Goal: Task Accomplishment & Management: Complete application form

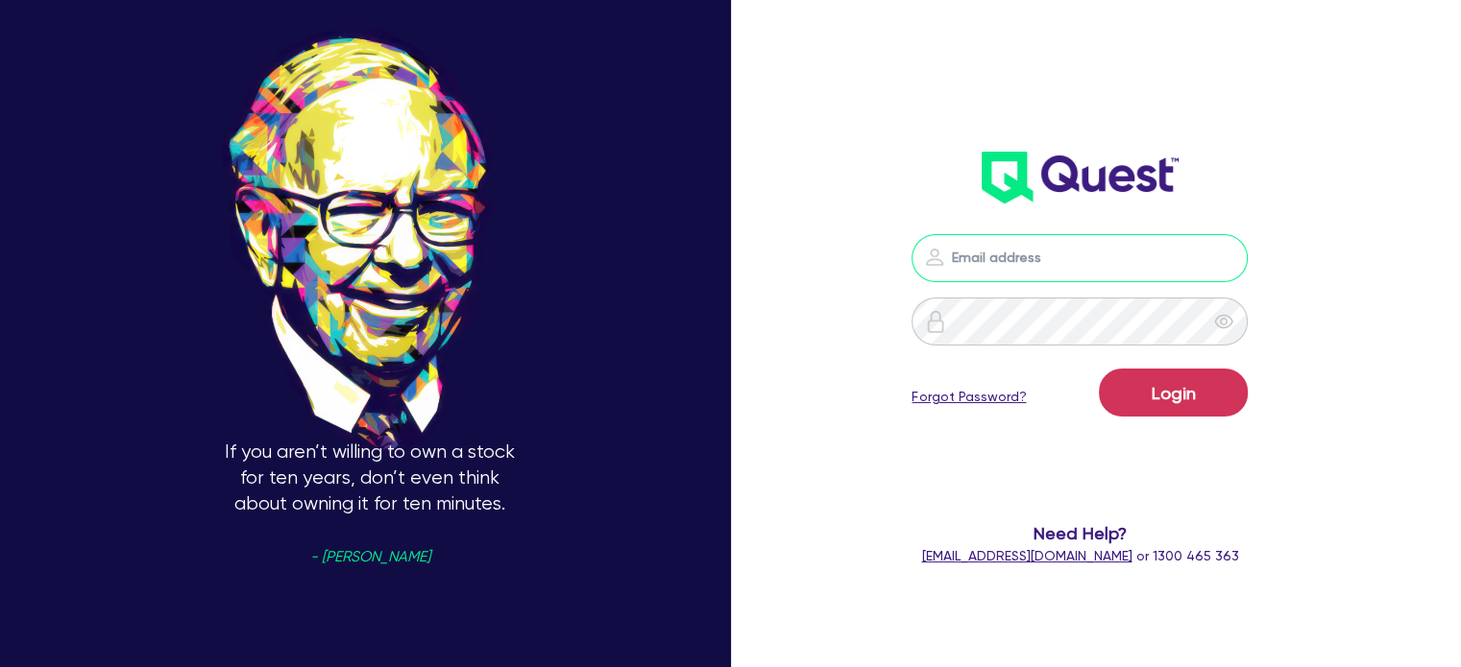
type input "[EMAIL_ADDRESS][PERSON_NAME][DOMAIN_NAME]"
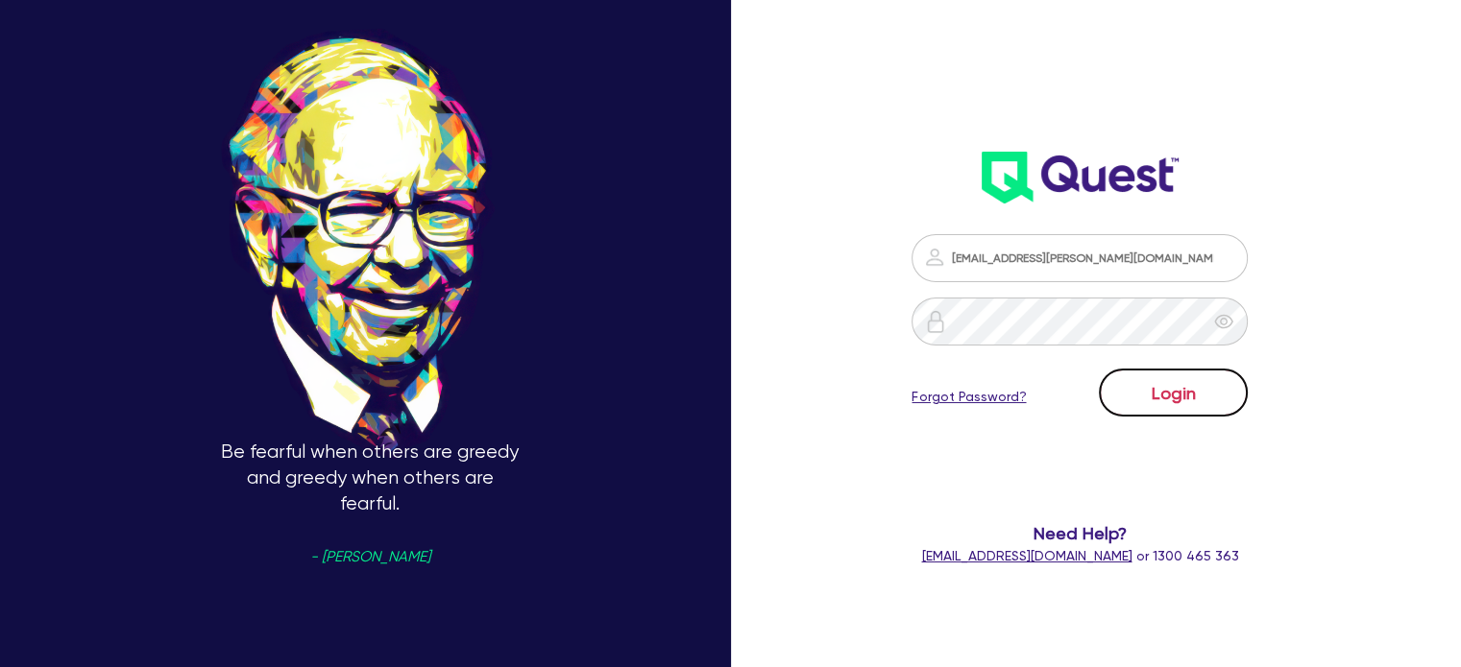
click at [1183, 408] on button "Login" at bounding box center [1172, 393] width 149 height 48
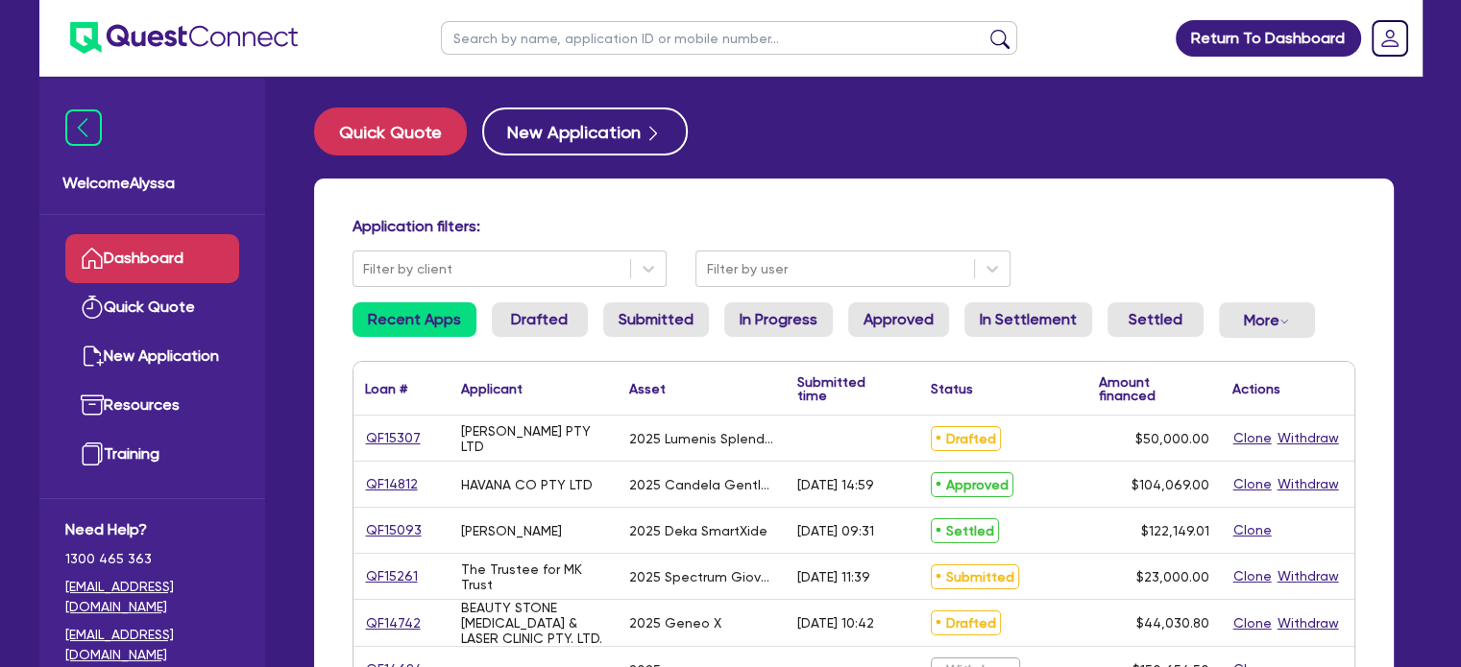
click at [500, 38] on input "text" at bounding box center [729, 38] width 576 height 34
click at [608, 31] on input "text" at bounding box center [729, 38] width 576 height 34
type input "batuhan"
click at [984, 29] on button "submit" at bounding box center [999, 42] width 31 height 27
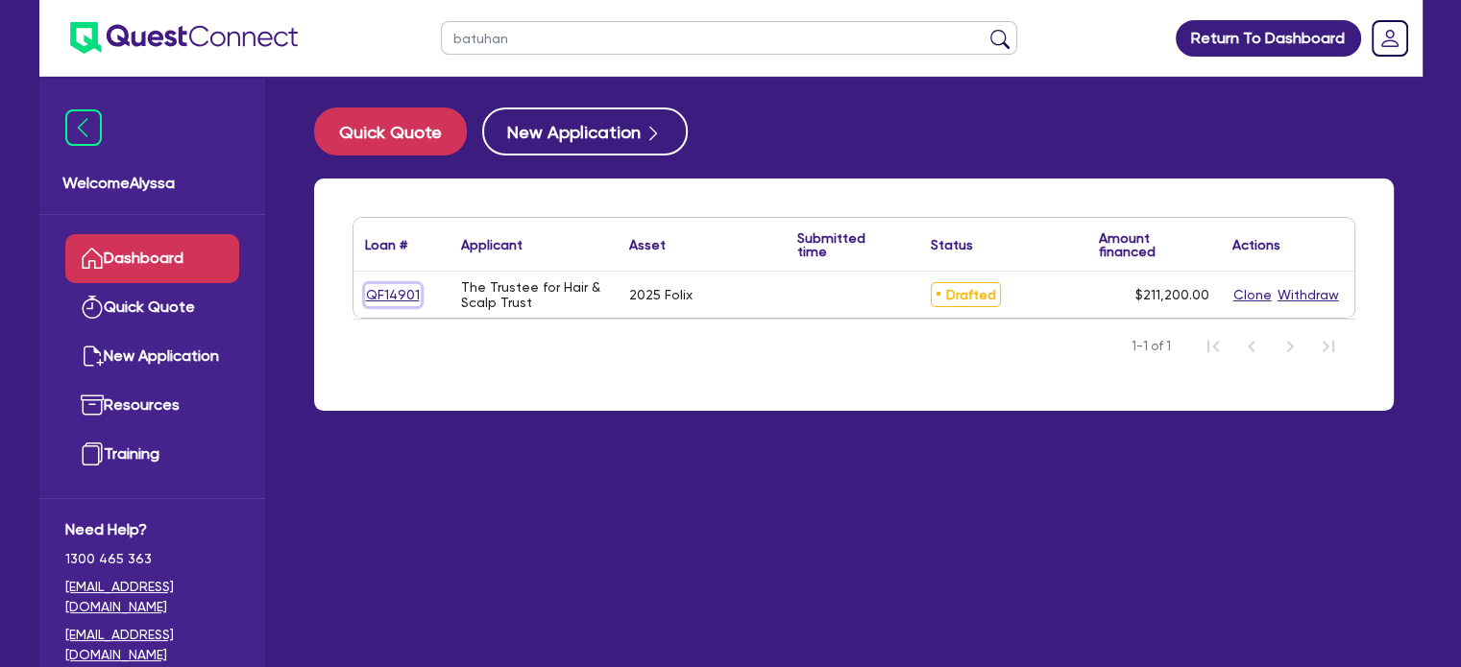
click at [396, 290] on link "QF14901" at bounding box center [393, 295] width 56 height 22
select select "TERTIARY_ASSETS"
select select "BEAUTY_EQUIPMENT"
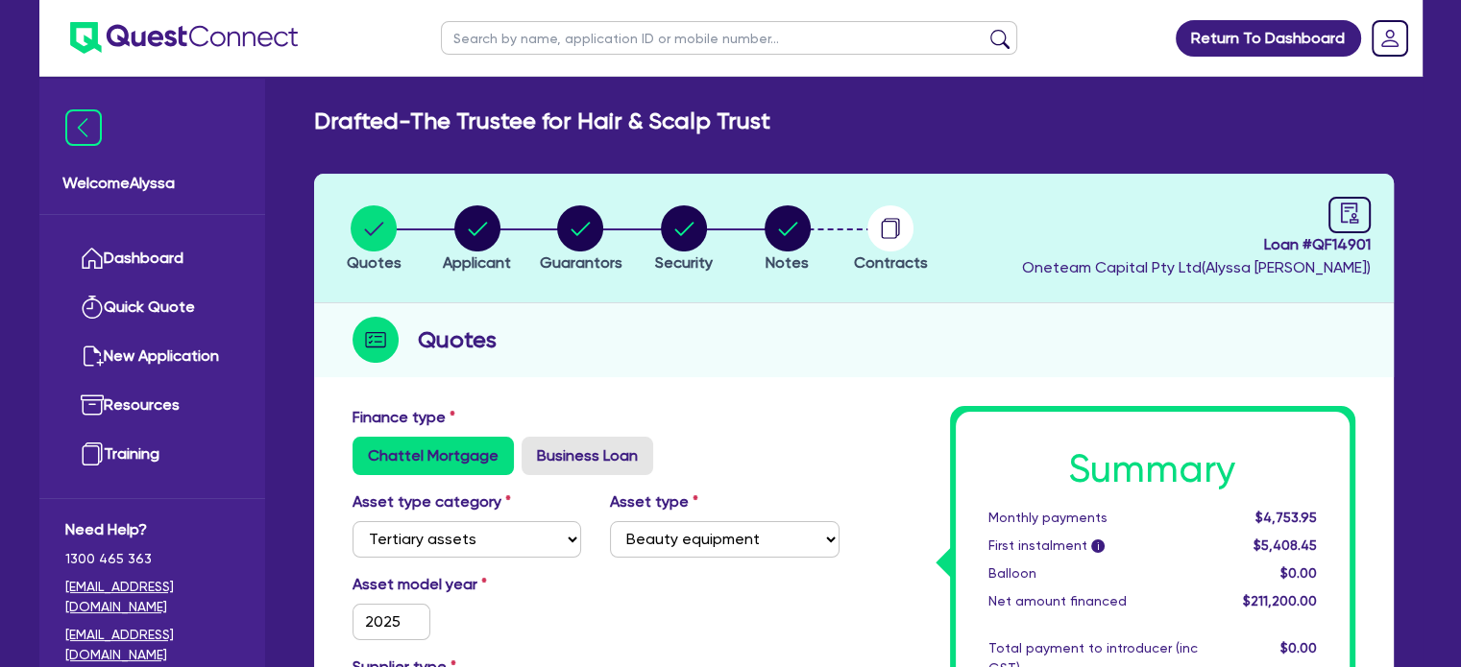
click at [541, 36] on input "text" at bounding box center [729, 38] width 576 height 34
type input "niamh"
click button "submit" at bounding box center [999, 42] width 31 height 27
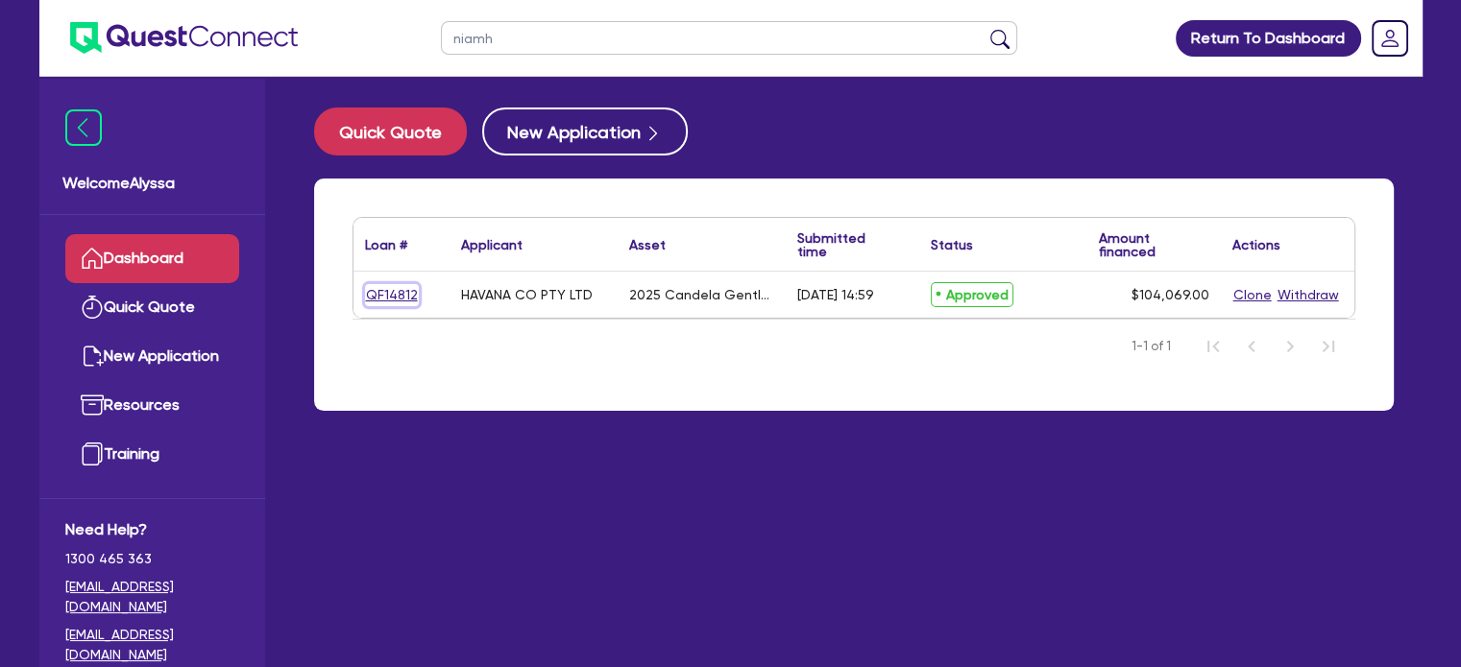
click at [407, 302] on link "QF14812" at bounding box center [392, 295] width 54 height 22
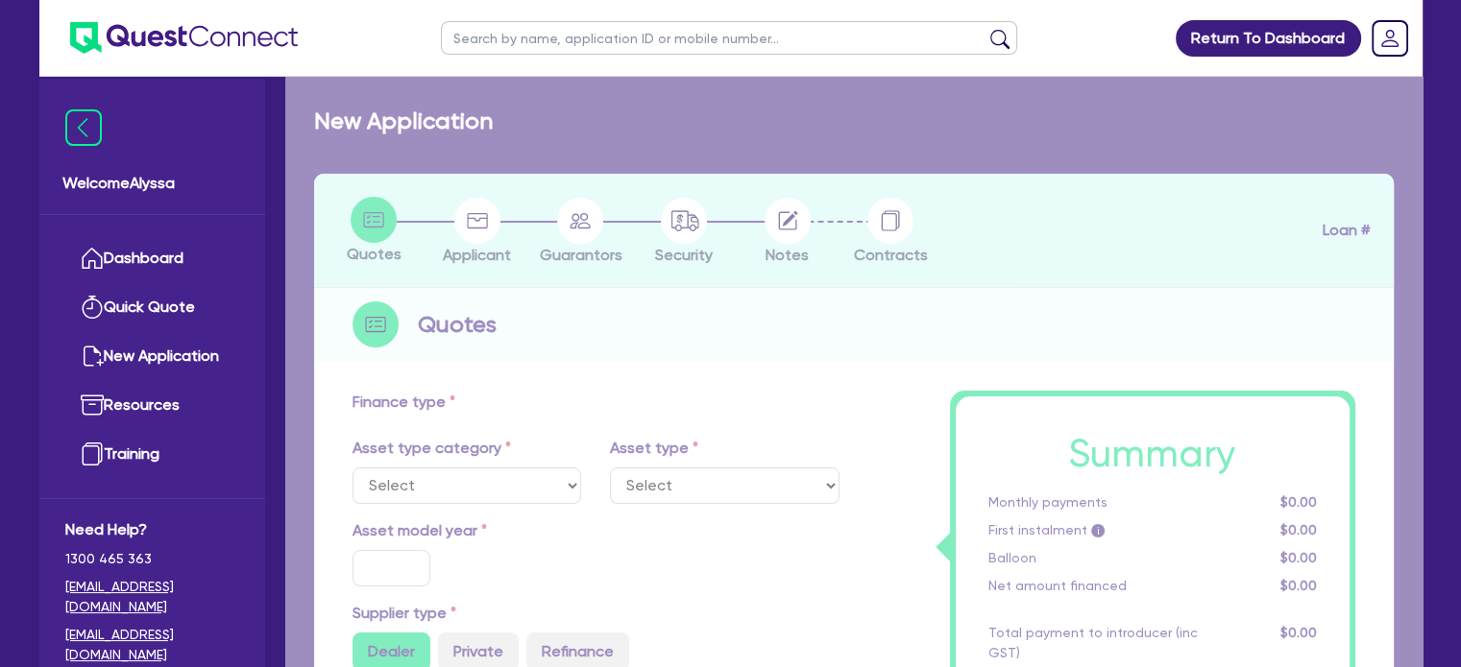
select select "SECONDARY_ASSETS"
type input "2025"
radio input "true"
type input "248,138"
type input "144,069"
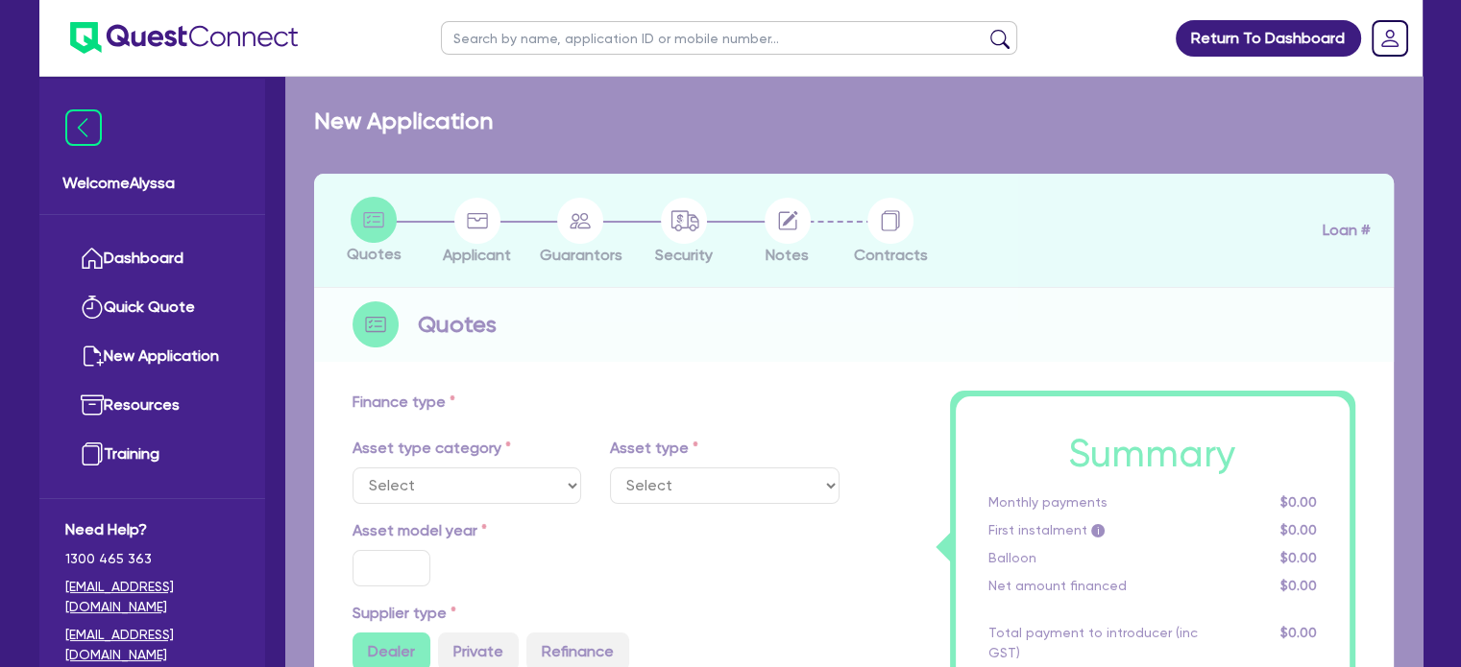
type input "4"
type input "4,162.76"
type input "17.95"
select select "MEDICAL_DENTAL_LABORATORY_EQUIPMENT"
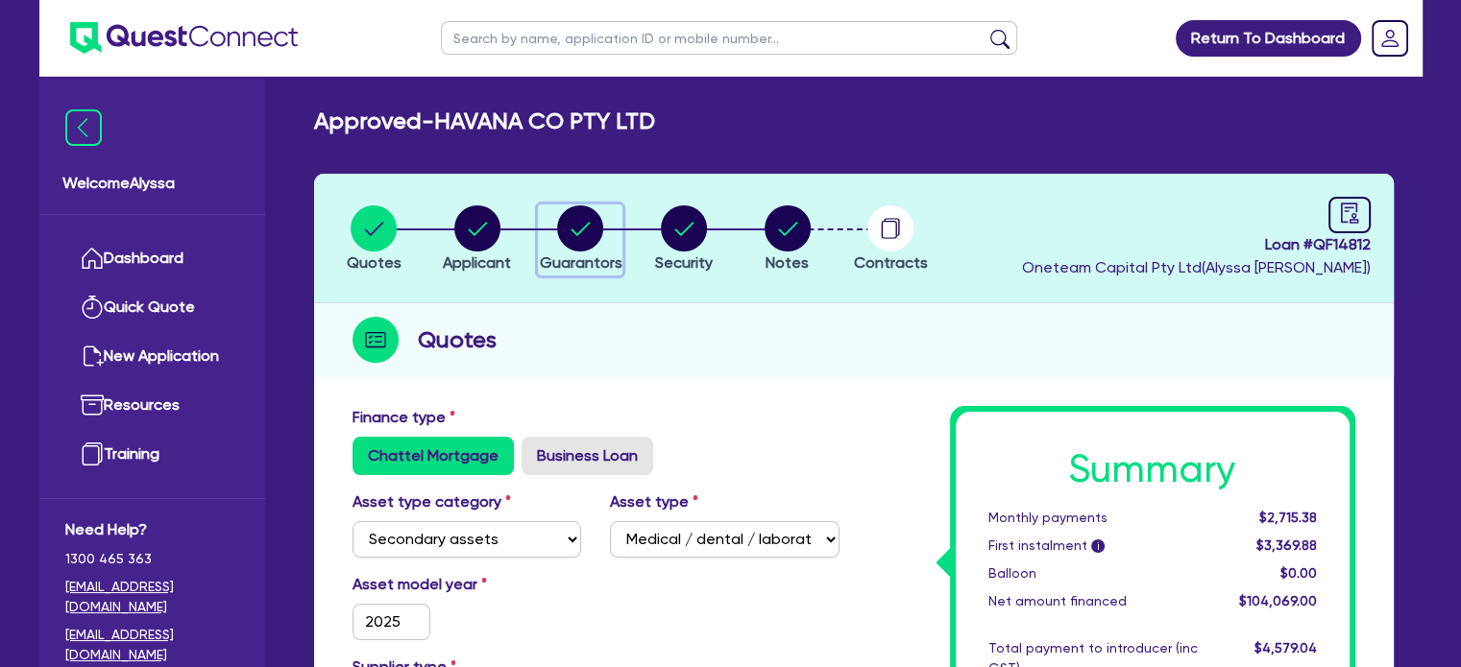
click at [597, 229] on circle "button" at bounding box center [580, 228] width 46 height 46
select select "MISS"
select select "WA"
select select "SINGLE"
select select "VEHICLE"
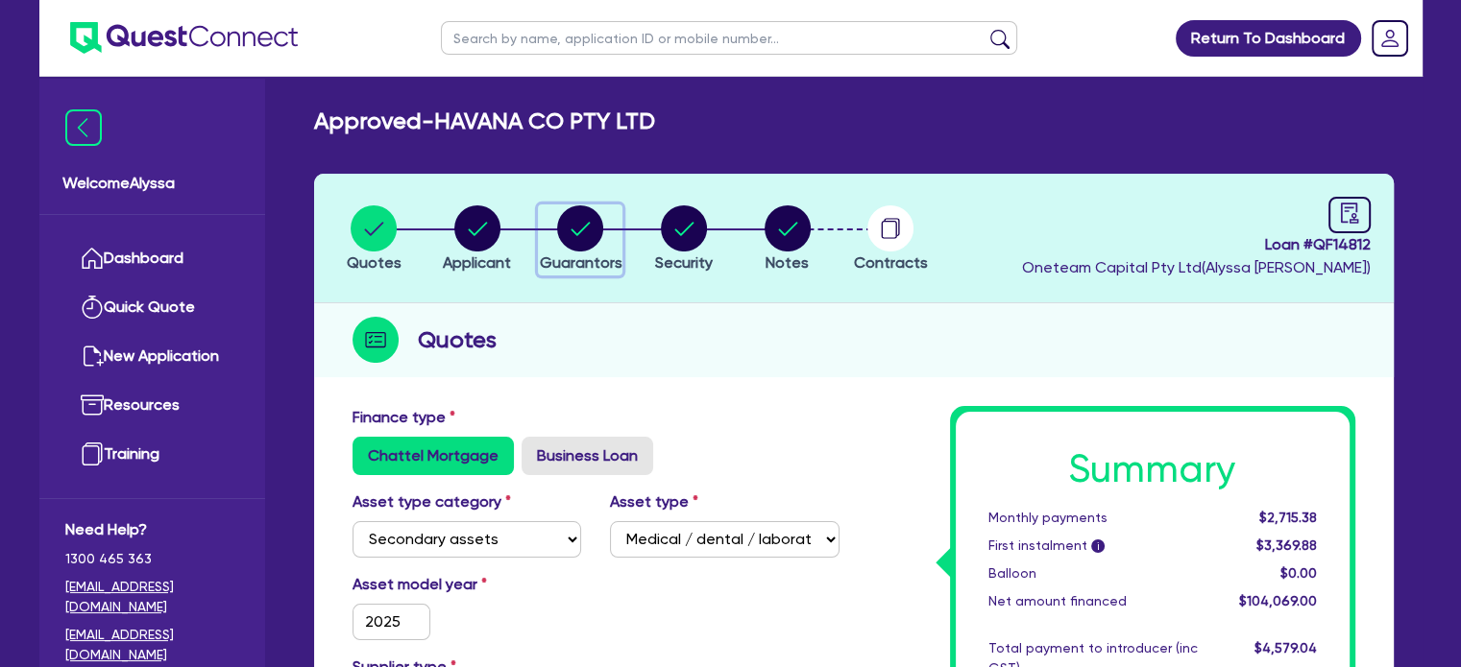
select select "MR"
select select "WA"
select select "MARRIED"
select select "PROPERTY"
select select "INVESTMENT_PROPERTY"
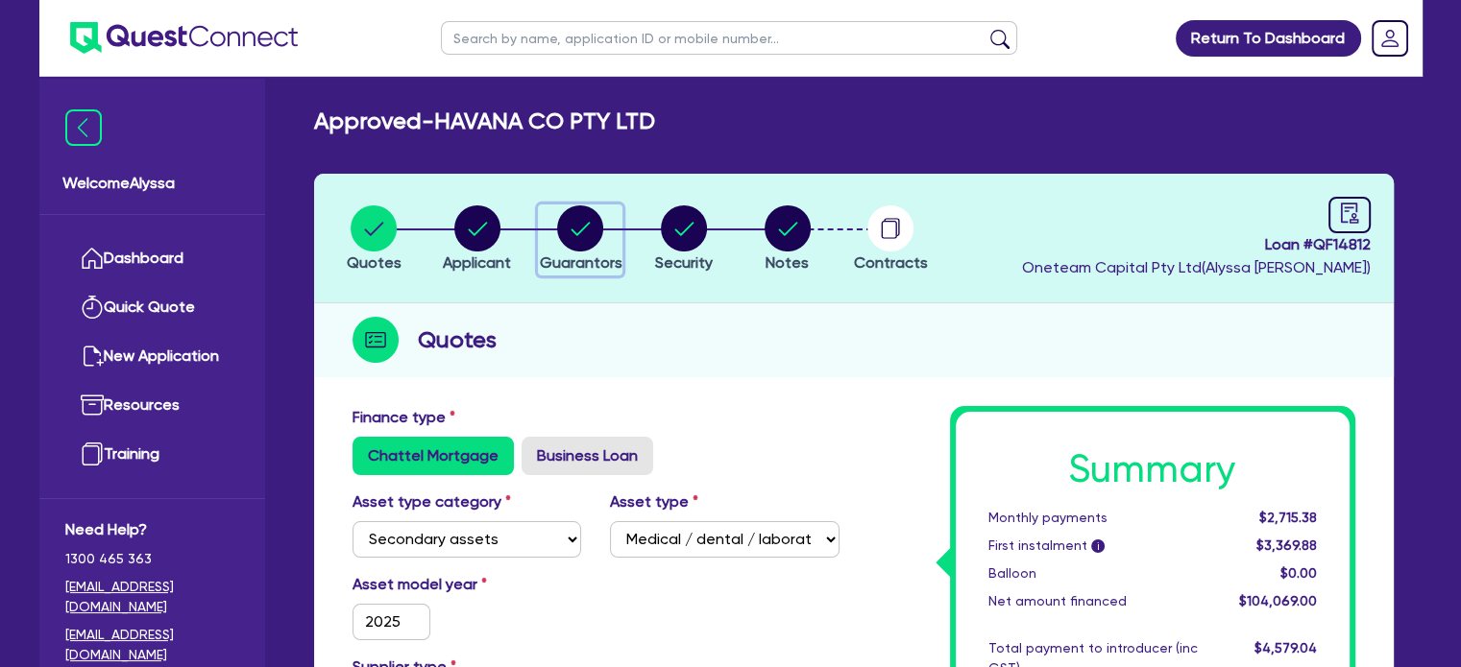
select select "CASH"
select select "VEHICLE"
select select "MORTGAGE"
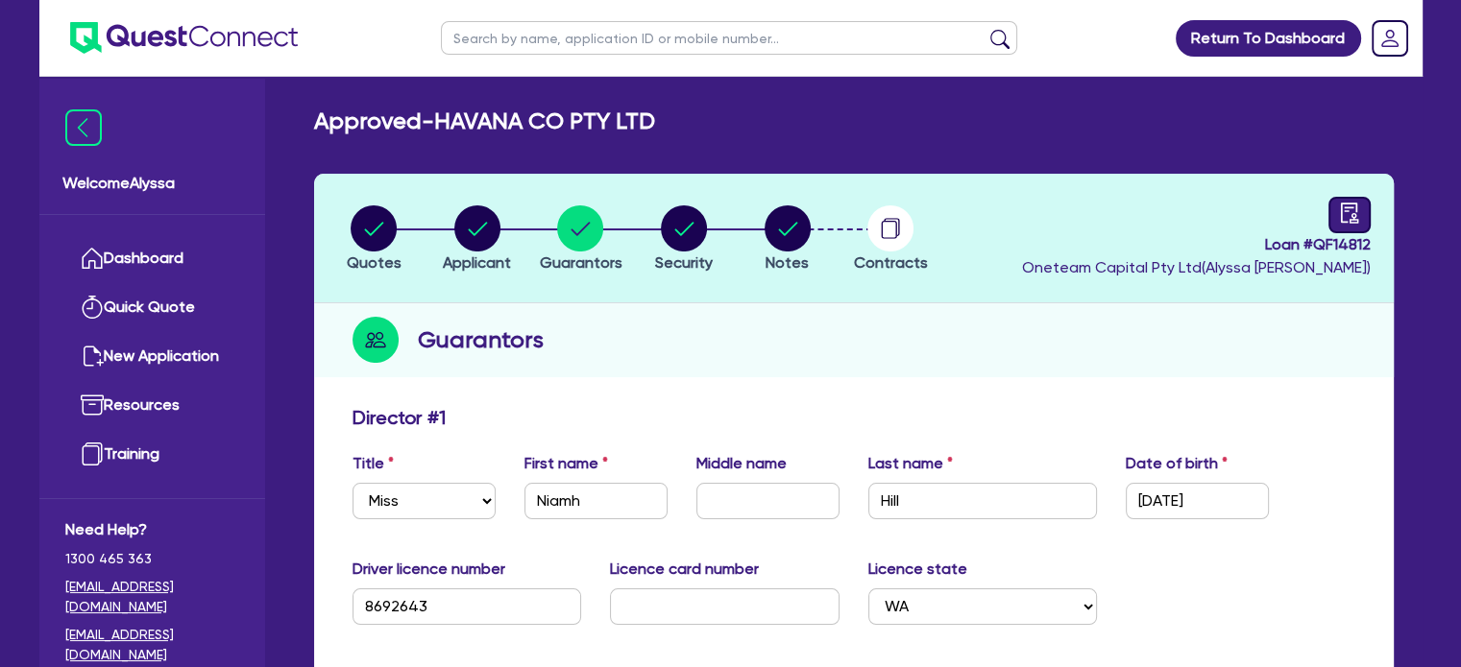
click at [1360, 204] on link at bounding box center [1349, 215] width 42 height 36
select select "APPROVED_WAITING_FOR_MORE_INFO"
select select "Quest Finance - Own Book"
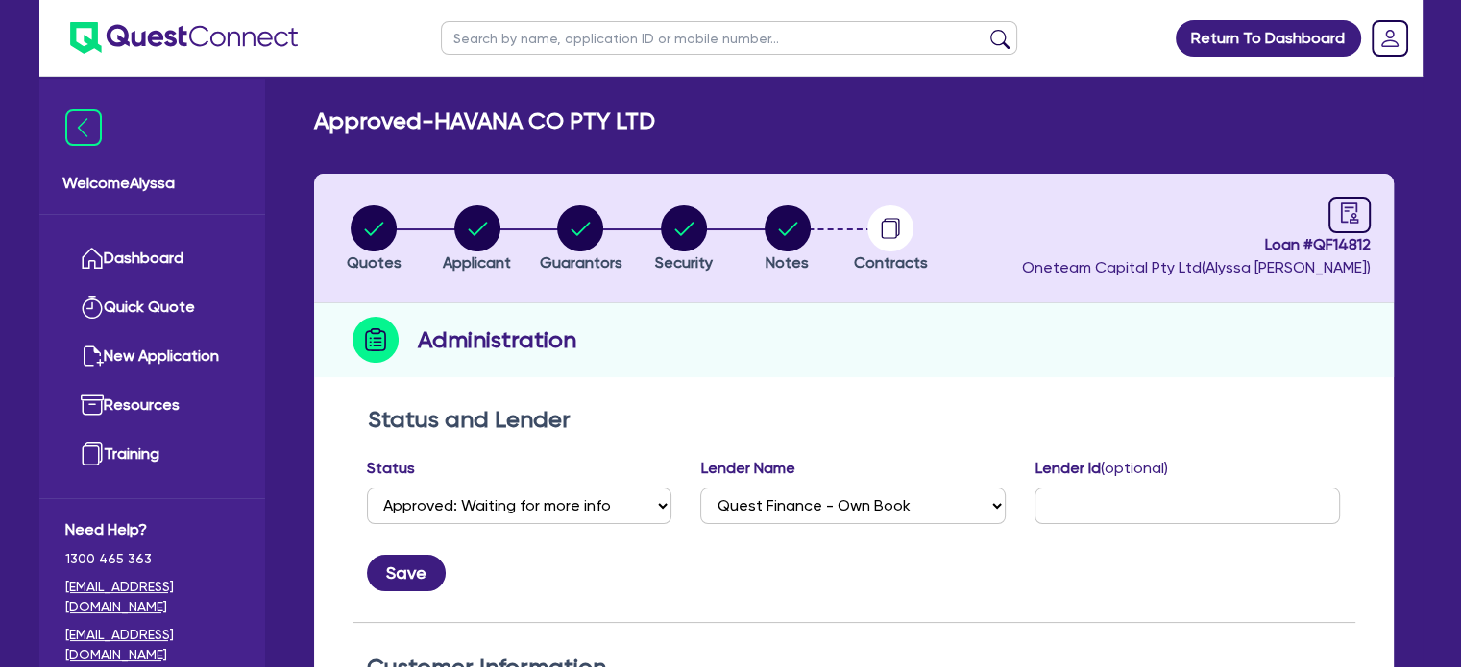
scroll to position [522, 0]
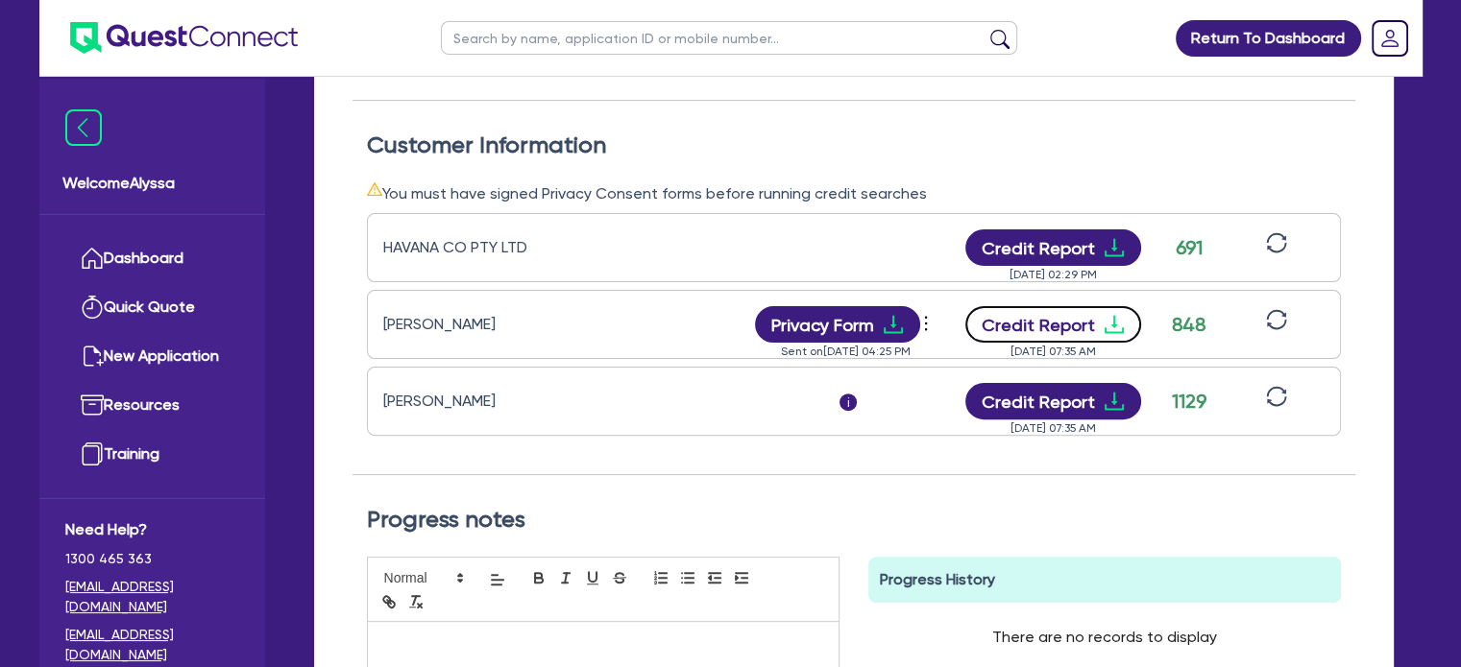
click at [1034, 328] on button "Credit Report" at bounding box center [1053, 324] width 176 height 36
click at [500, 41] on input "text" at bounding box center [729, 38] width 576 height 34
type input "meagan"
click button "submit" at bounding box center [999, 42] width 31 height 27
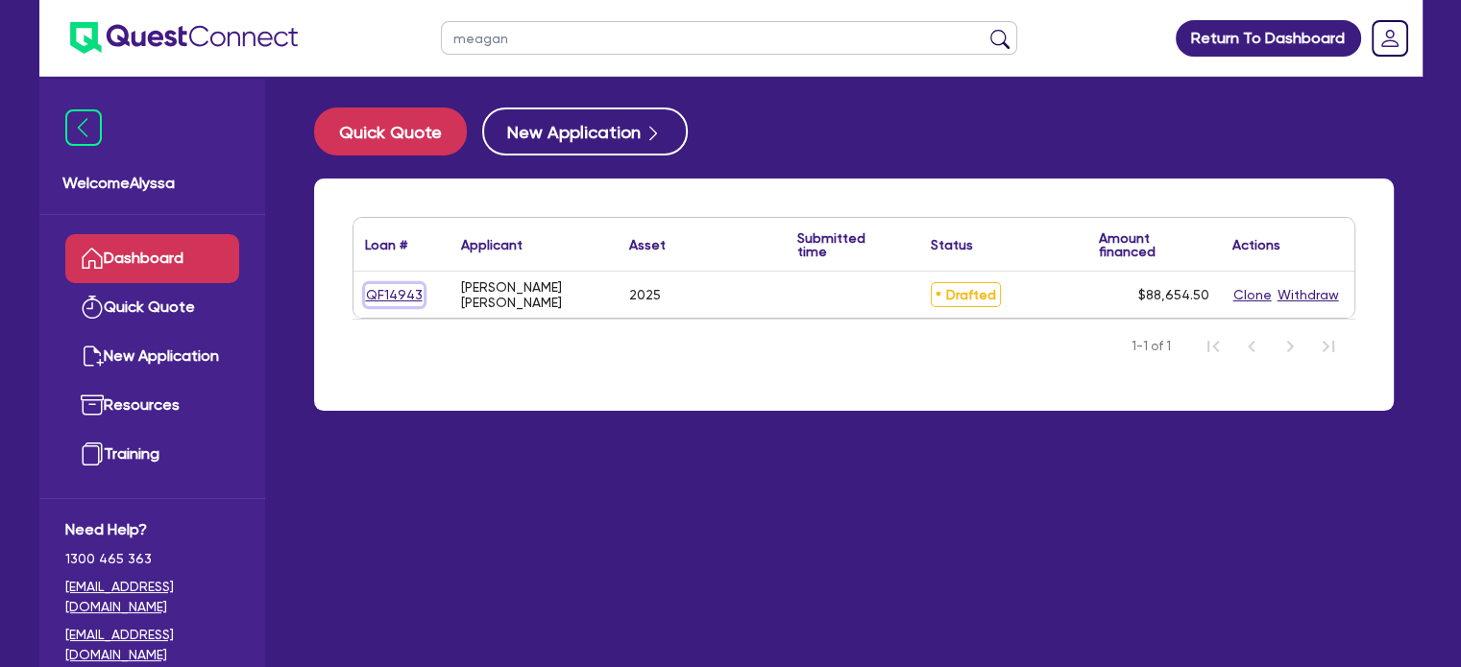
click at [388, 290] on link "QF14943" at bounding box center [394, 295] width 59 height 22
select select "SECONDARY_ASSETS"
select select "MEDICAL_DENTAL_LABORATORY_EQUIPMENT"
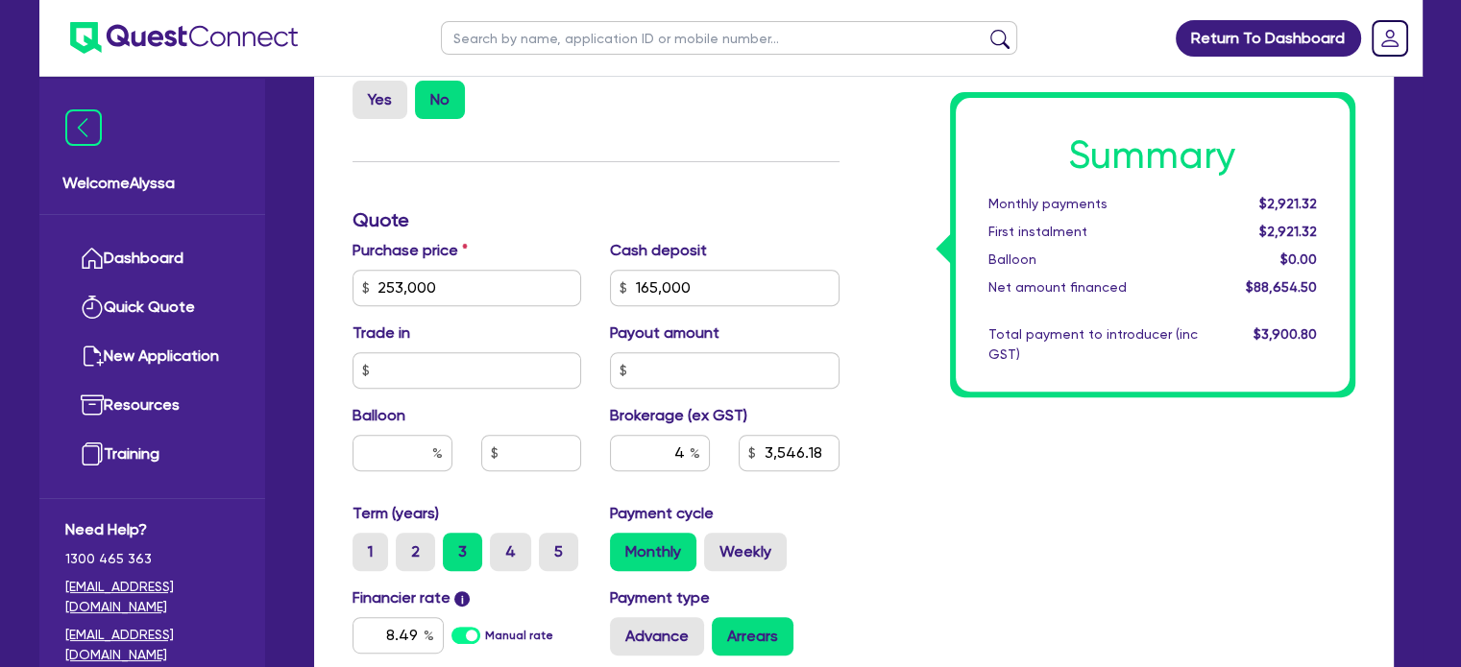
scroll to position [695, 0]
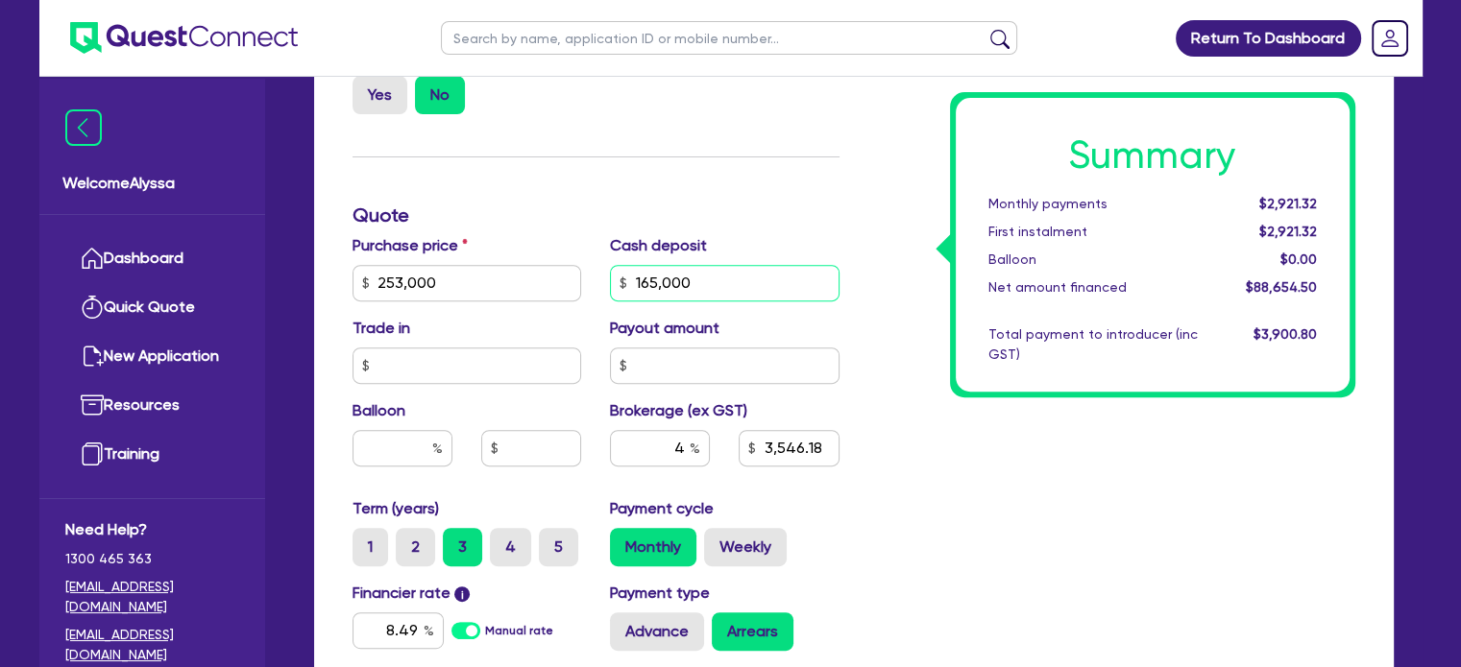
click at [707, 265] on input "165,000" at bounding box center [724, 283] width 229 height 36
type input "253,000"
type input "165,000"
type input "3,546.18"
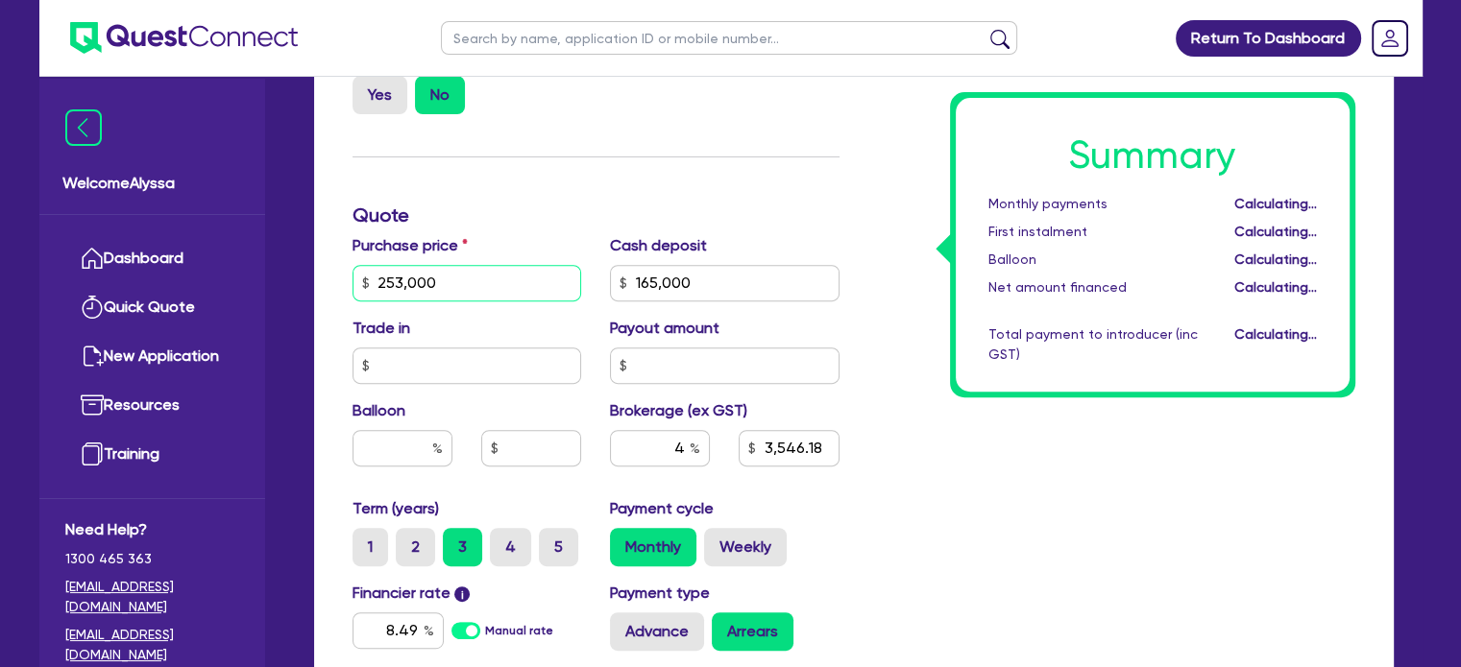
type input "253,000"
type input "165,000"
type input "3,546.18"
drag, startPoint x: 440, startPoint y: 278, endPoint x: 334, endPoint y: 260, distance: 107.0
click at [334, 260] on div "Finance type Chattel Mortgage Business Loan Asset type category Select Cars and…" at bounding box center [853, 316] width 1079 height 1230
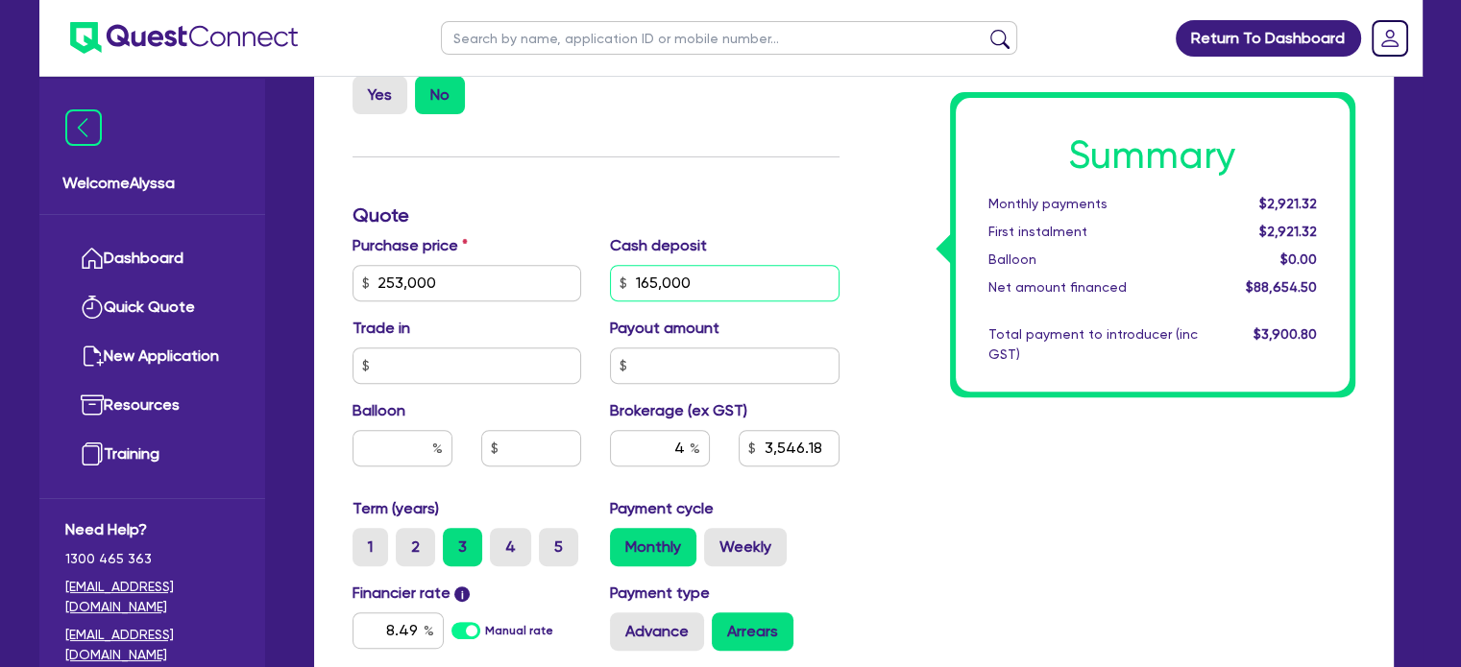
click at [721, 278] on input "165,000" at bounding box center [724, 283] width 229 height 36
type input "253,000"
type input "1"
type input "3,546.18"
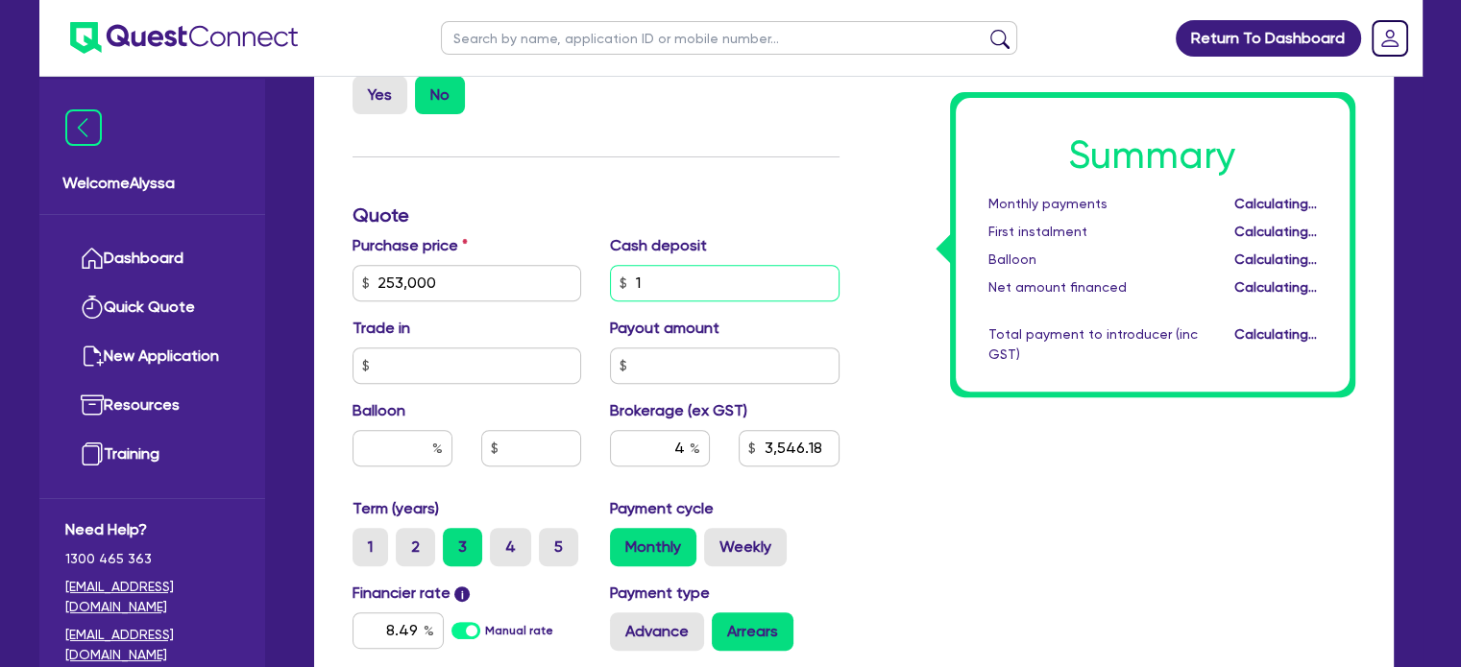
type input "253,000"
type input "10,146.14"
type input "100,000"
type input "253,000"
type input "10,146.14"
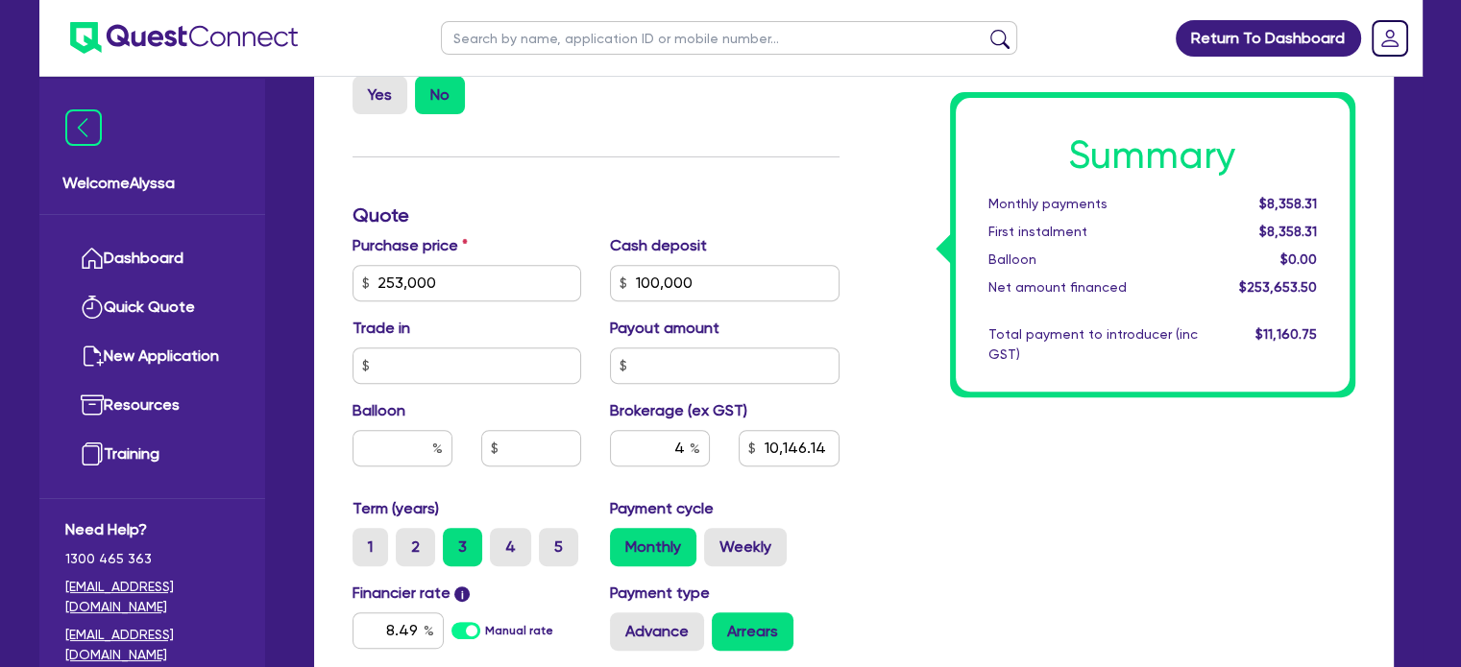
click at [813, 234] on div "Cash deposit 100,000" at bounding box center [724, 267] width 258 height 67
type input "253,000"
type input "6,146.18"
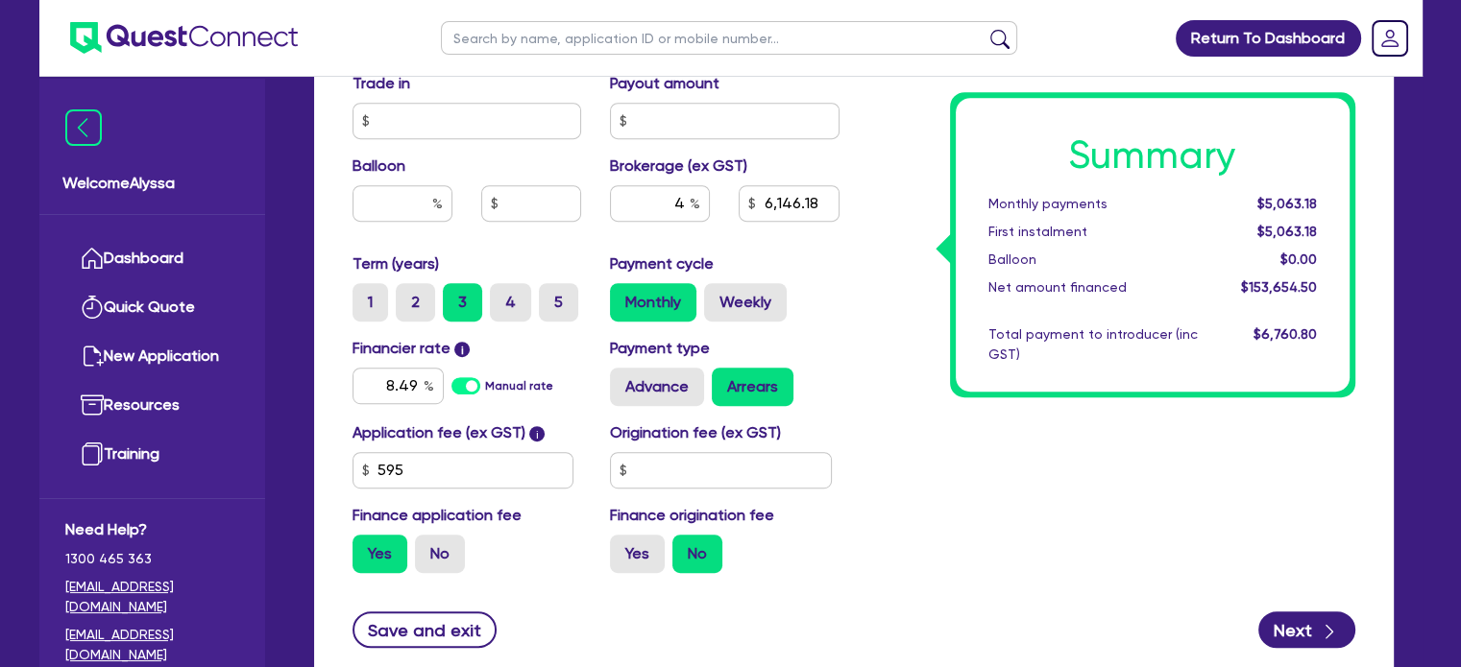
scroll to position [941, 0]
click at [553, 295] on label "5" at bounding box center [558, 301] width 39 height 38
click at [551, 295] on input "5" at bounding box center [545, 288] width 12 height 12
radio input "true"
type input "253,000"
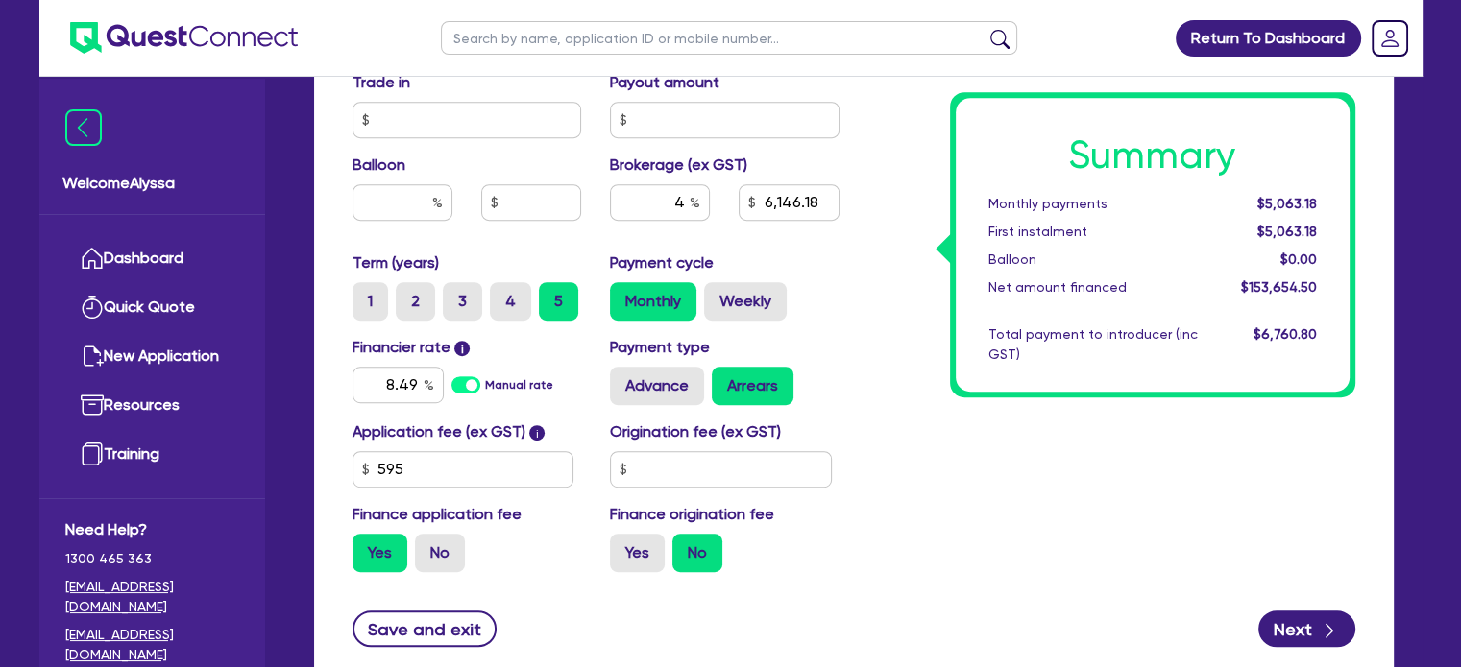
type input "6,146.18"
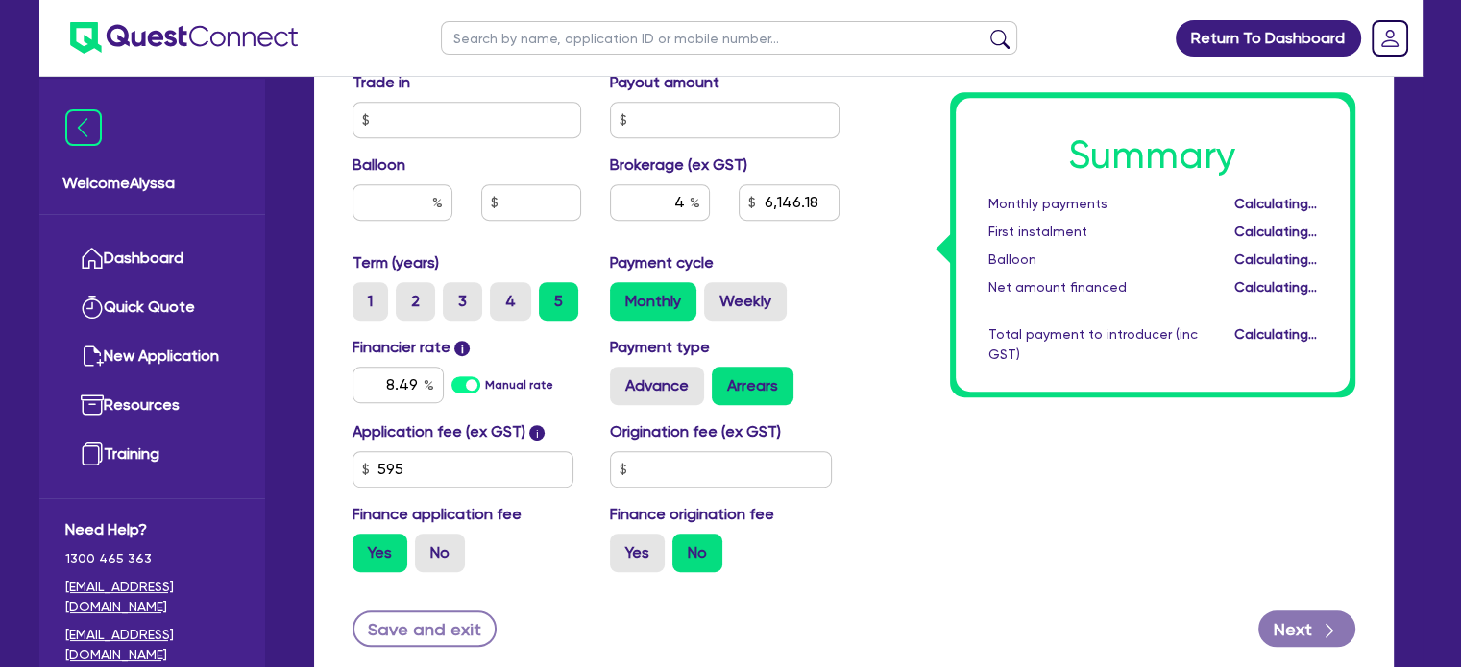
type input "253,000"
type input "6,146.18"
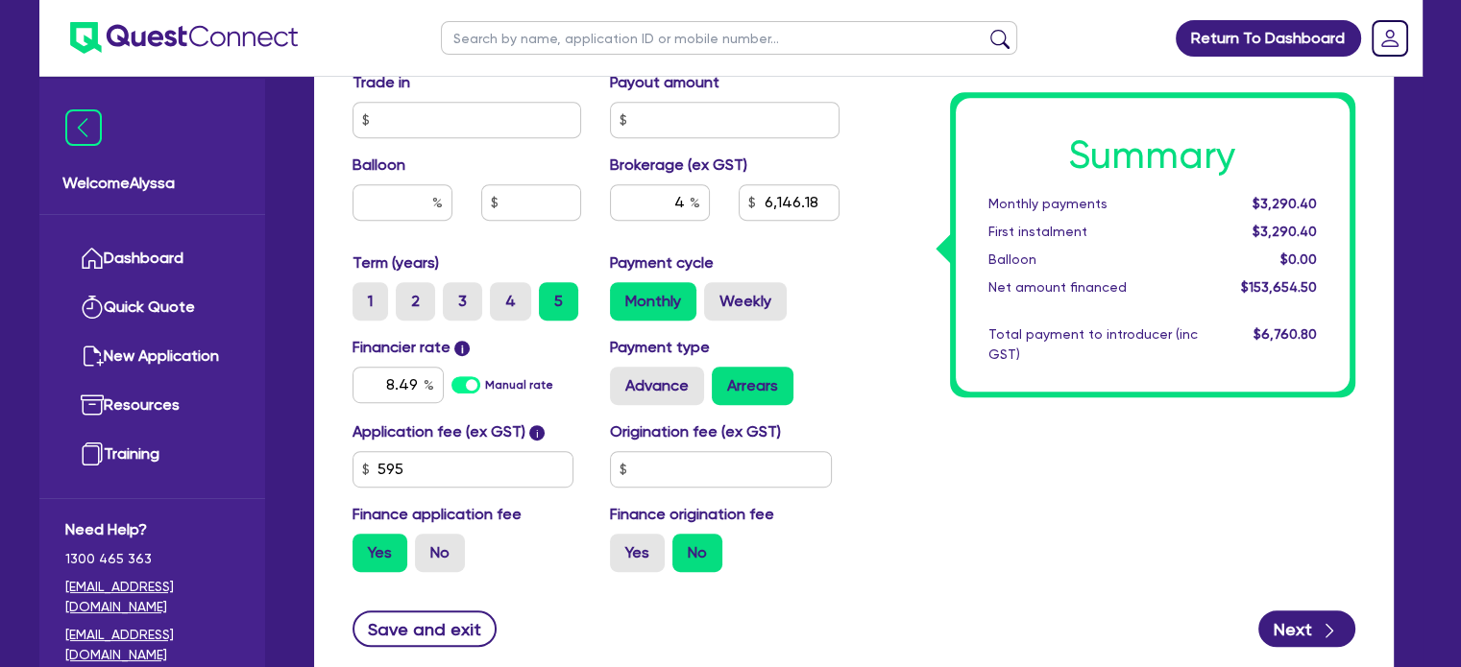
click at [841, 222] on div "4 6,146.18" at bounding box center [724, 210] width 258 height 52
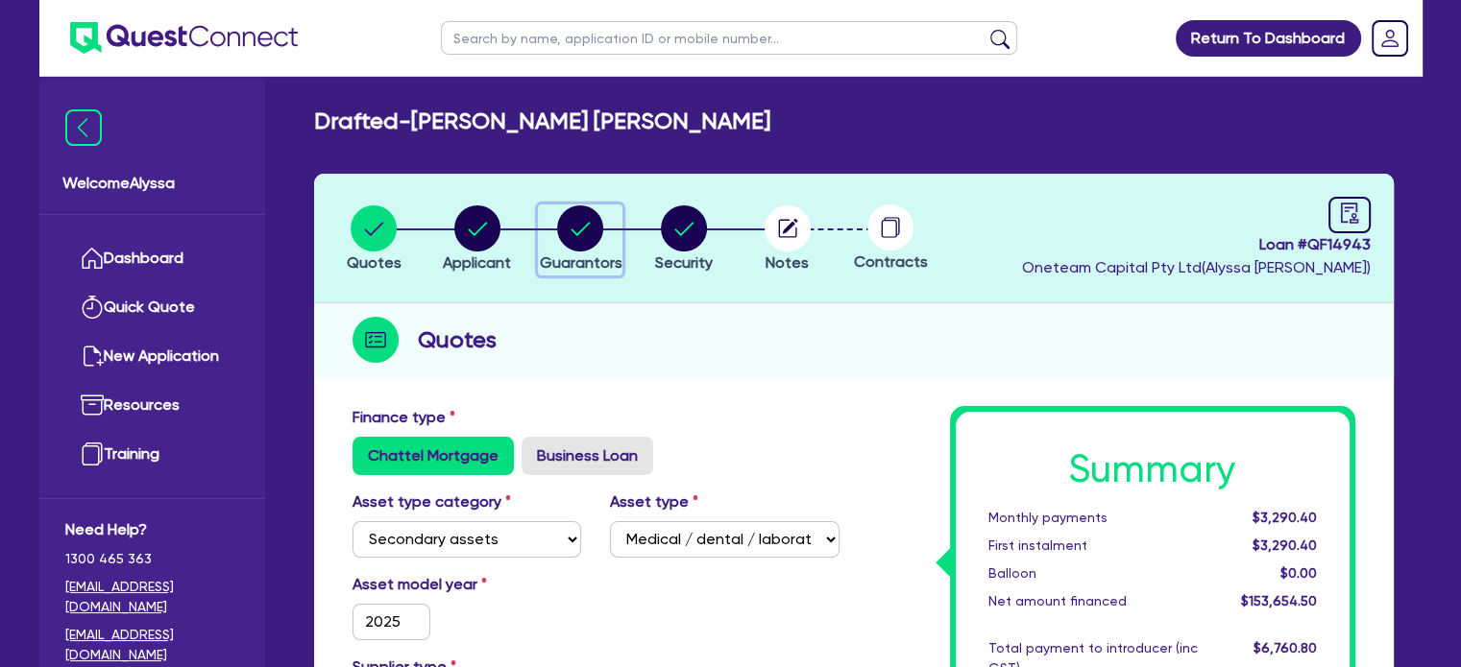
click at [556, 229] on div "button" at bounding box center [580, 228] width 83 height 46
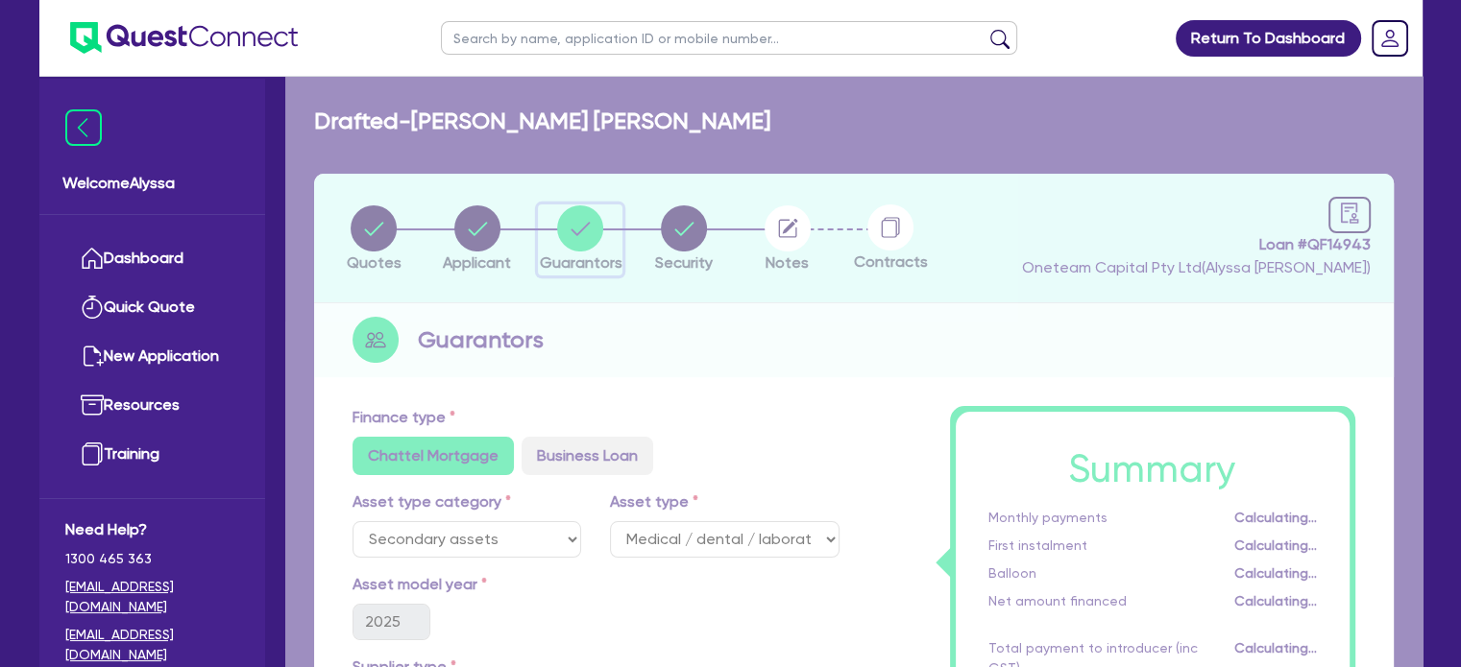
select select "MRS"
select select "[GEOGRAPHIC_DATA]"
select select "MARRIED"
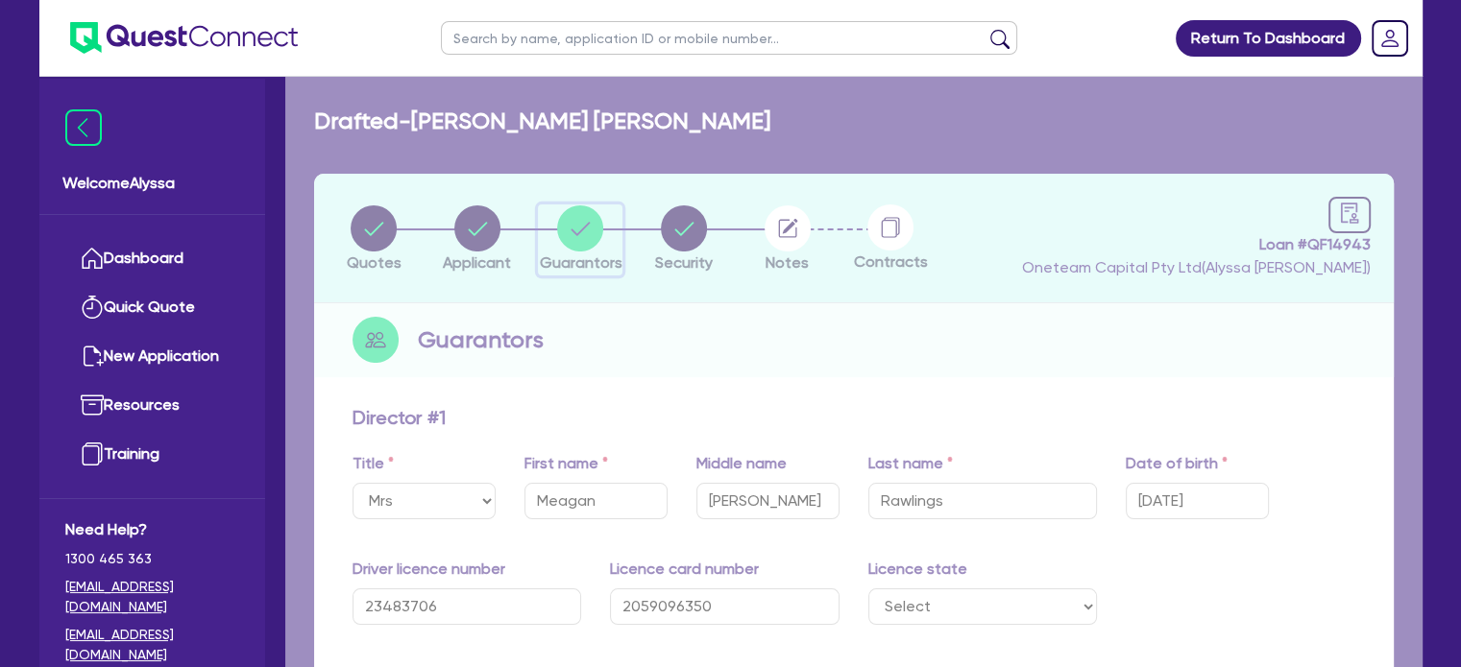
type input "0"
type input "0415 526 756"
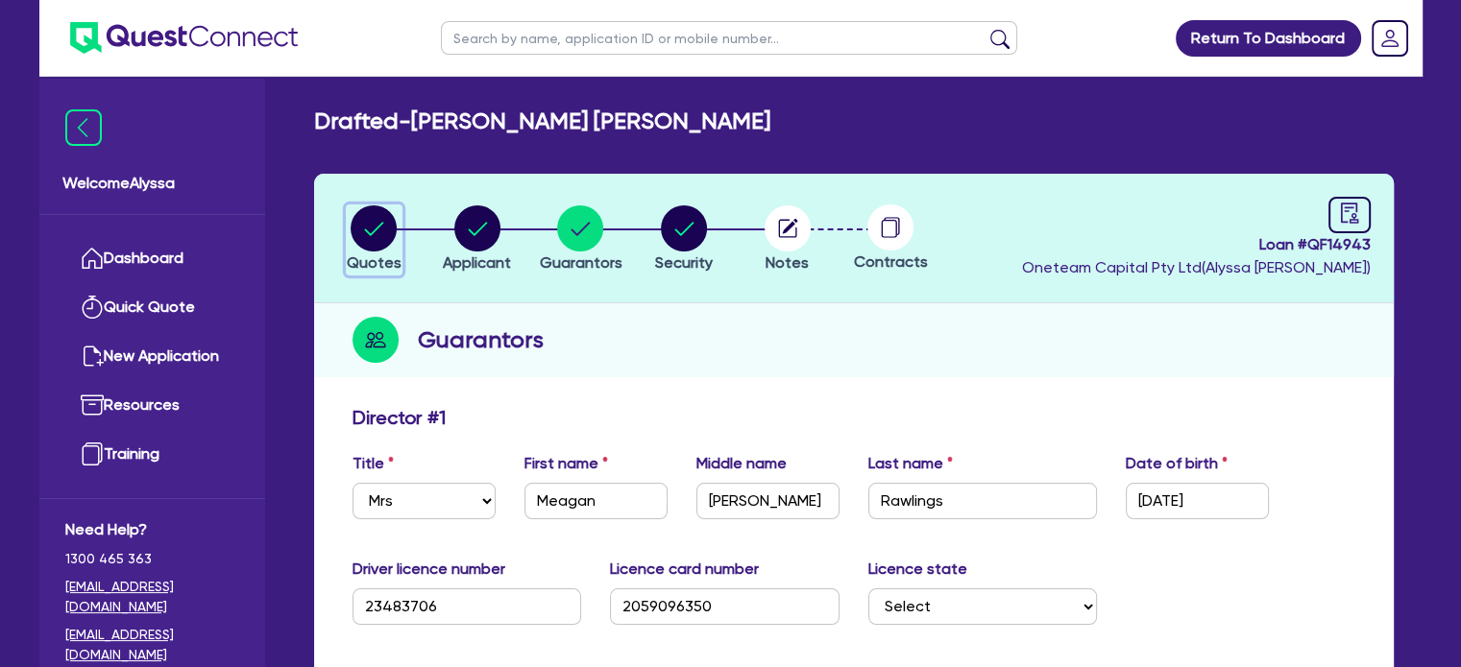
click at [374, 209] on circle "button" at bounding box center [373, 228] width 46 height 46
select select "SECONDARY_ASSETS"
select select "MEDICAL_DENTAL_LABORATORY_EQUIPMENT"
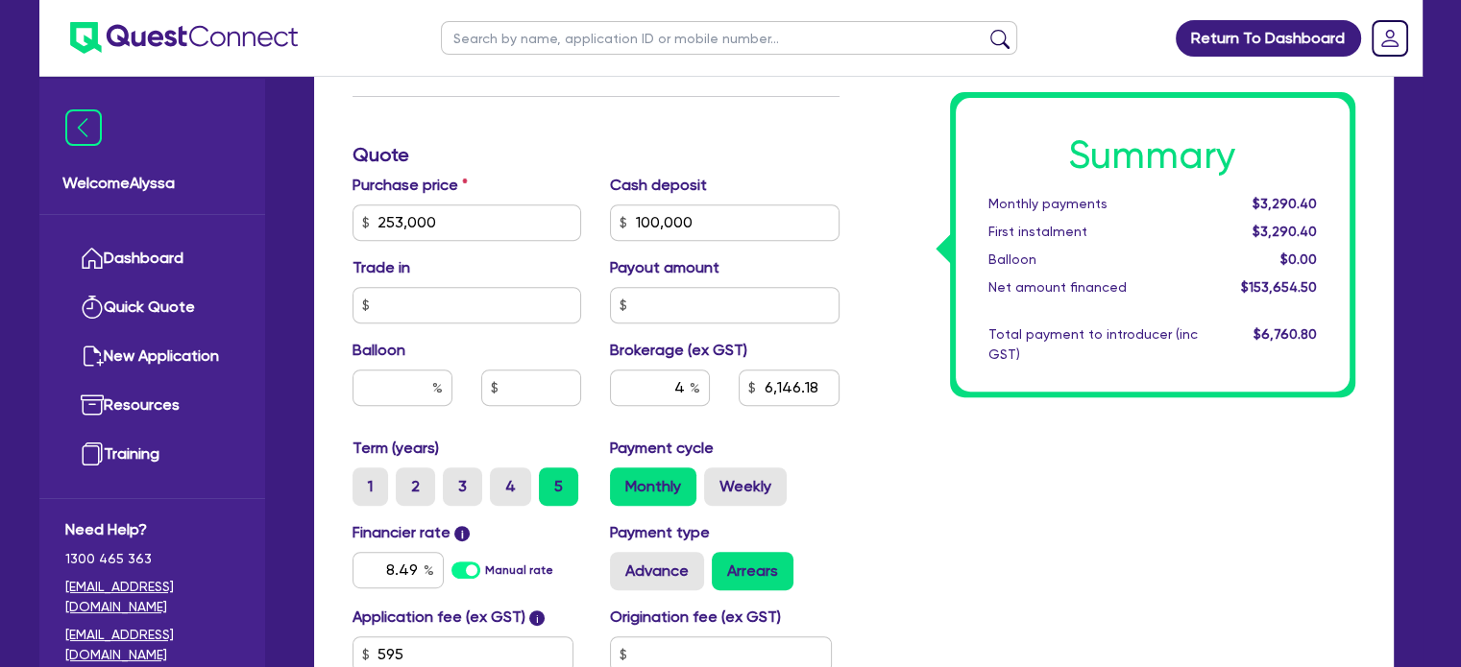
scroll to position [763, 0]
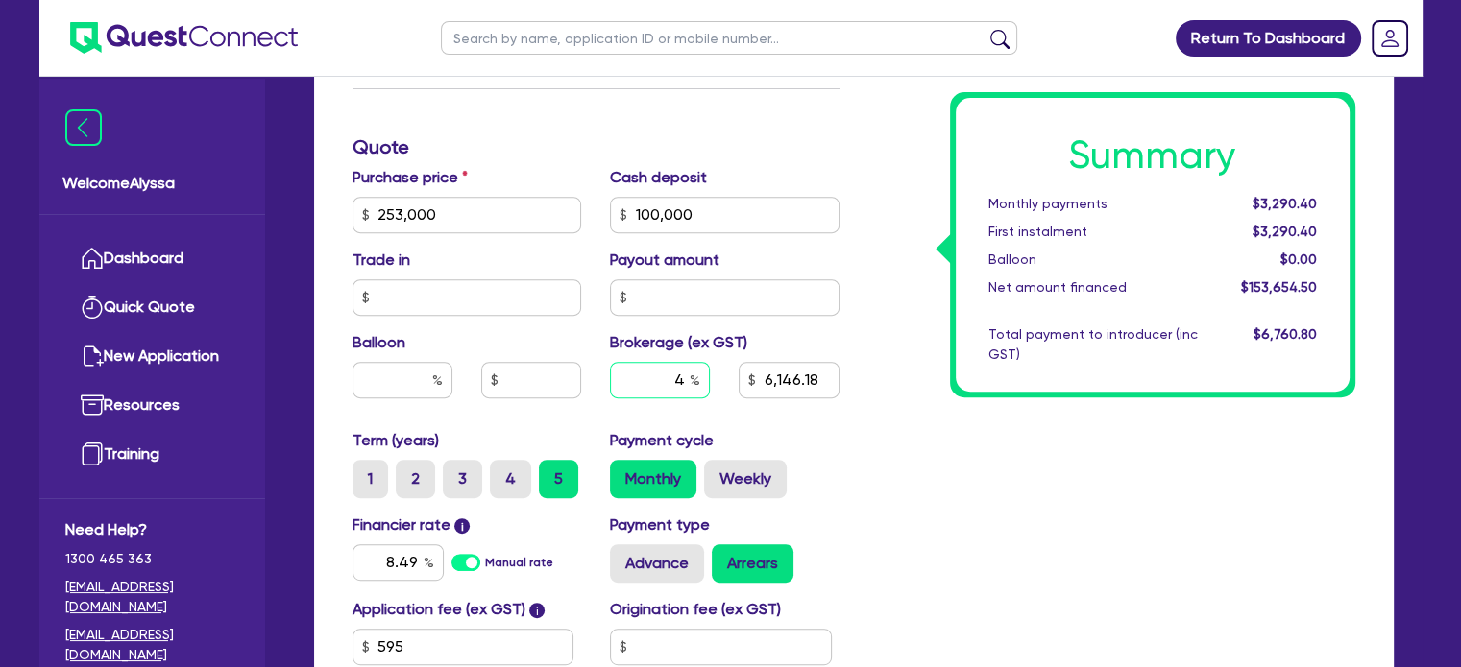
click at [651, 387] on input "4" at bounding box center [660, 380] width 100 height 36
type input "6"
type input "253,000"
type input "100,000"
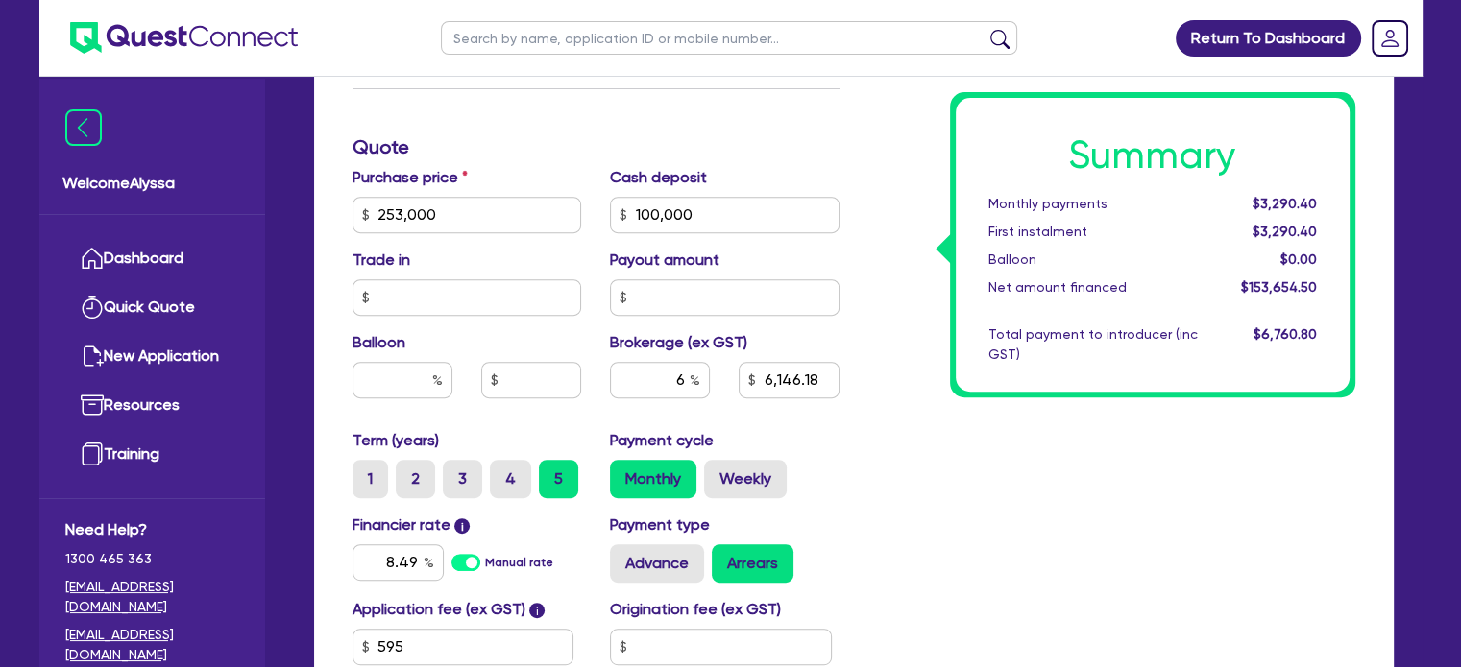
type input "6,146.18"
click at [881, 521] on div "Summary Monthly payments $3,290.40 First instalment $3,290.40 Balloon $0.00 Net…" at bounding box center [1112, 204] width 516 height 1123
type input "253,000"
type input "100,000"
type input "9,219.27"
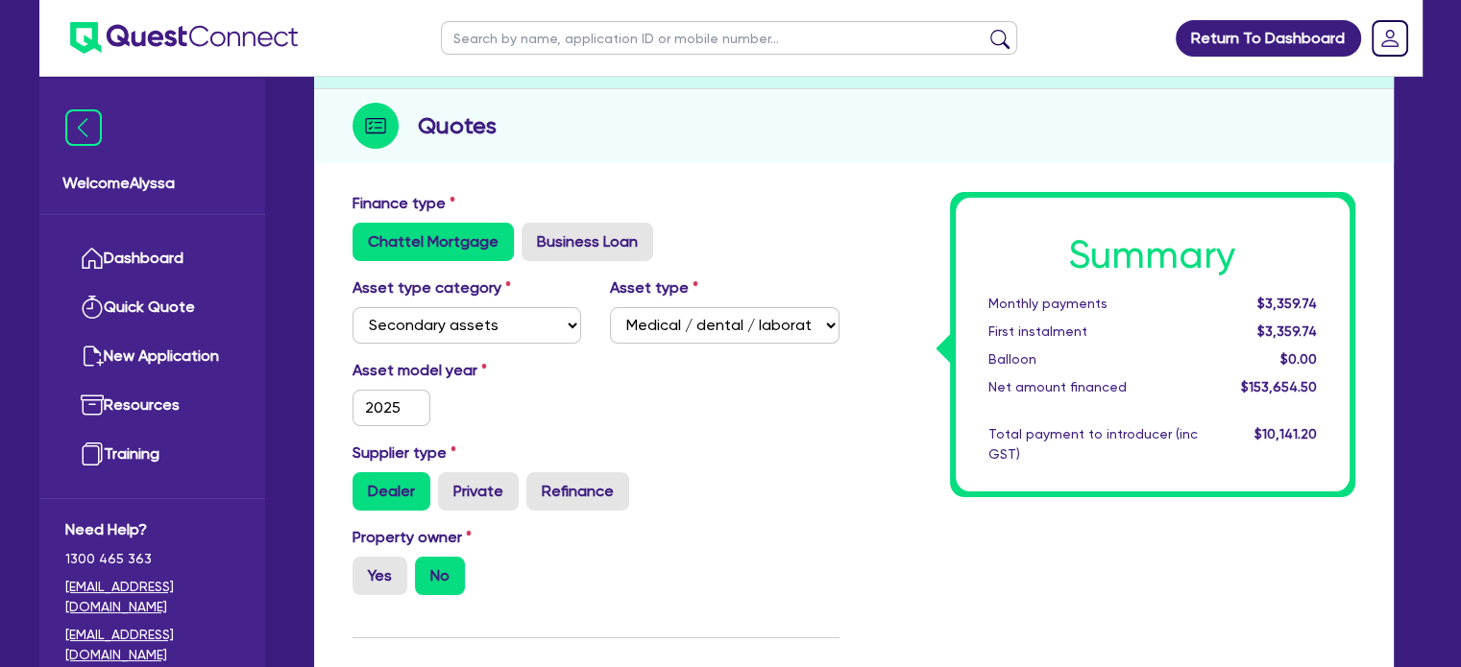
scroll to position [0, 0]
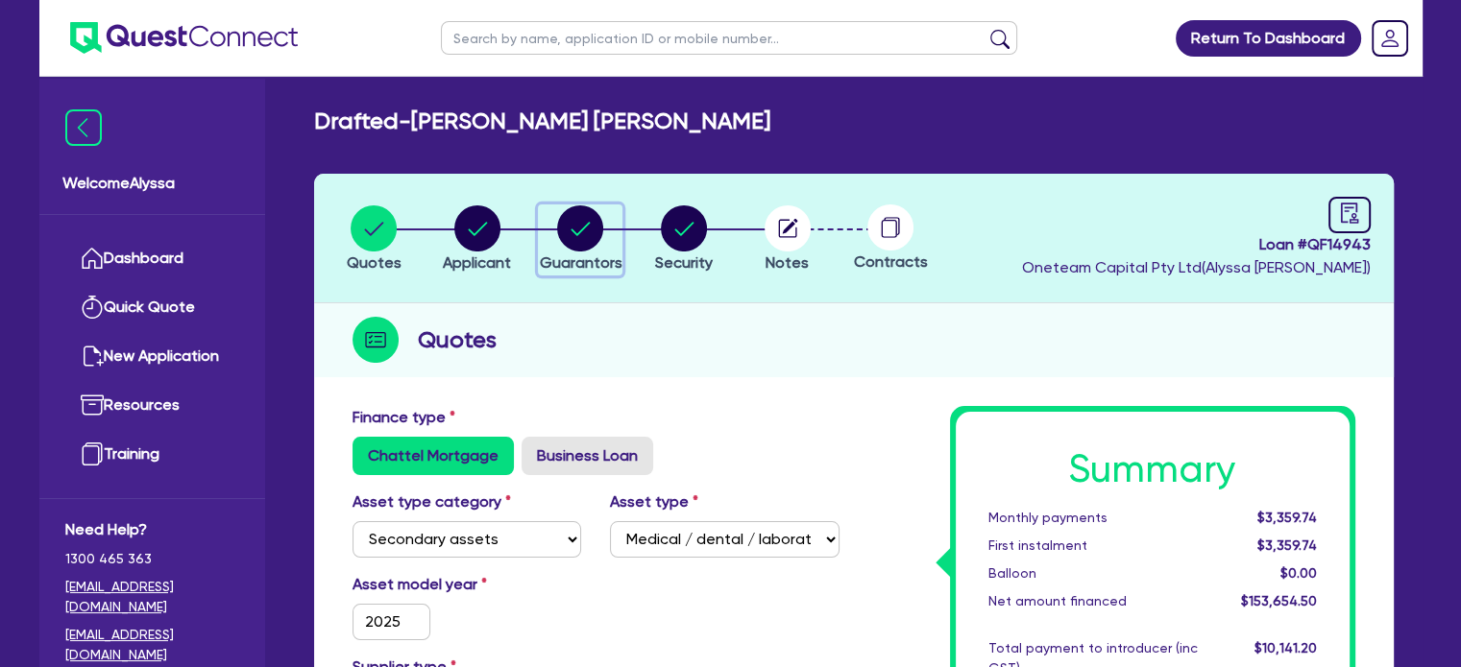
click at [587, 233] on circle "button" at bounding box center [580, 228] width 46 height 46
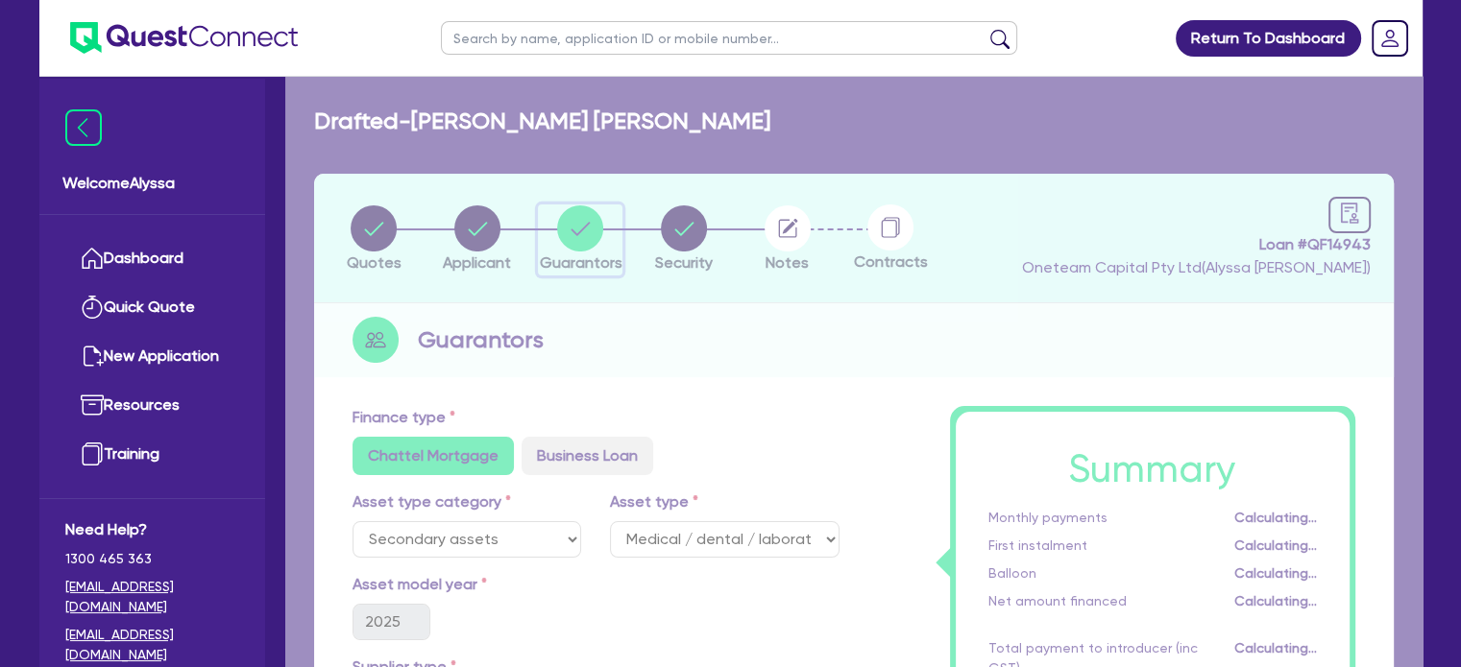
select select "MRS"
select select "[GEOGRAPHIC_DATA]"
select select "MARRIED"
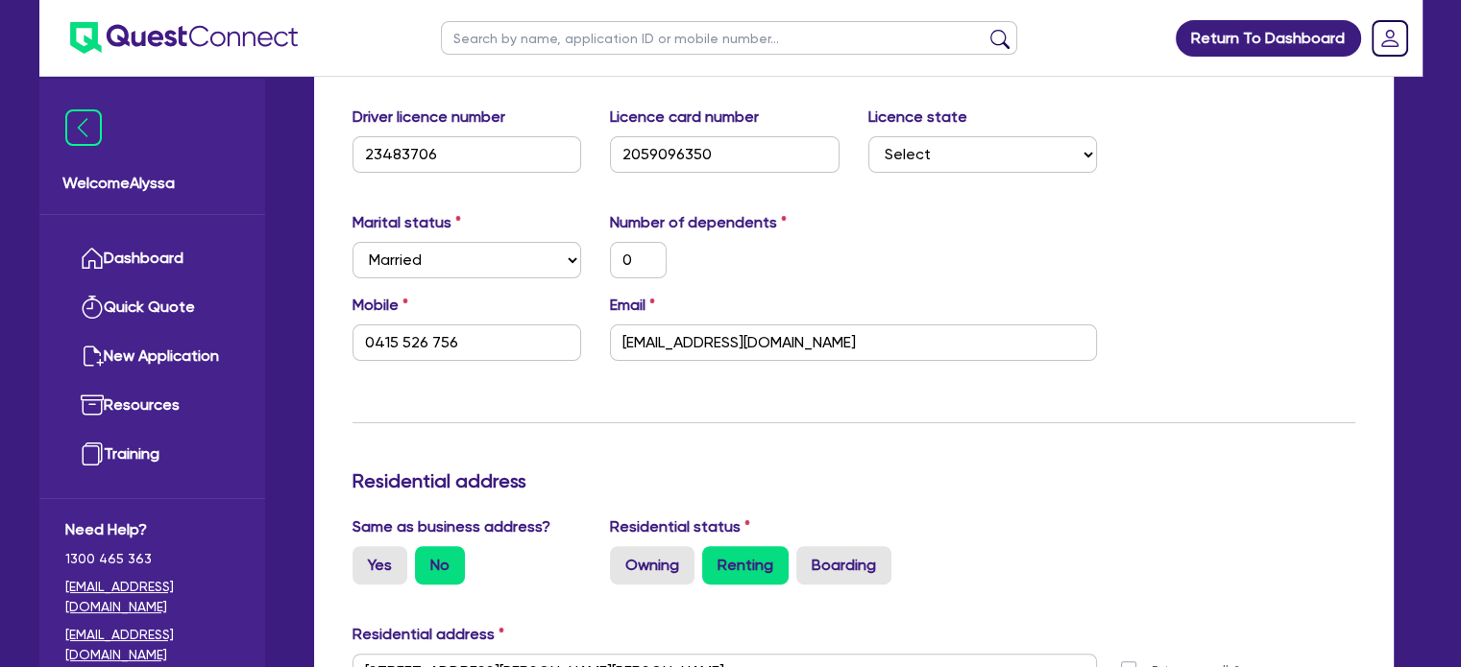
scroll to position [451, 0]
click at [715, 475] on h3 "Residential address" at bounding box center [853, 482] width 1002 height 23
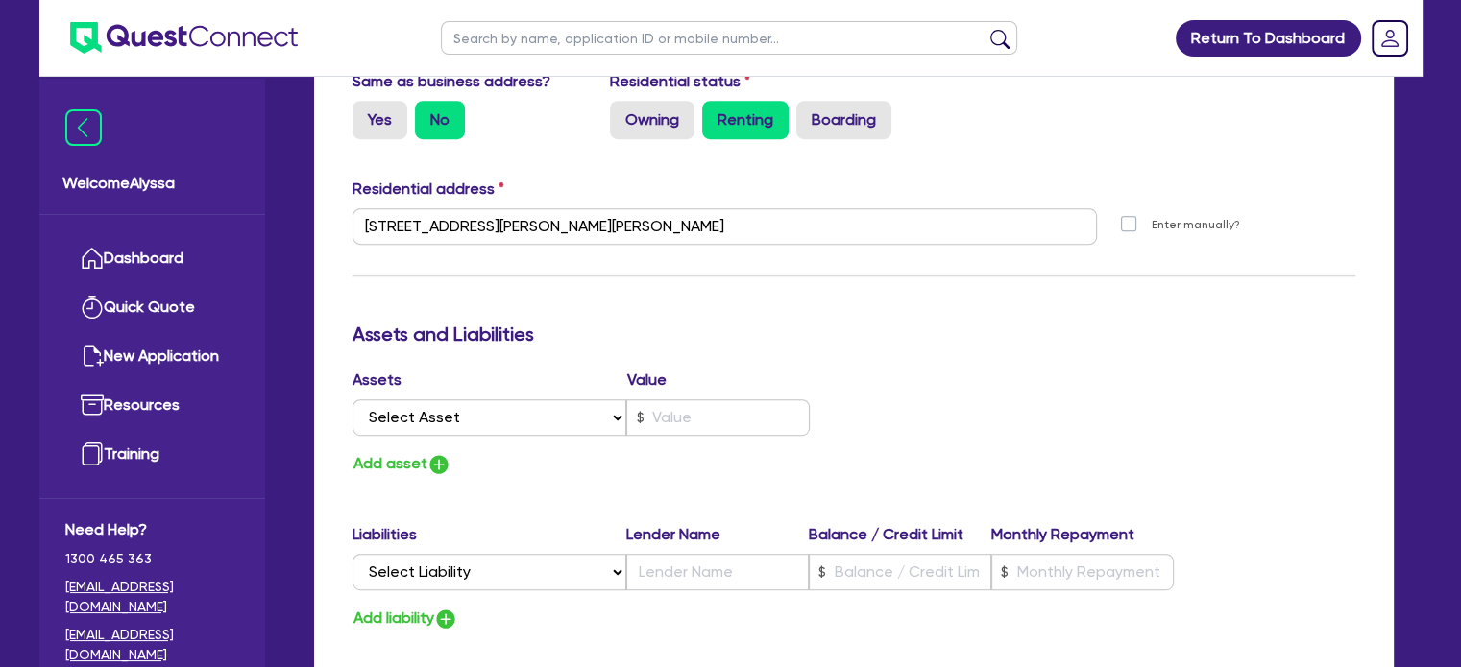
scroll to position [31, 0]
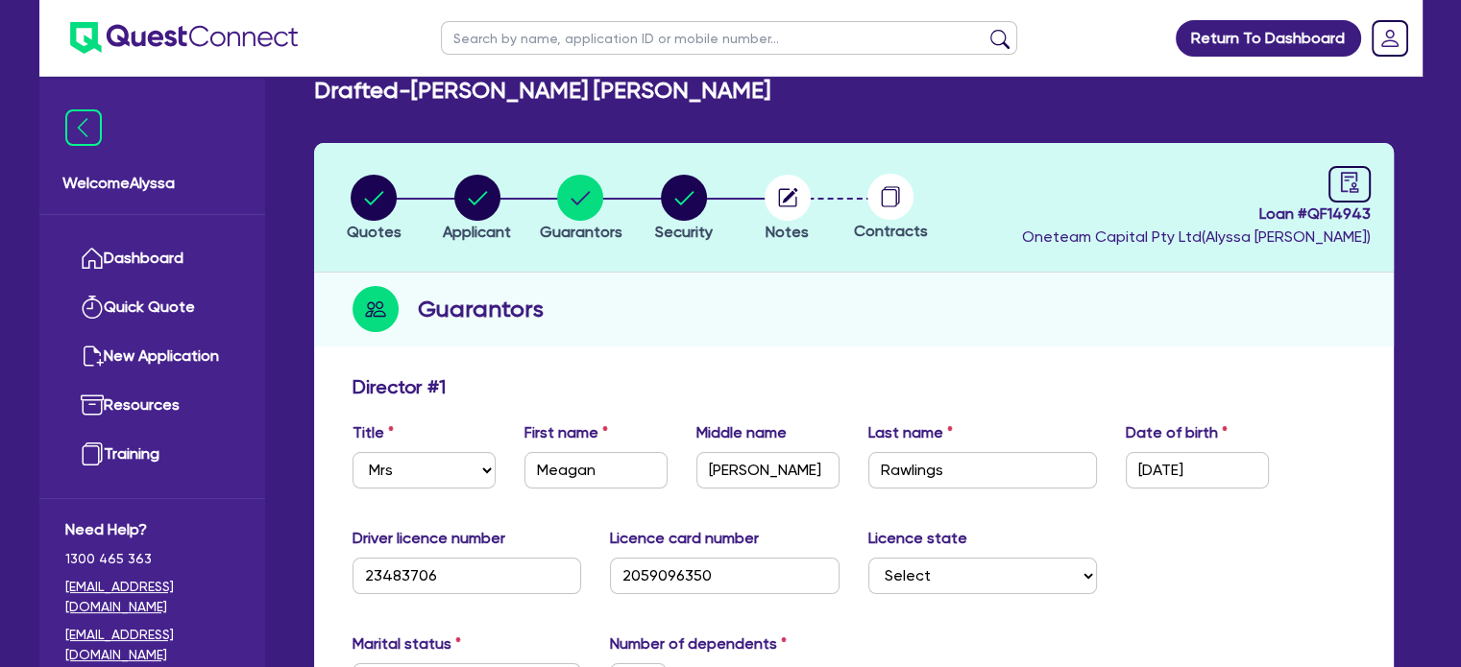
click at [484, 34] on input "text" at bounding box center [729, 38] width 576 height 34
click at [688, 197] on circle "button" at bounding box center [684, 198] width 46 height 46
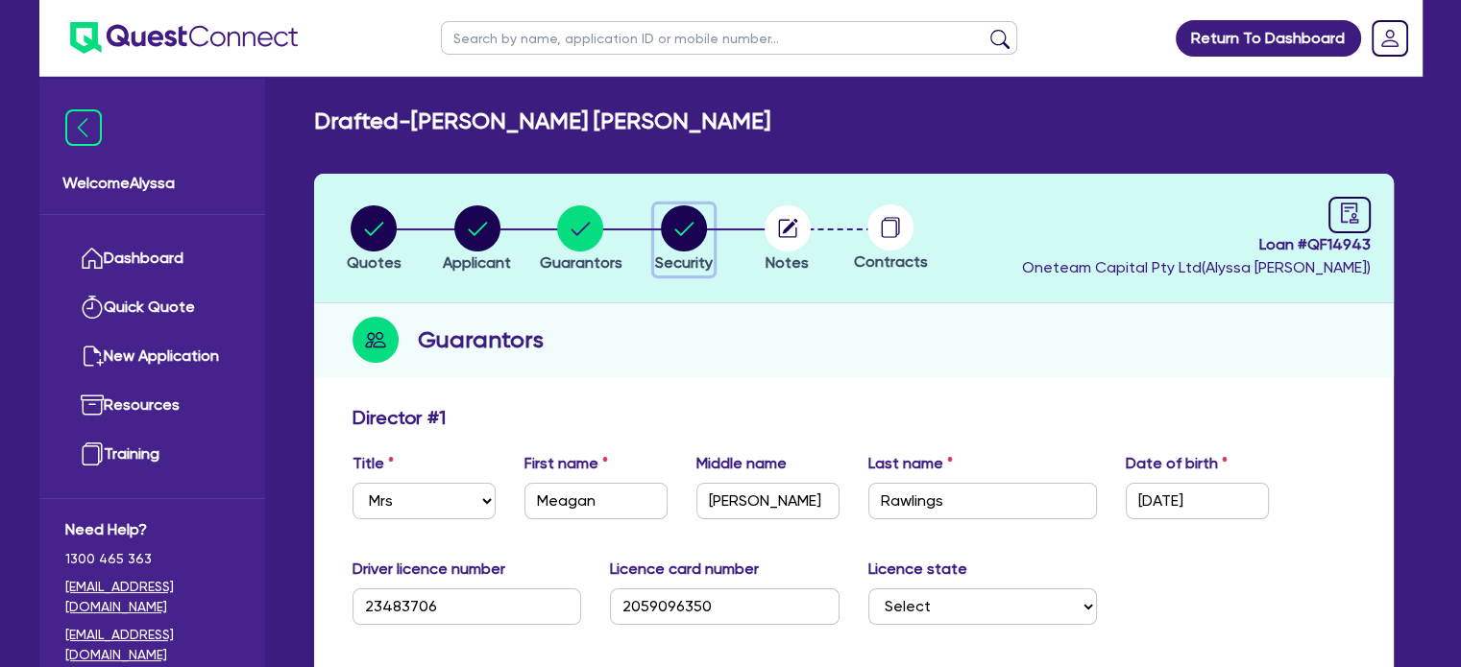
select select "SECONDARY_ASSETS"
select select "MEDICAL_DENTAL_LABORATORY_EQUIPMENT"
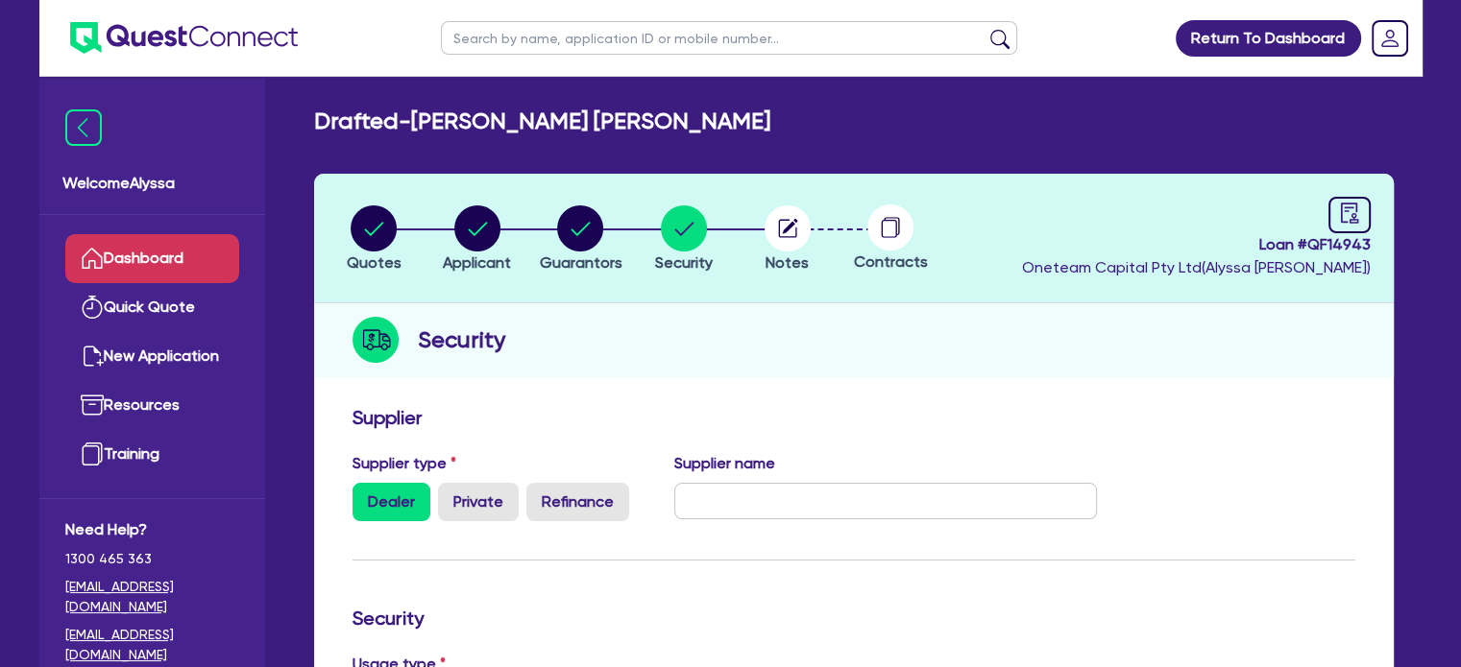
click at [141, 268] on link "Dashboard" at bounding box center [152, 258] width 174 height 49
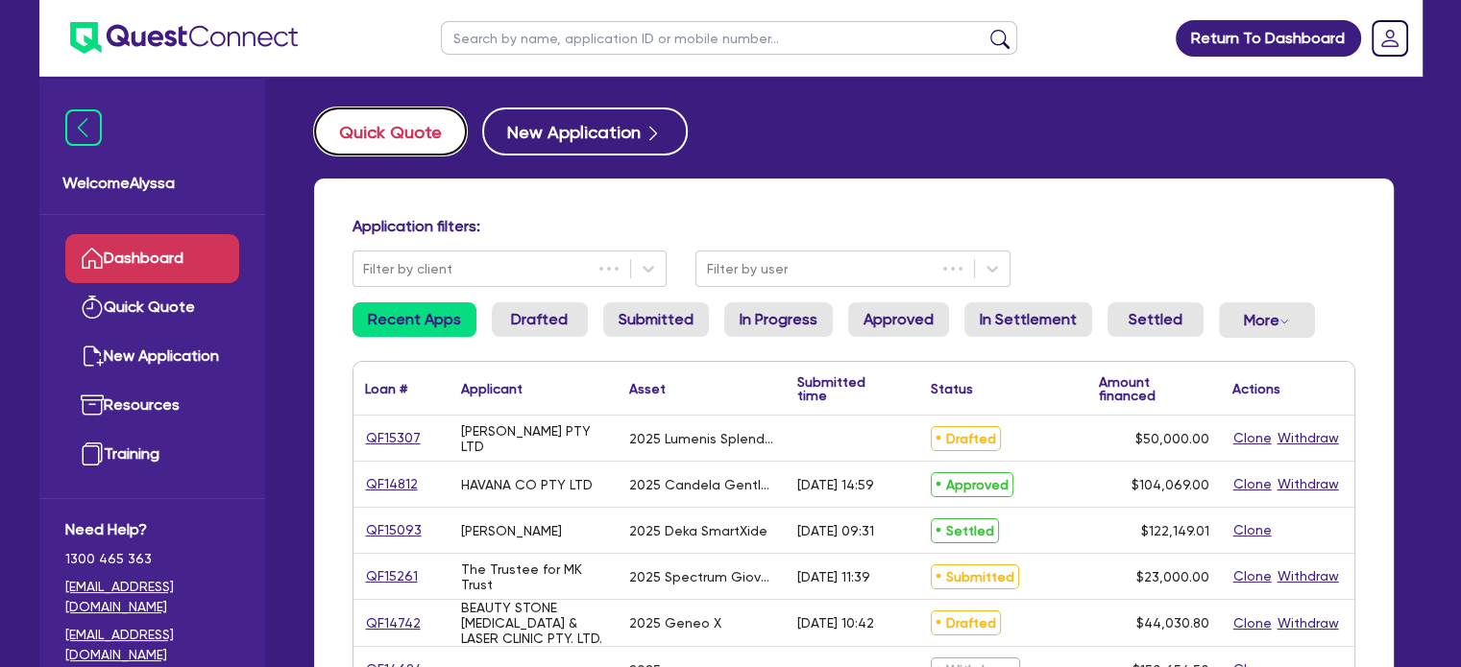
click at [396, 136] on button "Quick Quote" at bounding box center [390, 132] width 153 height 48
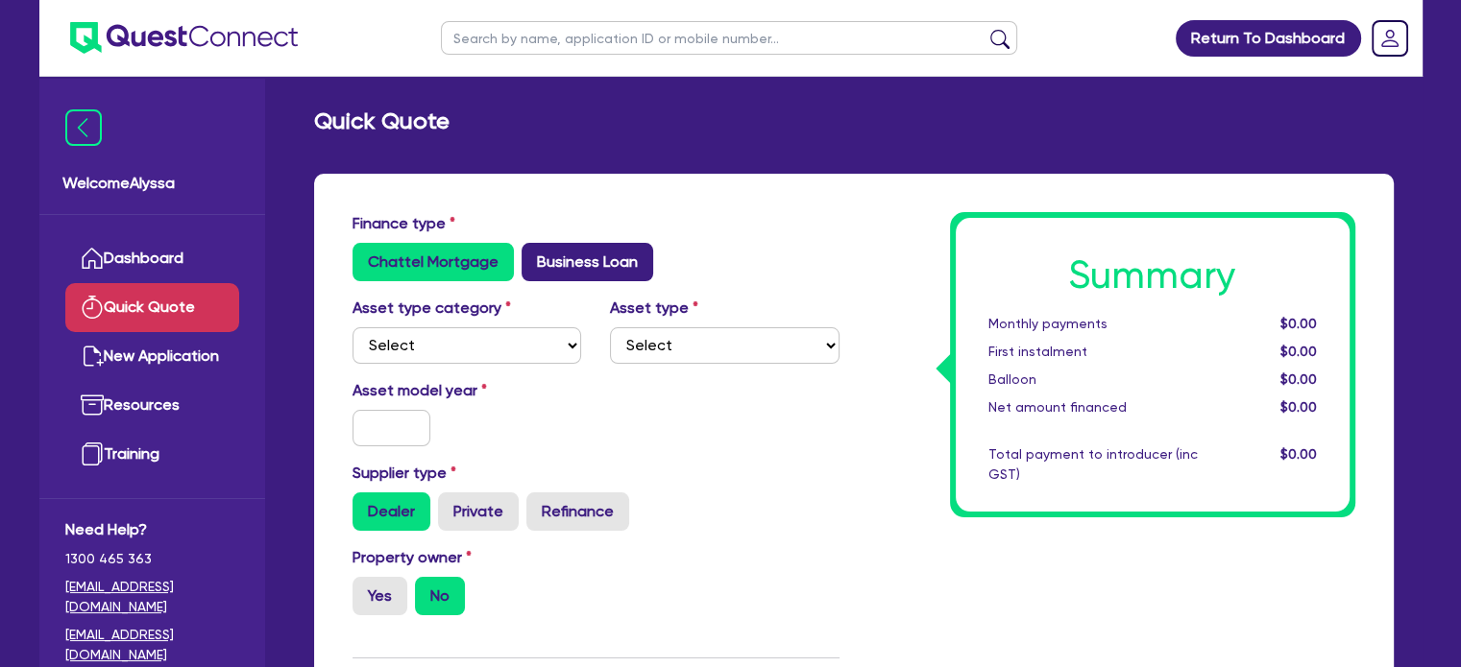
click at [552, 262] on label "Business Loan" at bounding box center [587, 262] width 132 height 38
click at [534, 255] on input "Business Loan" at bounding box center [527, 249] width 12 height 12
radio input "true"
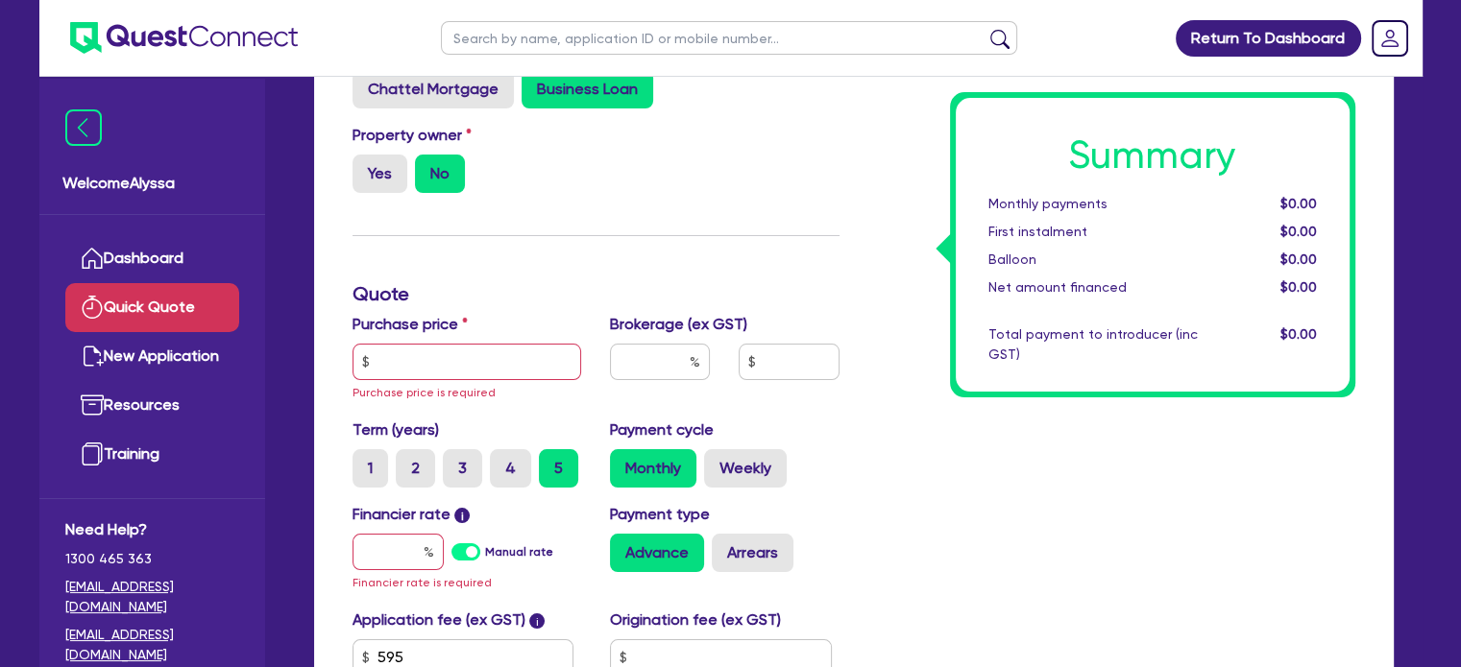
scroll to position [184, 0]
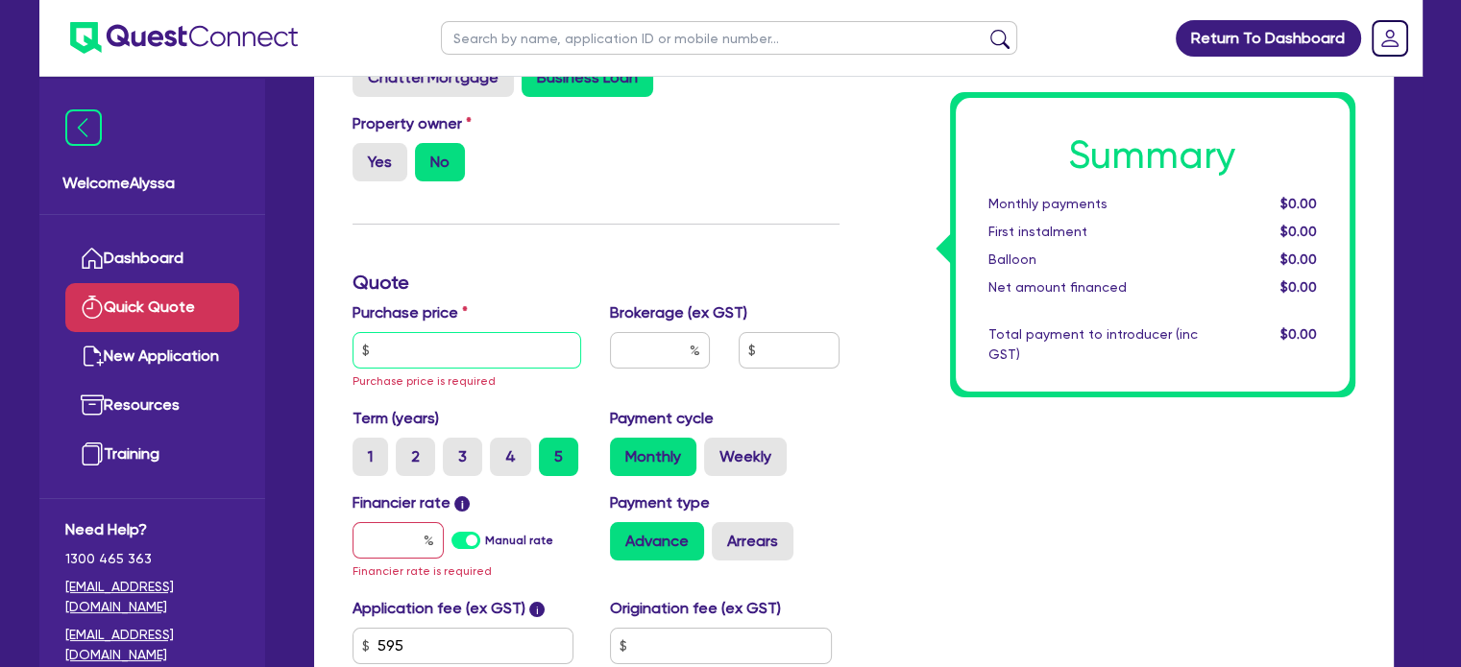
click at [419, 353] on input "text" at bounding box center [466, 350] width 229 height 36
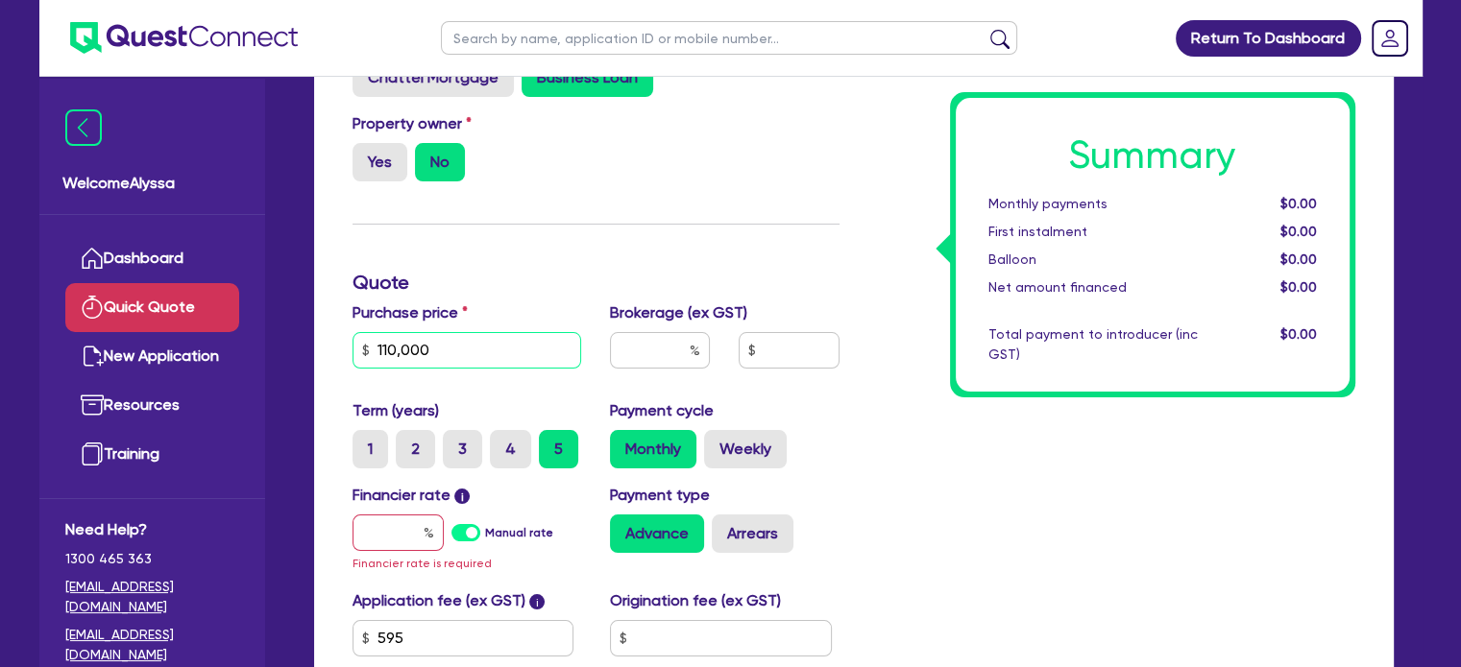
type input "110,000"
click at [397, 537] on input "text" at bounding box center [397, 533] width 91 height 36
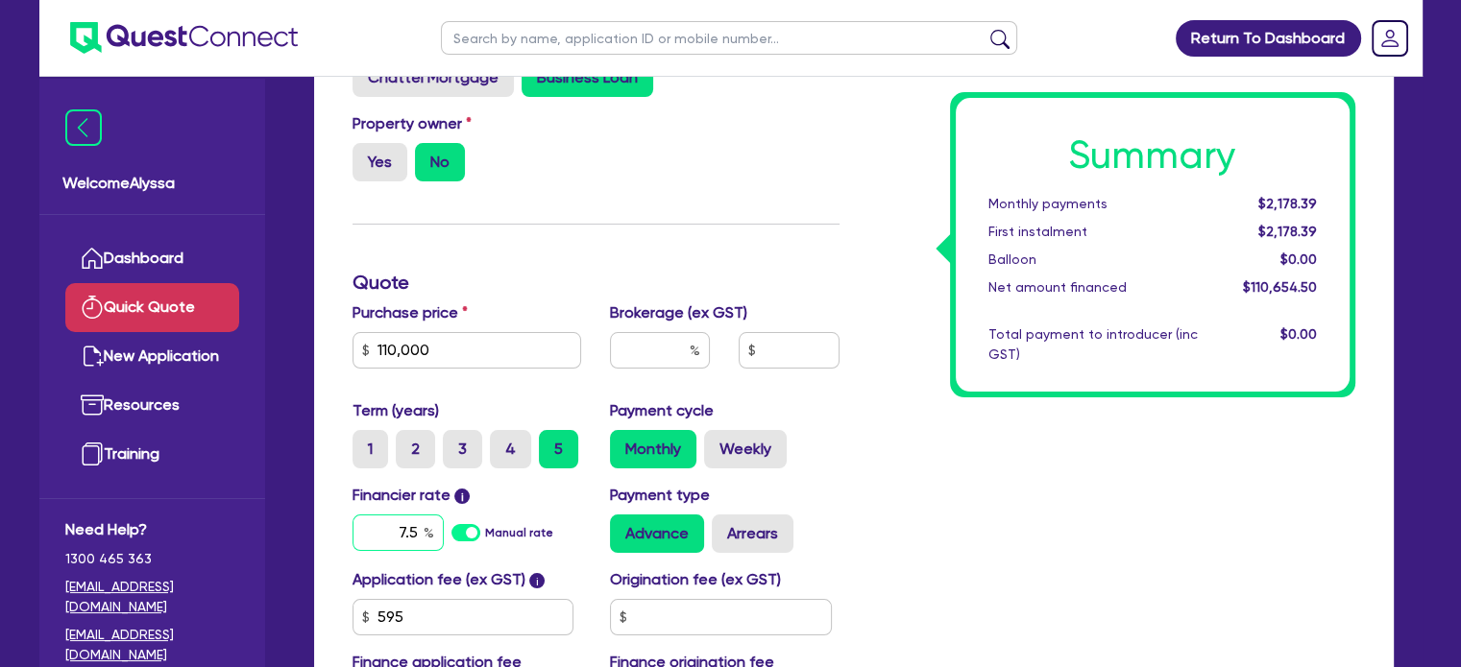
type input "7.5"
click at [655, 346] on input "text" at bounding box center [660, 350] width 100 height 36
type input "4"
type input "4,426.18"
click at [864, 582] on div "Summary Monthly payments $2,203.52 First instalment $2,203.52 Balloon $0.00 Net…" at bounding box center [1112, 382] width 516 height 708
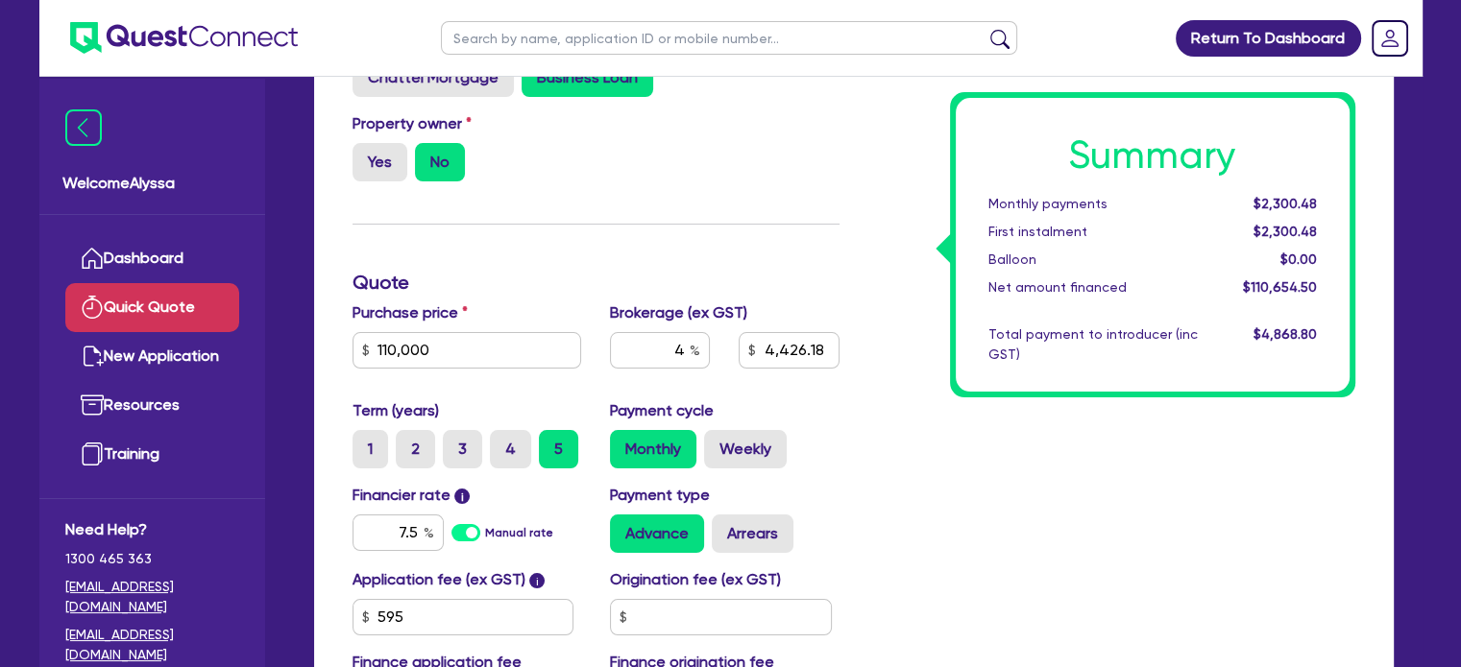
scroll to position [0, 0]
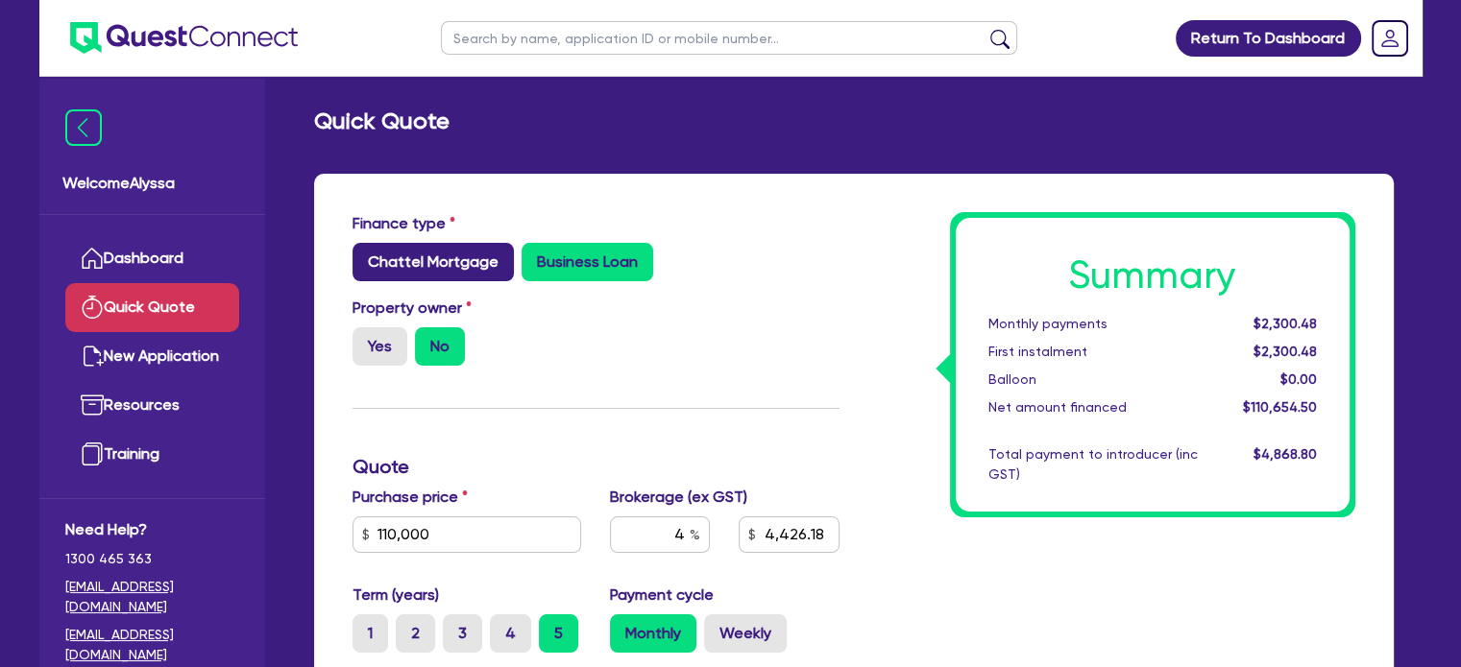
click at [428, 259] on label "Chattel Mortgage" at bounding box center [432, 262] width 161 height 38
click at [365, 255] on input "Chattel Mortgage" at bounding box center [358, 249] width 12 height 12
radio input "true"
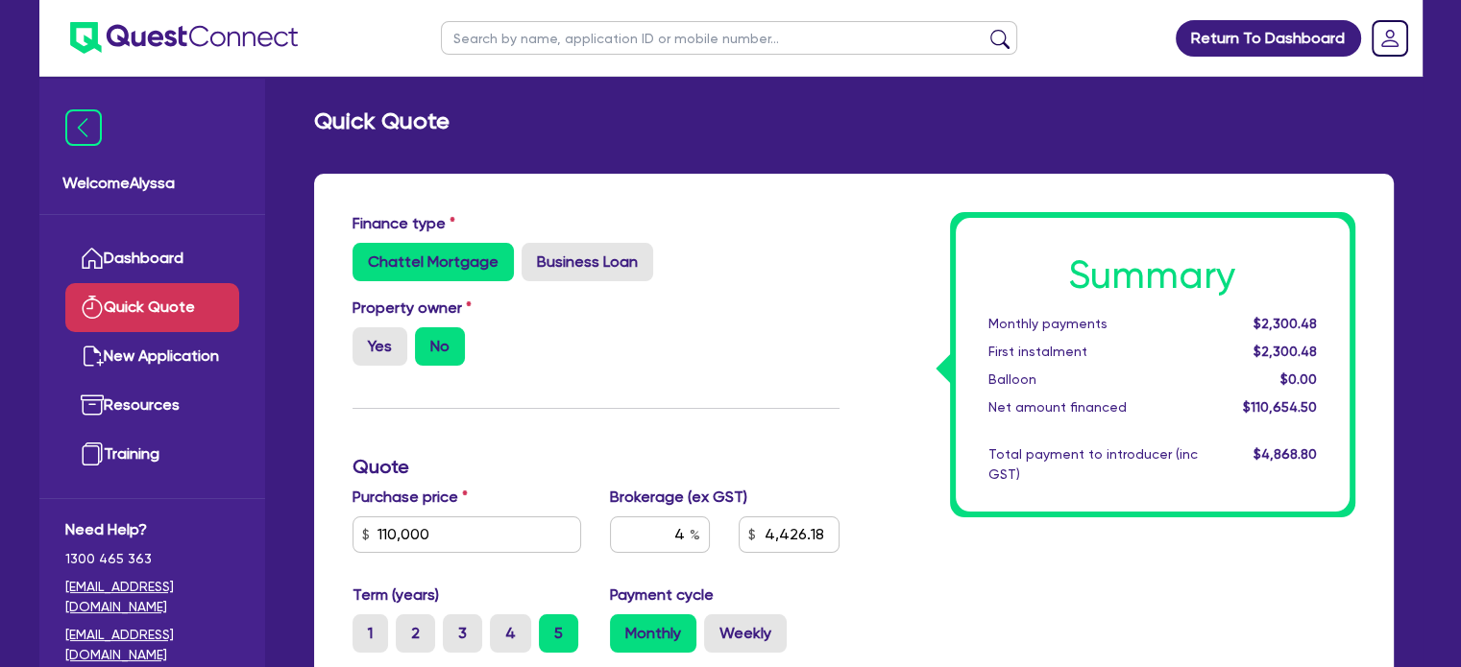
type input "4,426.18"
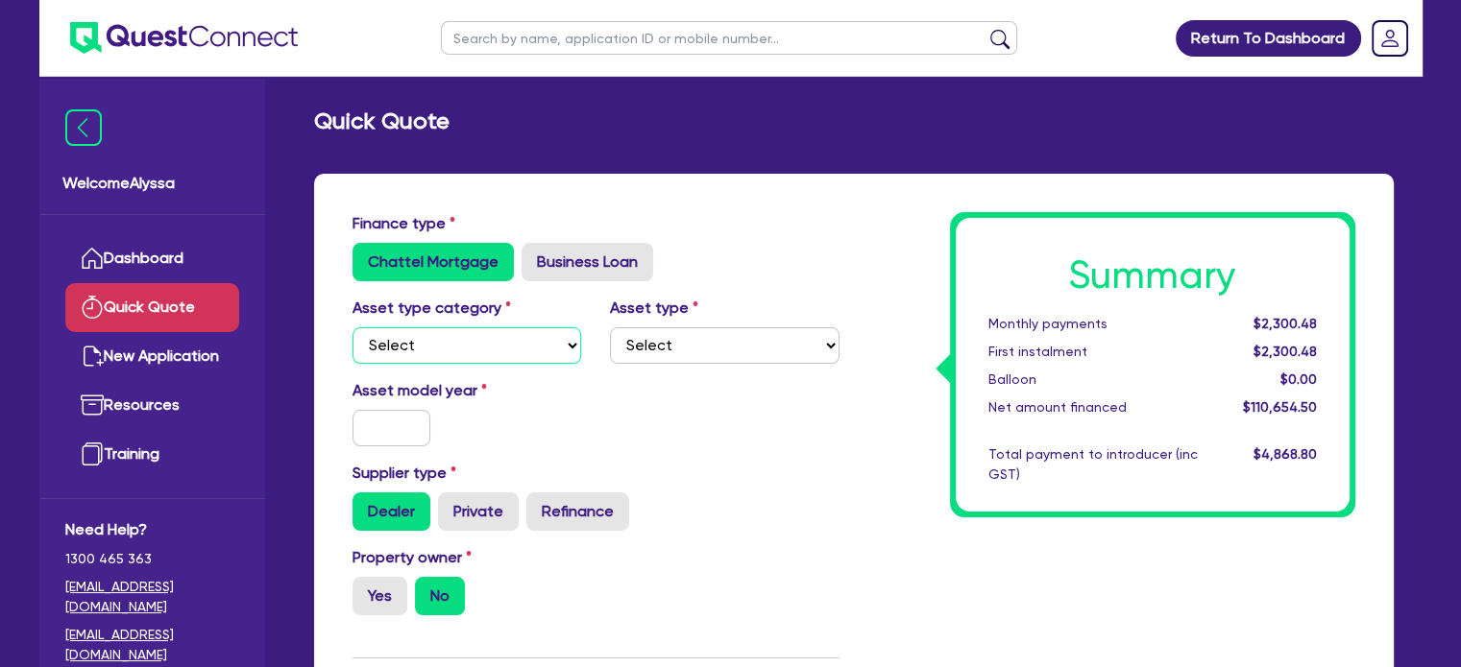
click at [488, 354] on select "Select Cars and light trucks Primary assets Secondary assets Tertiary assets" at bounding box center [466, 345] width 229 height 36
select select "SECONDARY_ASSETS"
click at [352, 327] on select "Select Cars and light trucks Primary assets Secondary assets Tertiary assets" at bounding box center [466, 345] width 229 height 36
click at [634, 362] on select "Select Generators and compressors Engineering and toolmaking Woodworking and me…" at bounding box center [724, 345] width 229 height 36
select select "MEDICAL_DENTAL_LABORATORY_EQUIPMENT"
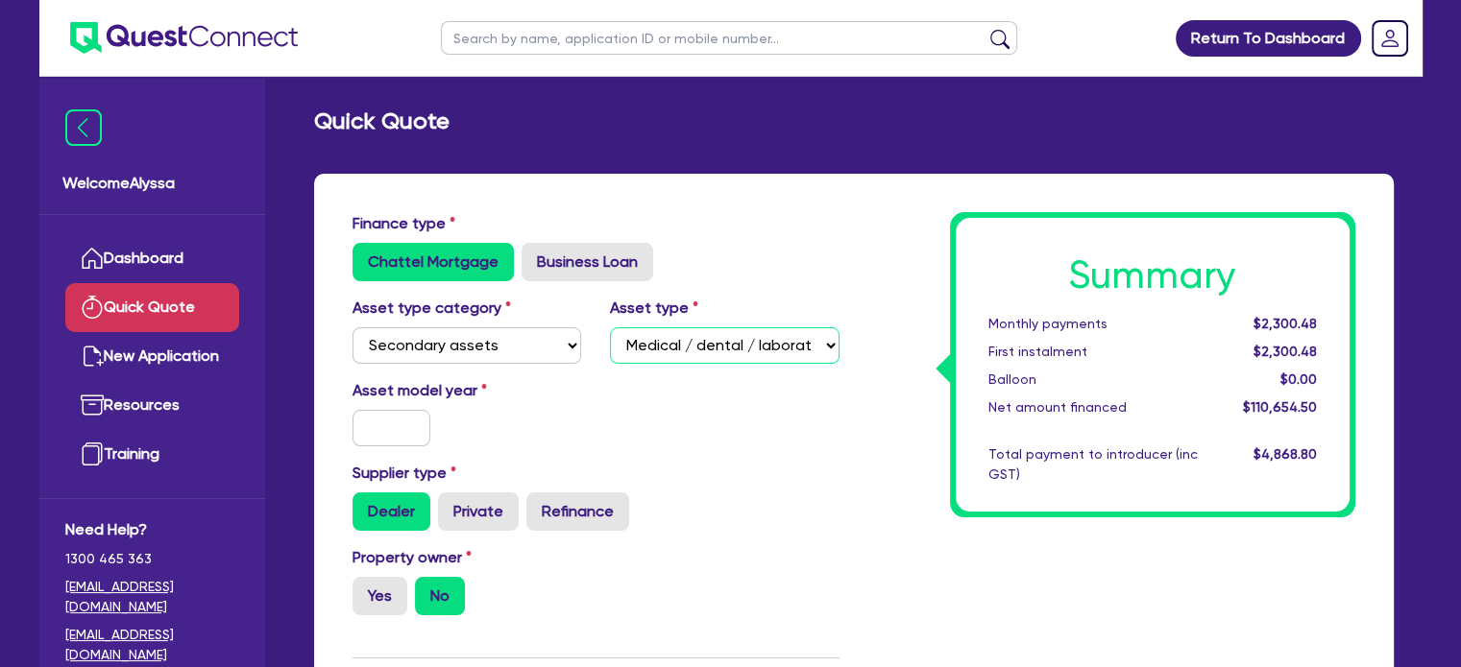
click at [610, 327] on select "Select Generators and compressors Engineering and toolmaking Woodworking and me…" at bounding box center [724, 345] width 229 height 36
type input "4,426.18"
click at [382, 433] on input "text" at bounding box center [391, 428] width 79 height 36
type input "2025"
type input "4,426.18"
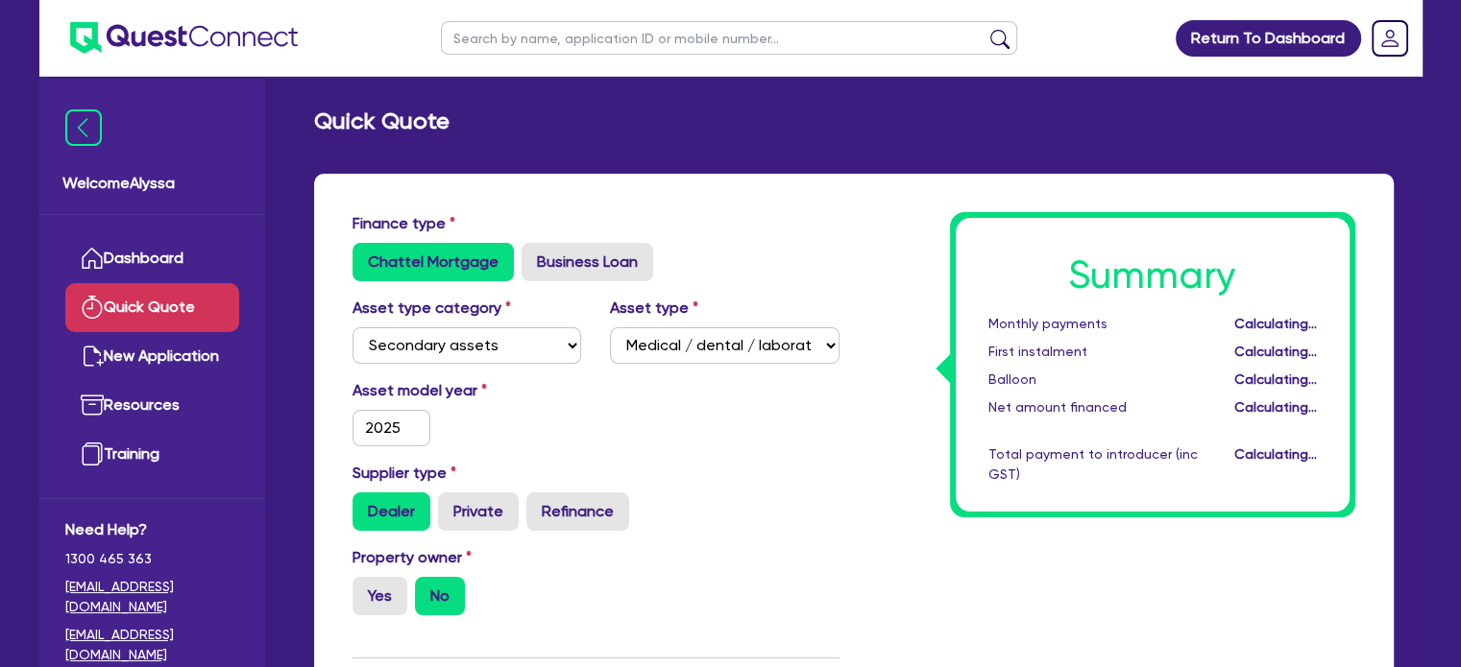
click at [634, 518] on div "Dealer Private Refinance" at bounding box center [595, 512] width 487 height 38
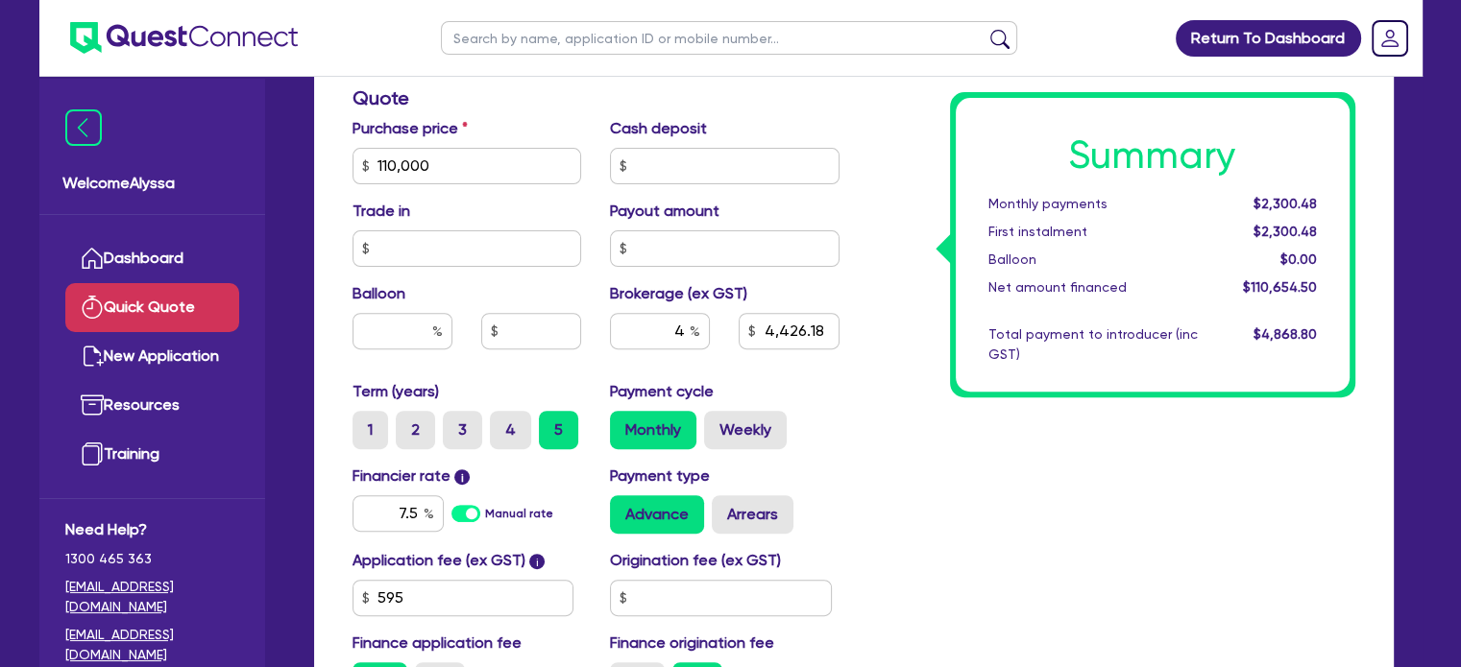
scroll to position [624, 0]
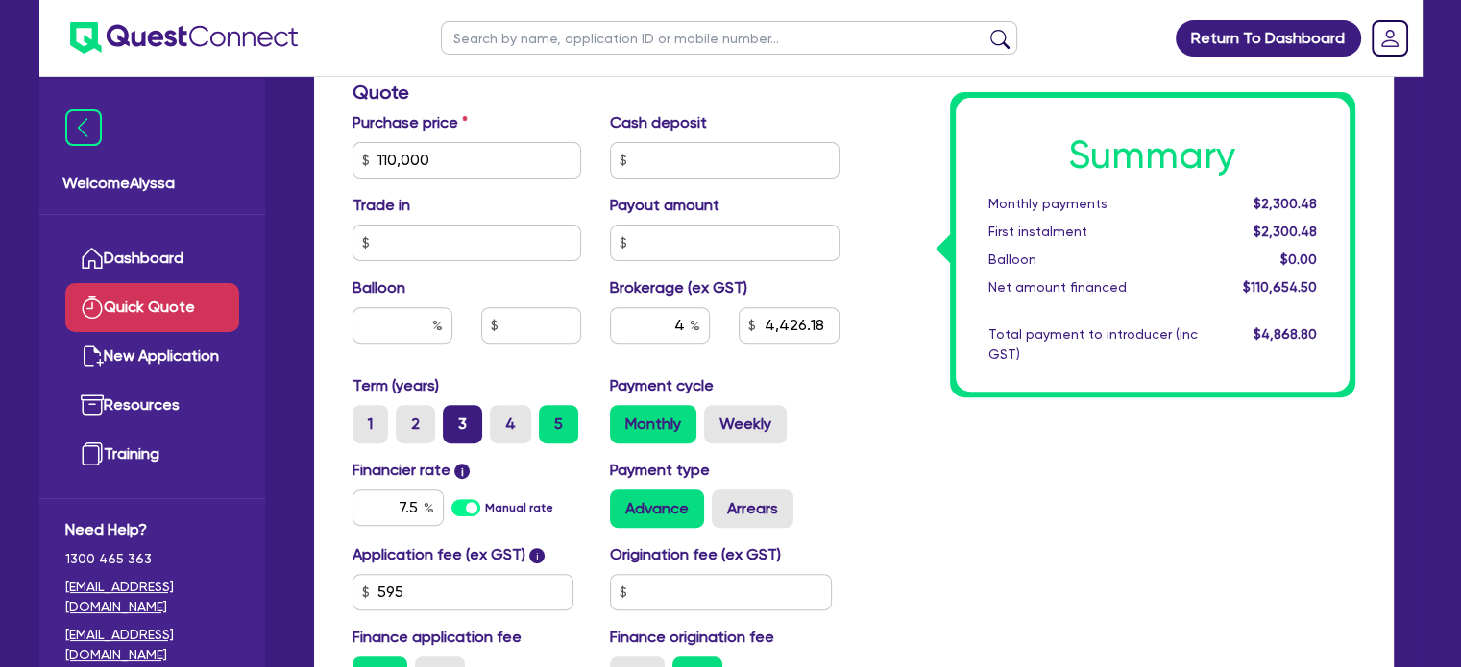
click at [470, 420] on label "3" at bounding box center [462, 424] width 39 height 38
click at [455, 418] on input "3" at bounding box center [449, 411] width 12 height 12
radio input "true"
type input "4,426.18"
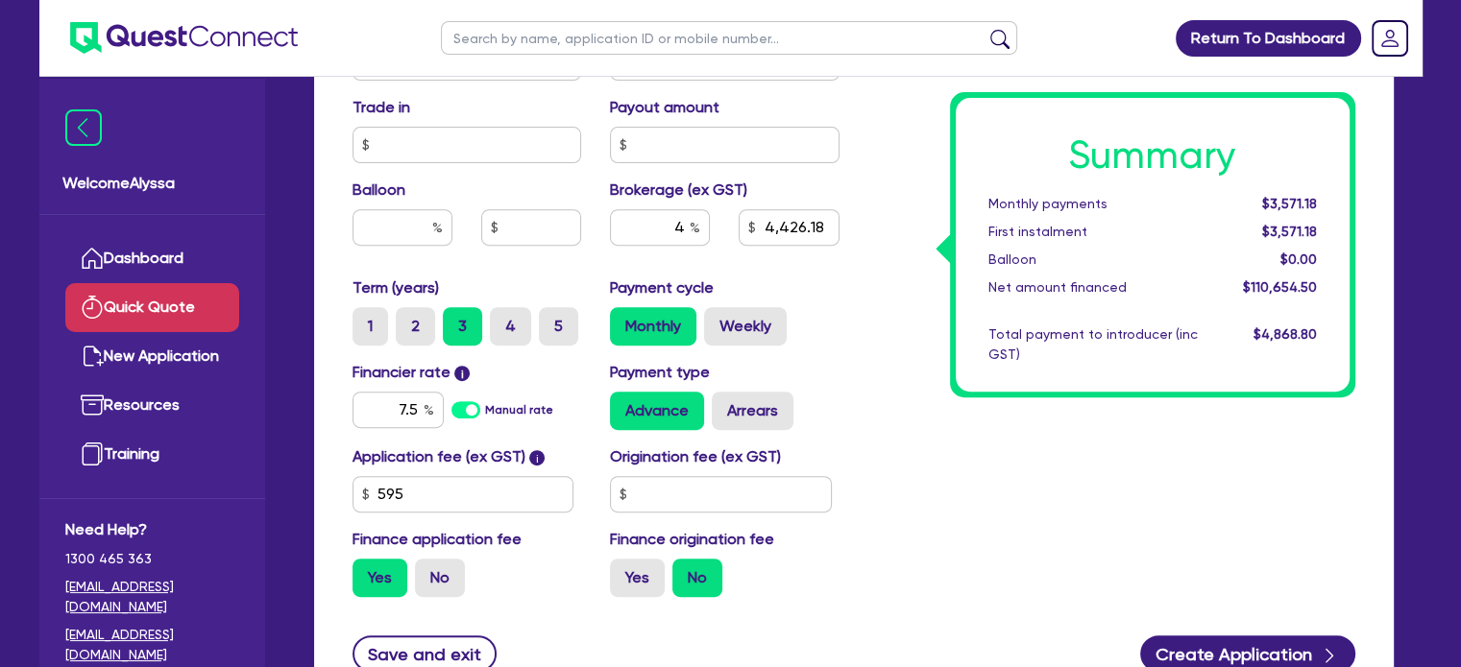
scroll to position [588, 0]
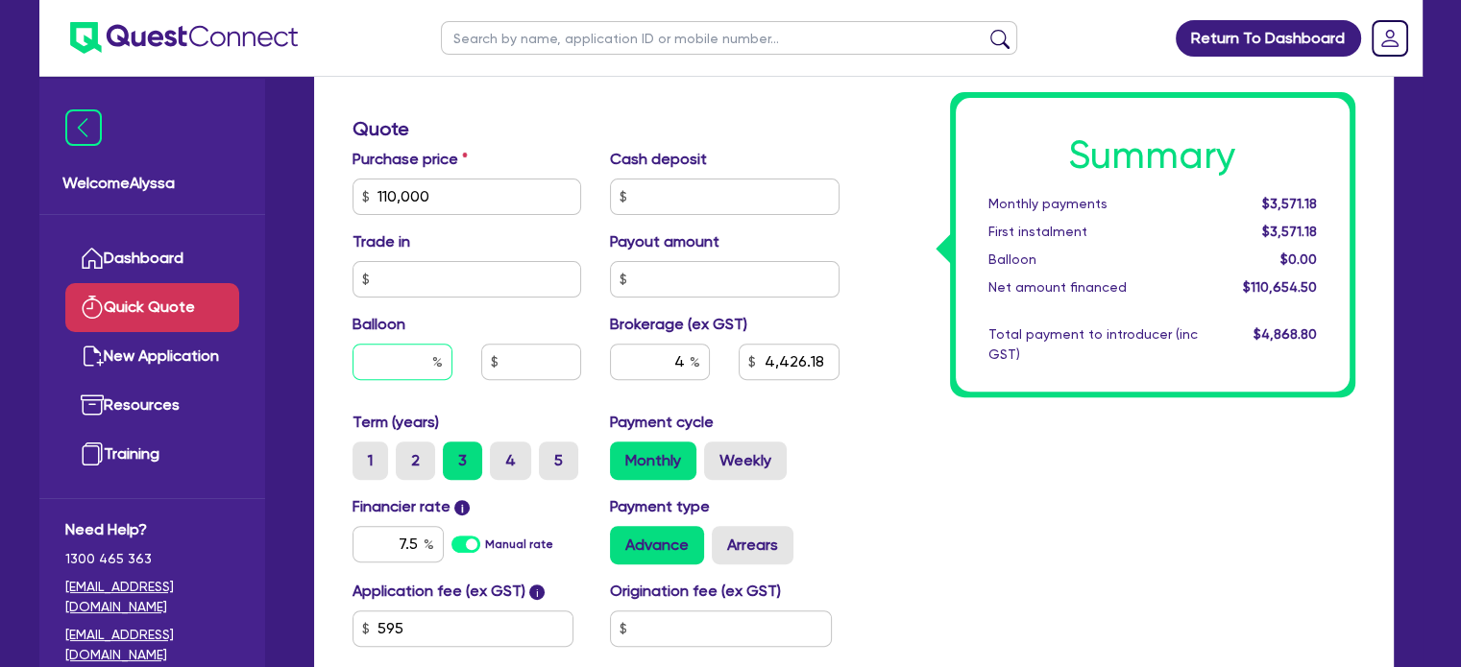
click at [412, 351] on input "text" at bounding box center [402, 362] width 100 height 36
type input "30"
type input "4,426.18"
click at [918, 465] on div "Summary Monthly payments $3,571.18 First instalment $3,571.18 Balloon $0.00 Net…" at bounding box center [1112, 186] width 516 height 1123
type input "33,000"
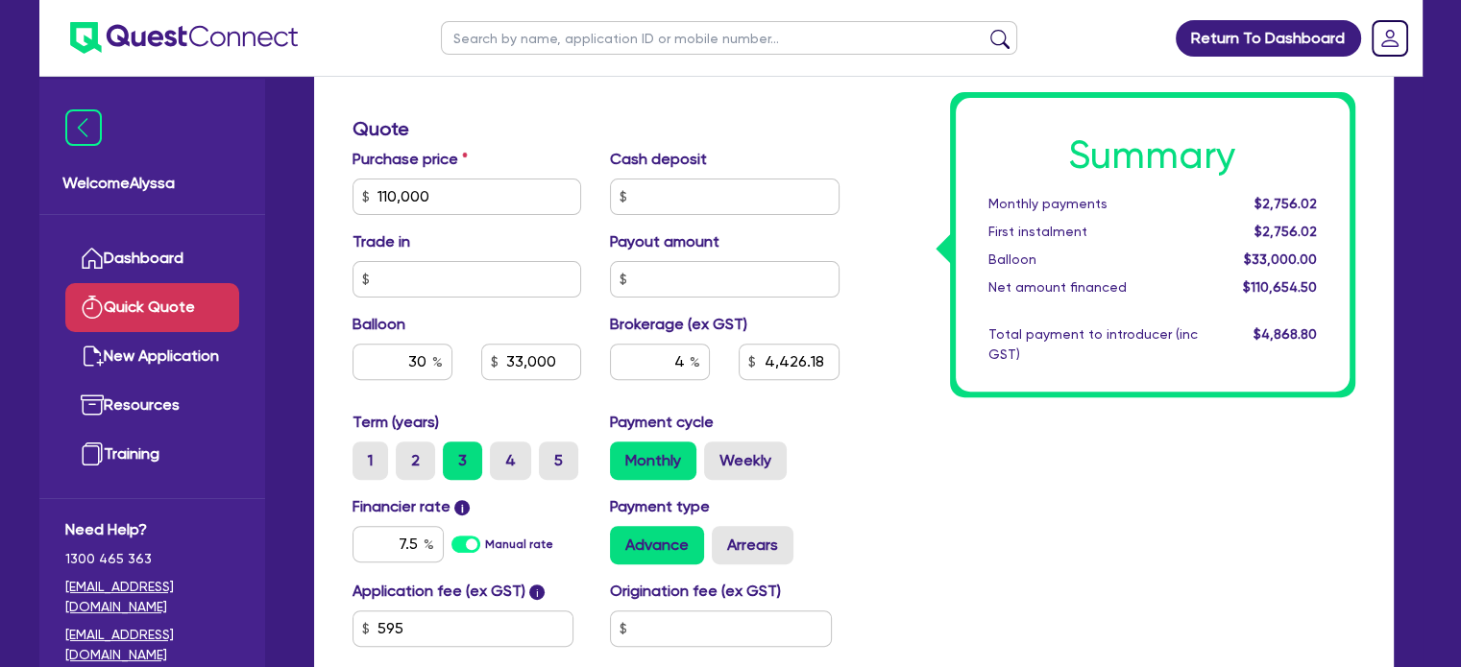
type input "4,426.18"
click at [428, 195] on input "110,000" at bounding box center [466, 197] width 229 height 36
type input "90,000"
type input "33,000"
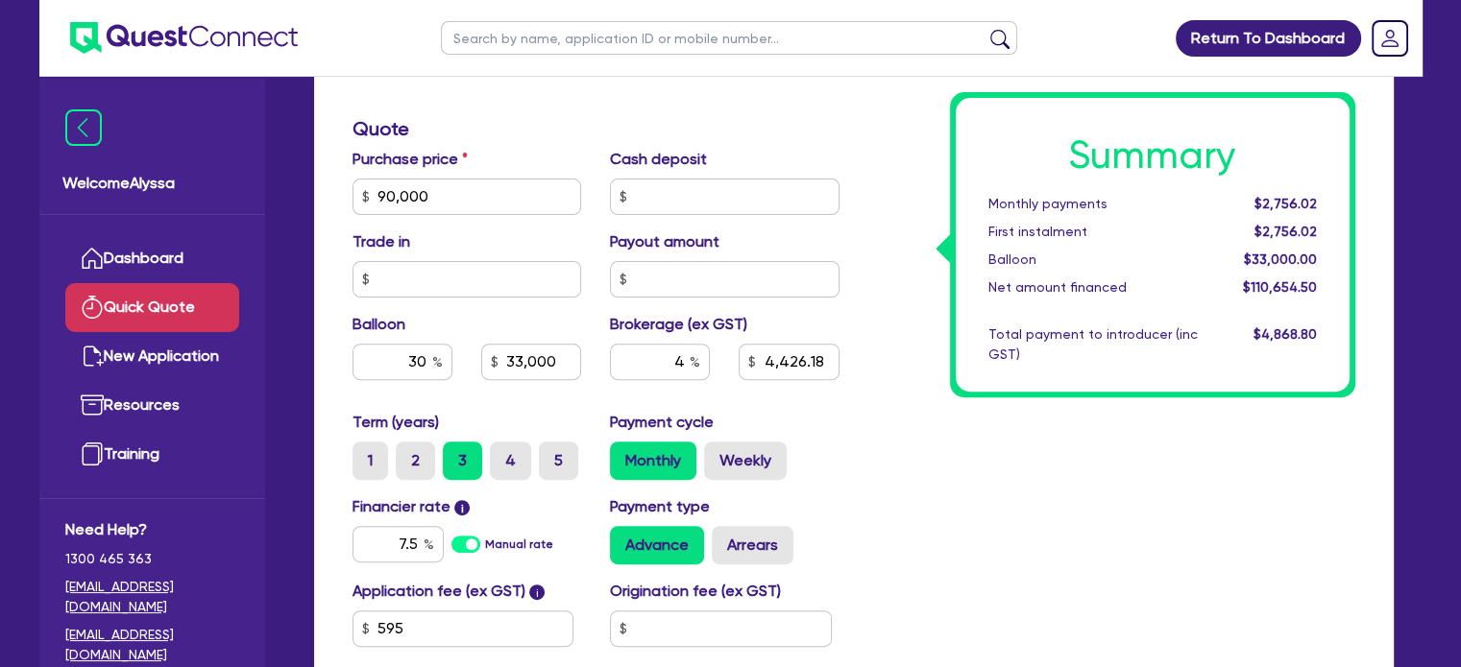
type input "4,426.18"
click at [921, 494] on div "Summary Monthly payments Calculating... First instalment Calculating... Balloon…" at bounding box center [1112, 186] width 516 height 1123
type input "27,000"
type input "3,626.18"
click at [480, 200] on input "90,000" at bounding box center [466, 197] width 229 height 36
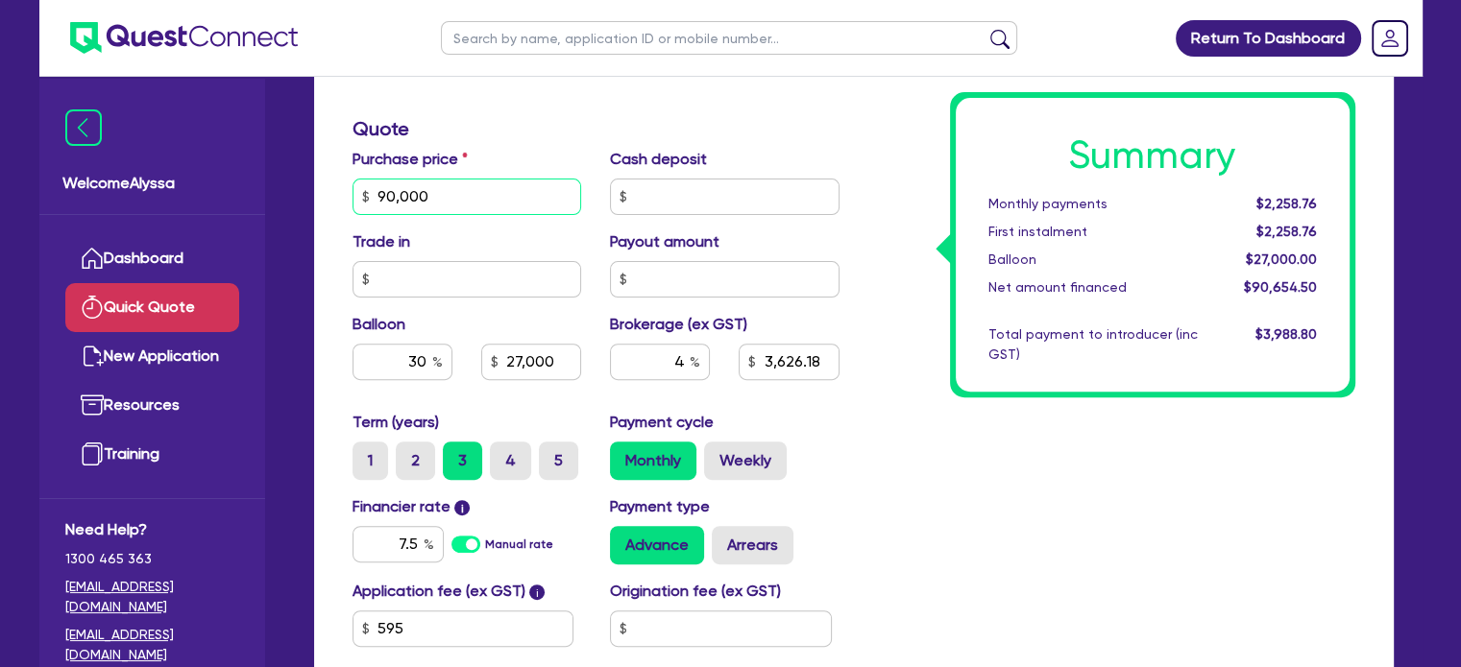
click at [480, 200] on input "90,000" at bounding box center [466, 197] width 229 height 36
type input "150,000"
type input "27,000"
type input "3,626.18"
click at [905, 574] on div "Summary Monthly payments $2,258.76 First instalment $2,258.76 Balloon $27,000.0…" at bounding box center [1112, 186] width 516 height 1123
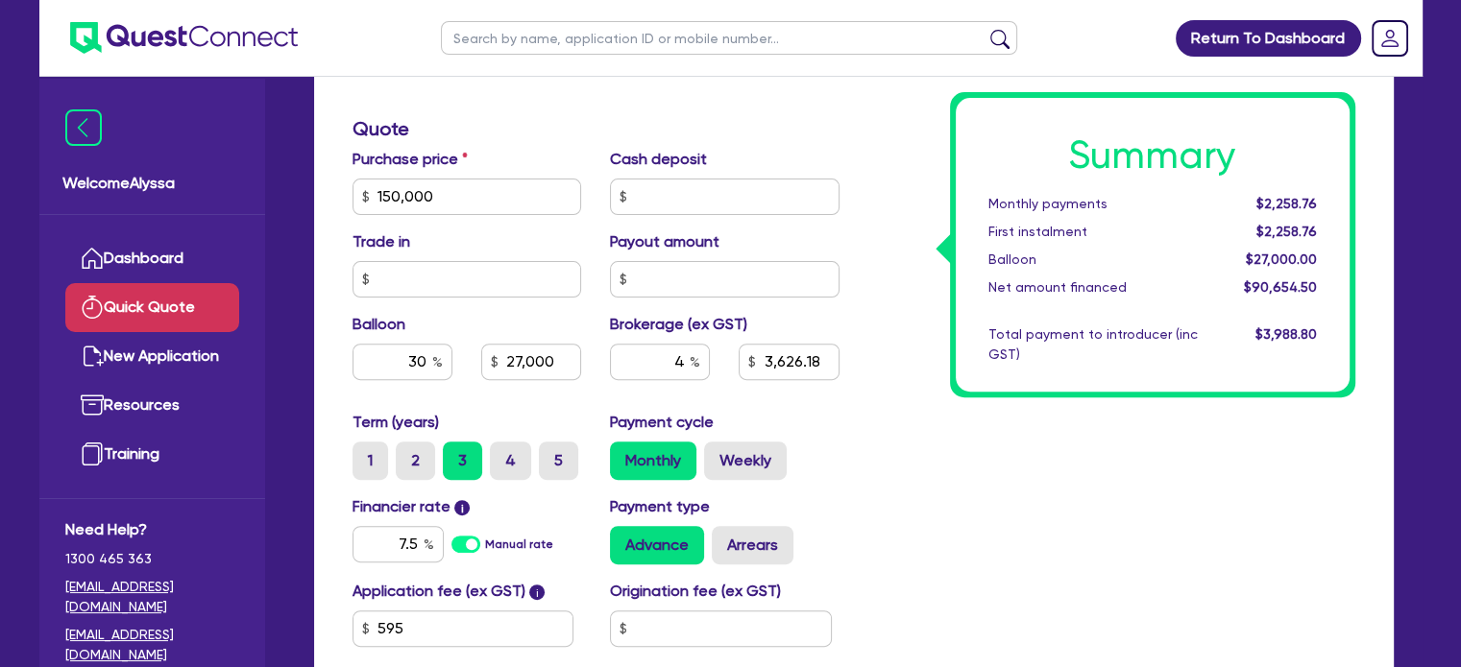
type input "45,000"
type input "6,026.18"
click at [484, 202] on input "150,000" at bounding box center [466, 197] width 229 height 36
type input "140,000"
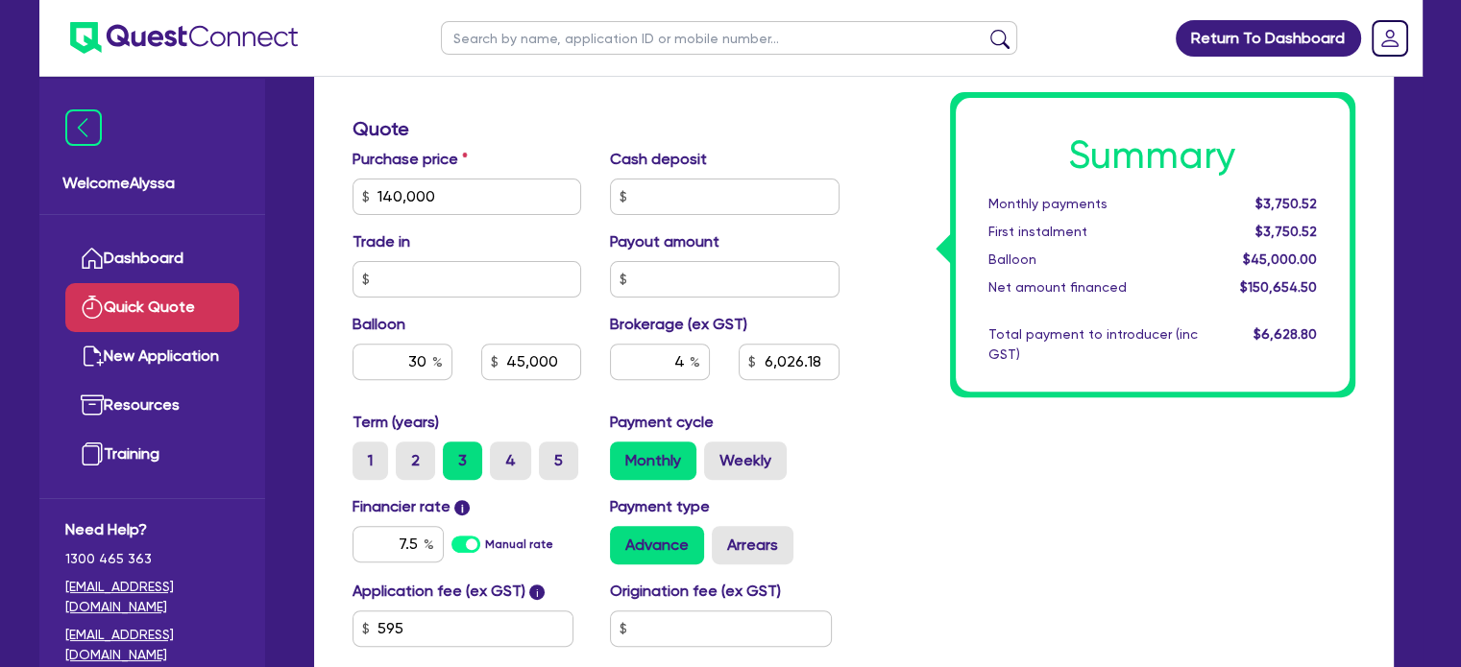
type input "45,000"
type input "6,026.18"
type input "42,000"
type input "5,626.18"
click at [499, 144] on div "Finance type Chattel Mortgage Business Loan Asset type category Select Cars and…" at bounding box center [596, 186] width 516 height 1123
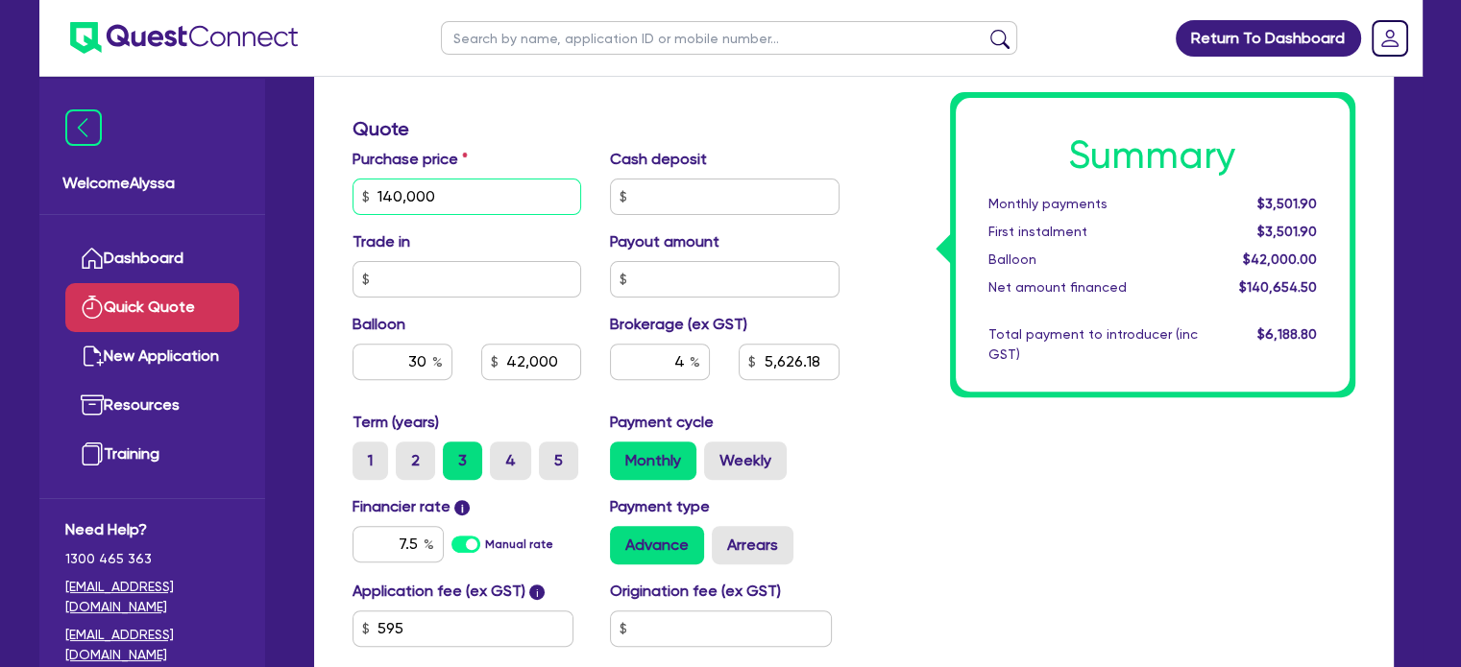
click at [443, 202] on input "140,000" at bounding box center [466, 197] width 229 height 36
type input "120,000"
type input "42,000"
type input "5,626.18"
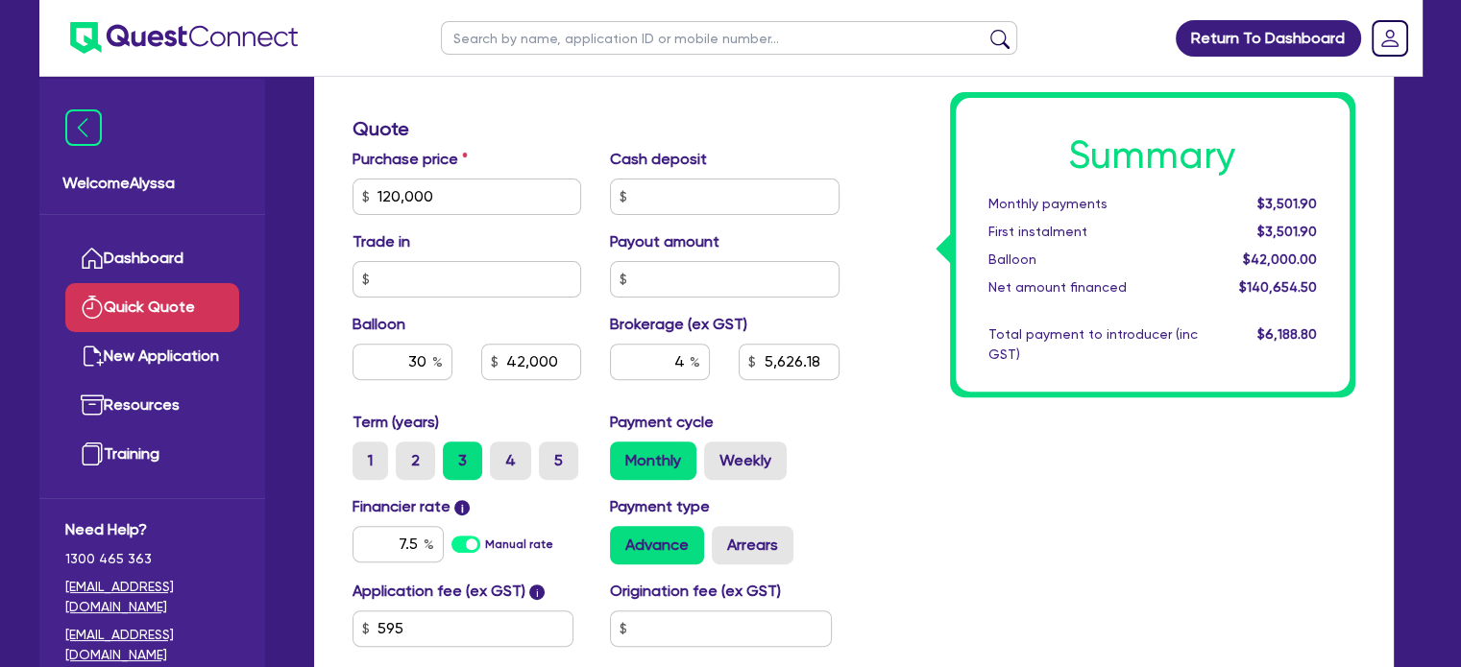
click at [505, 102] on div "Finance type Chattel Mortgage Business Loan Asset type category Select Cars and…" at bounding box center [596, 186] width 516 height 1123
type input "36,000"
type input "4,826.18"
click at [479, 195] on input "120,000" at bounding box center [466, 197] width 229 height 36
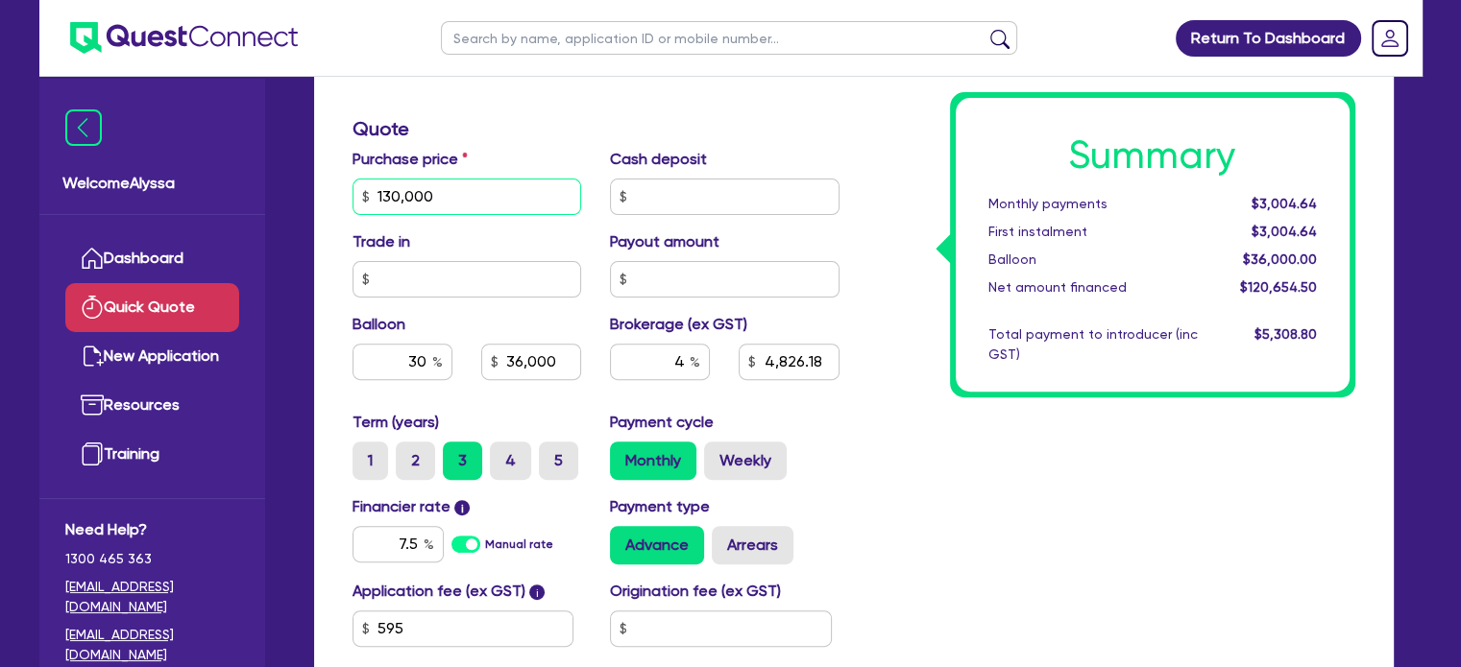
type input "130,000"
type input "36,000"
type input "4,826.18"
click at [527, 133] on h3 "Quote" at bounding box center [595, 128] width 487 height 23
type input "39,000"
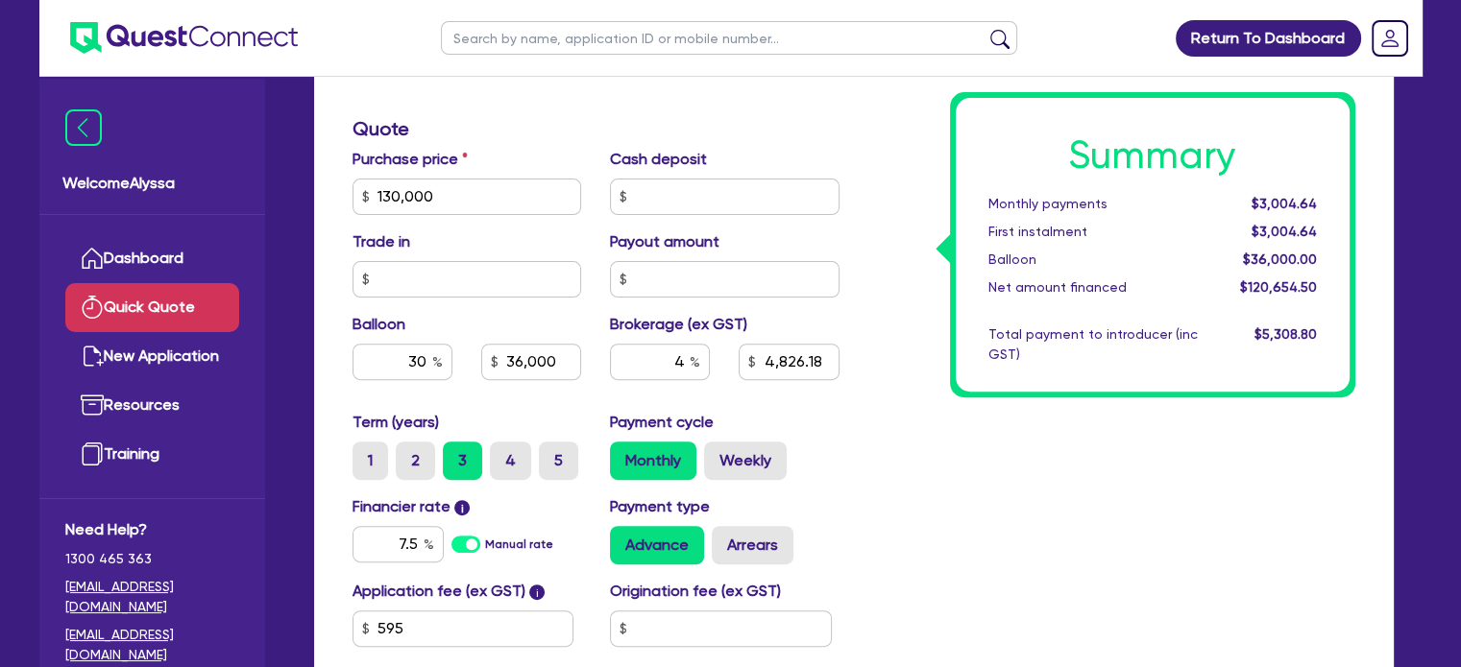
type input "5,226.18"
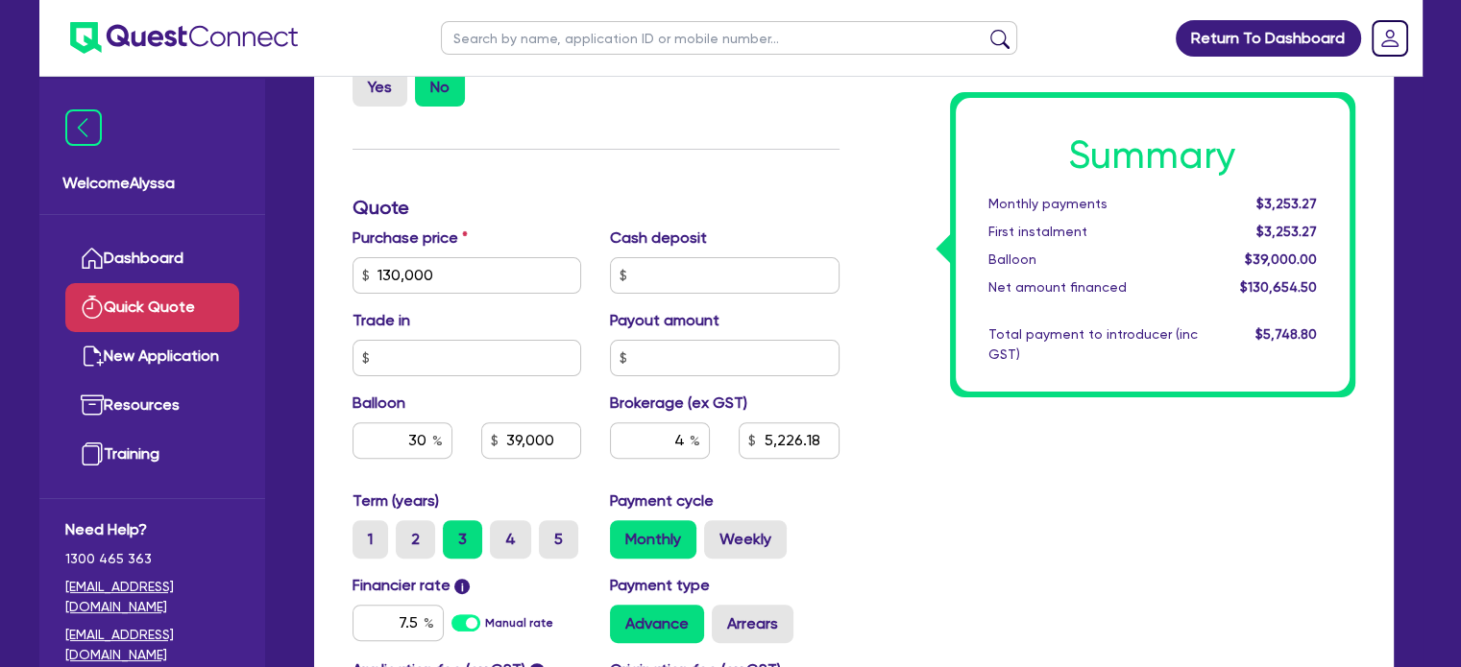
scroll to position [510, 0]
click at [440, 270] on input "130,000" at bounding box center [466, 274] width 229 height 36
click at [479, 278] on input "130,000" at bounding box center [466, 274] width 229 height 36
type input "110,668"
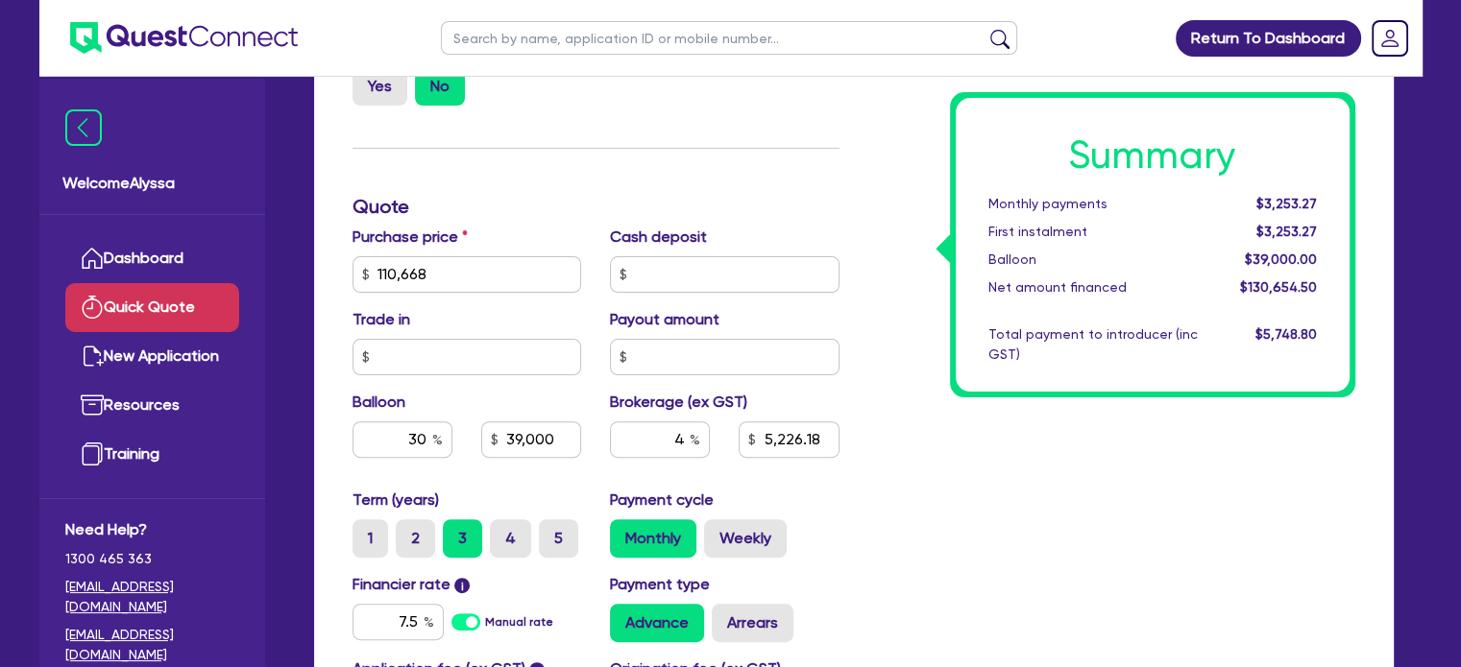
type input "39,000"
type input "5,226.18"
click at [1022, 502] on div "Summary Monthly payments $3,253.27 First instalment $3,253.27 Balloon $39,000.0…" at bounding box center [1112, 263] width 516 height 1123
type input "33,200.4"
type input "4,452.9"
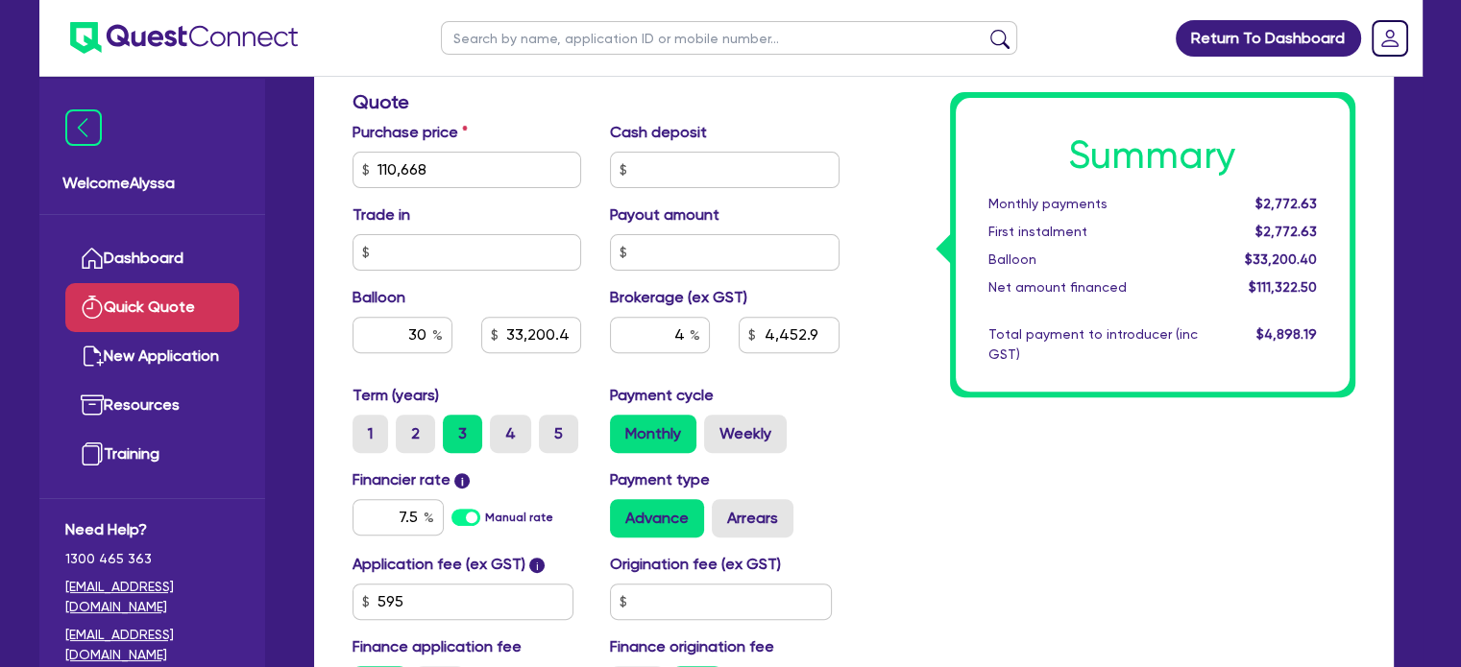
scroll to position [622, 0]
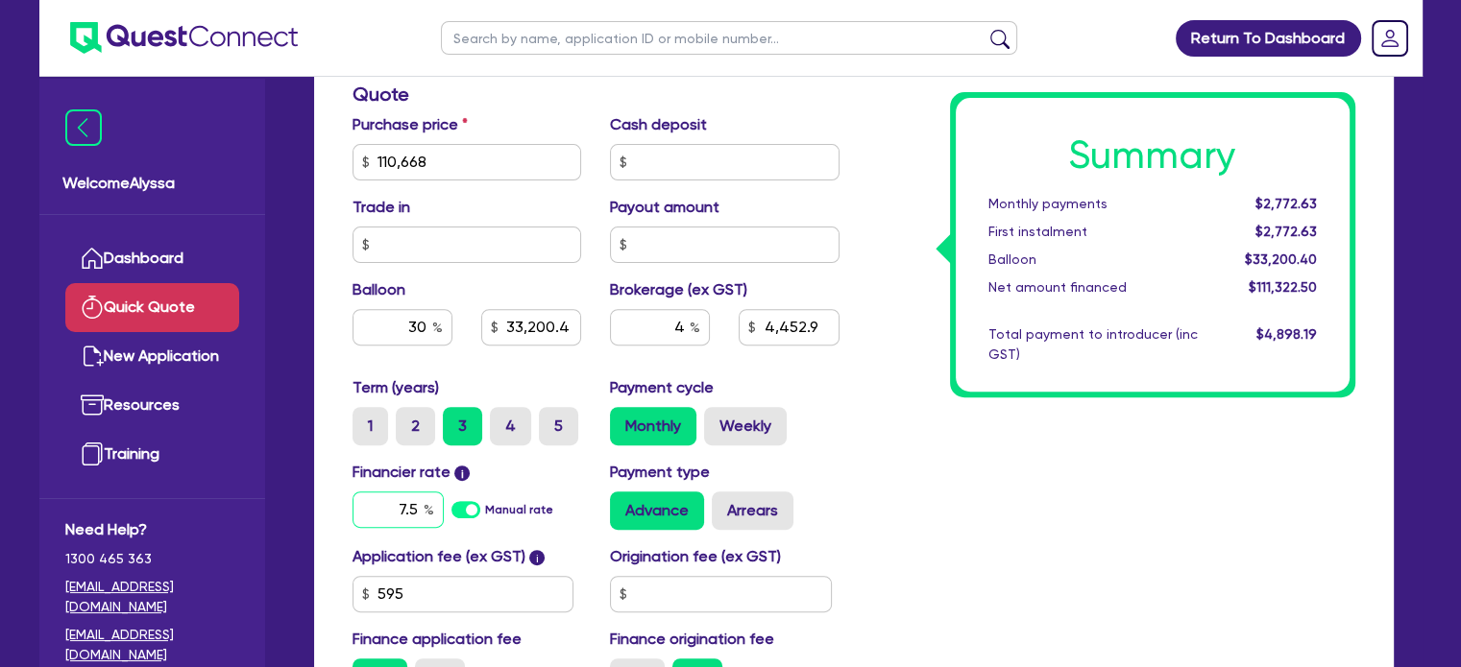
click at [396, 506] on input "7.5" at bounding box center [397, 510] width 91 height 36
type input "7.65"
type input "33,200.4"
type input "4,452.9"
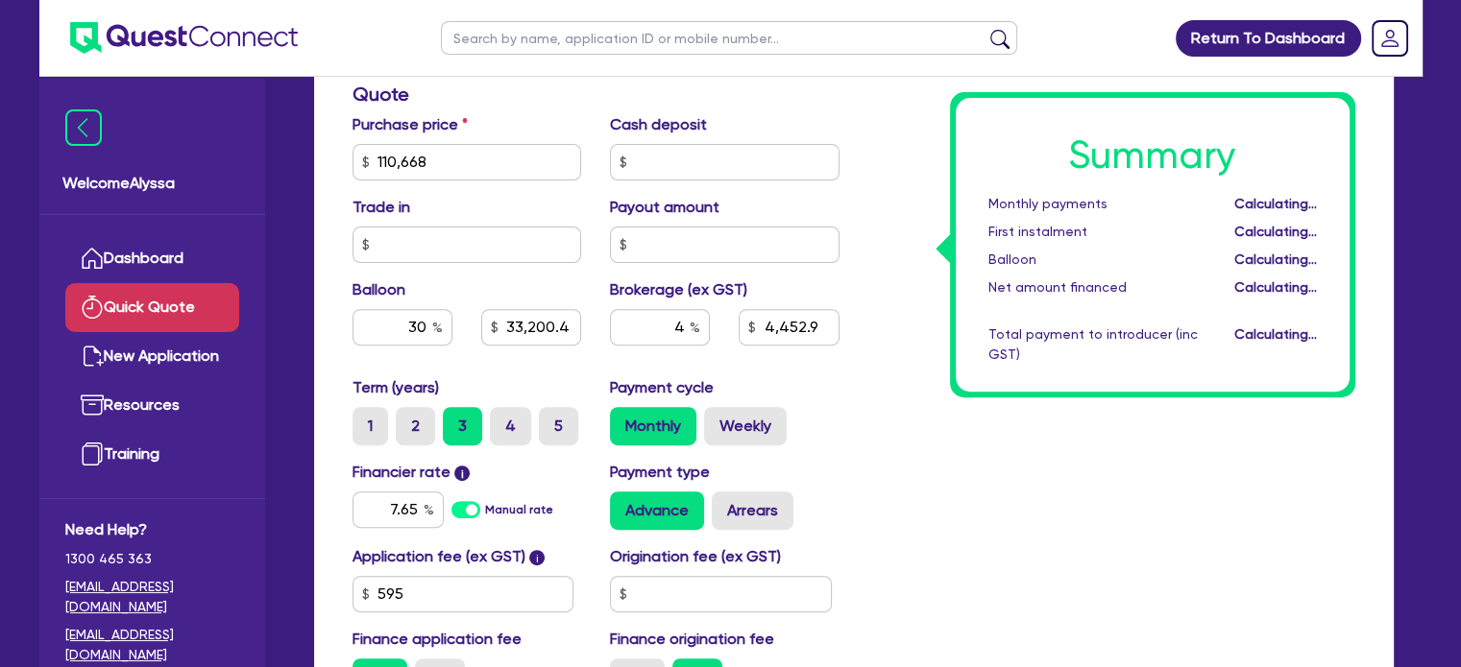
type input "33,200.4"
type input "4,452.9"
click at [950, 509] on div "Summary Monthly payments Calculating... First instalment Calculating... Balloon…" at bounding box center [1112, 151] width 516 height 1123
click at [424, 508] on div "7.65" at bounding box center [397, 510] width 91 height 36
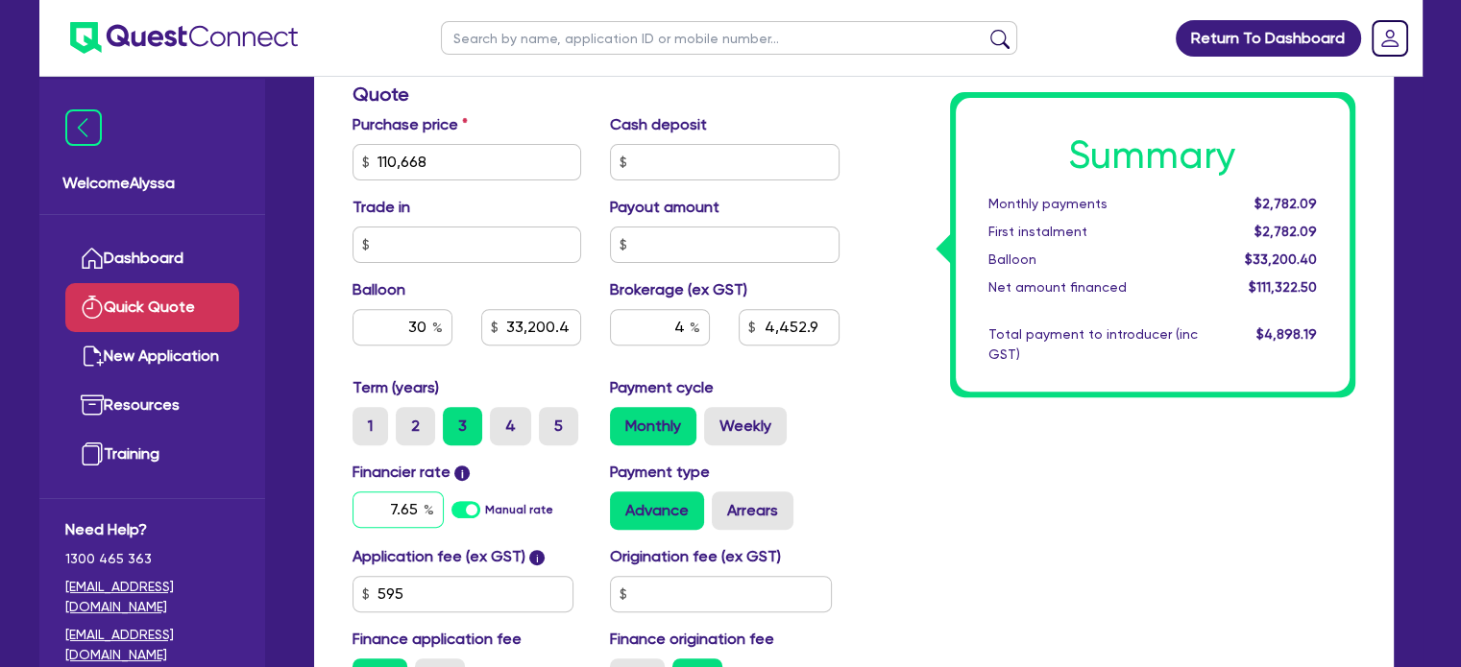
type input "33,200.4"
type input "4,452.9"
type input "6"
type input "33,200.4"
type input "4,452.9"
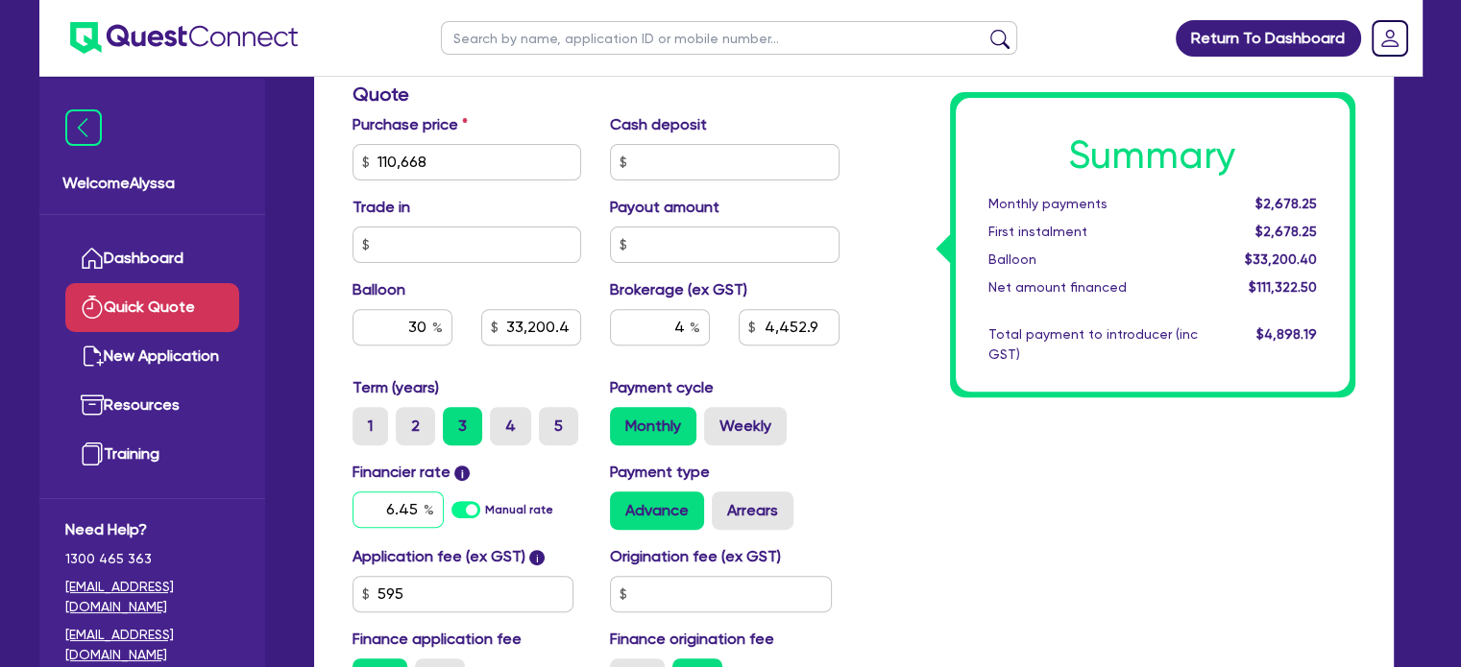
type input "6.45"
type input "33,200.4"
type input "4,452.9"
type input "33,200.4"
type input "4,452.9"
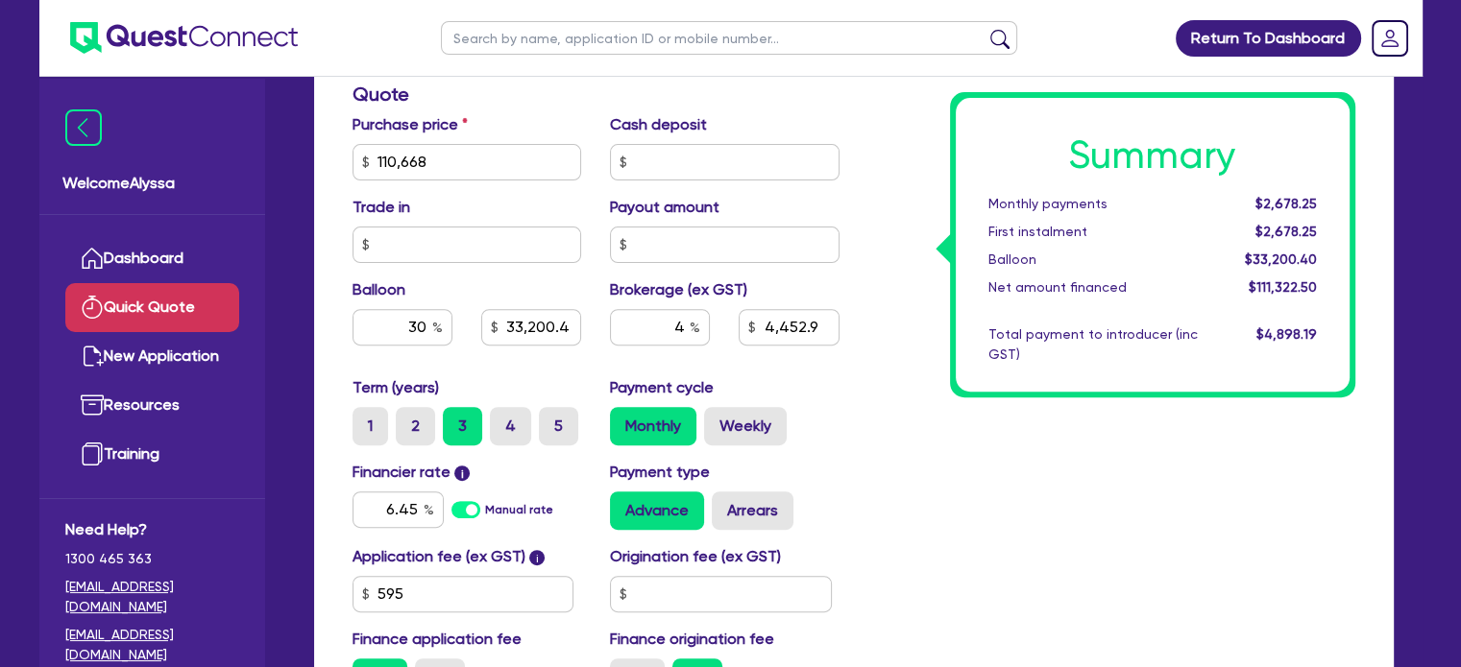
click at [1036, 422] on div "Summary Monthly payments $2,678.25 First instalment $2,678.25 Balloon $33,200.4…" at bounding box center [1112, 151] width 516 height 1123
click at [415, 510] on input "6.45" at bounding box center [397, 510] width 91 height 36
click at [413, 322] on input "30" at bounding box center [402, 327] width 100 height 36
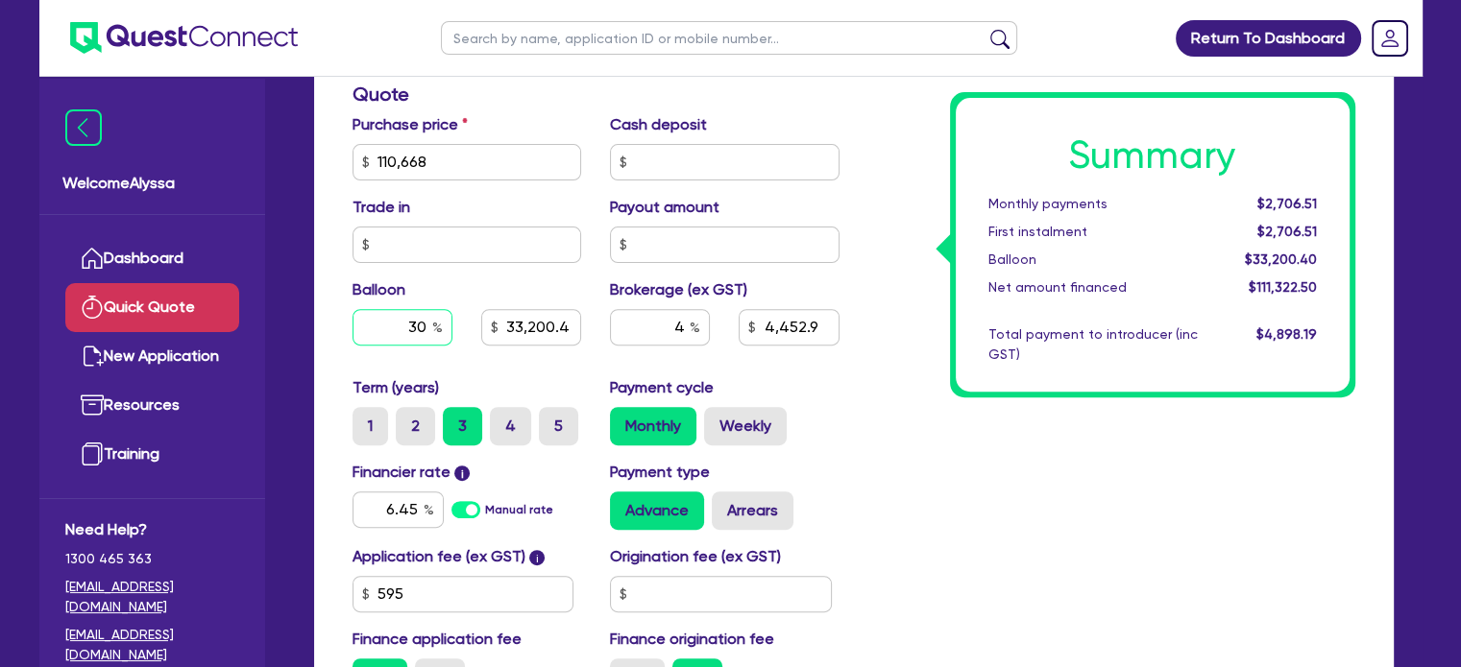
type input "33,200.4"
type input "4,452.9"
click at [943, 474] on div "Summary Monthly payments $3,540.38 First instalment $3,540.38 Balloon $0.00 Net…" at bounding box center [1112, 151] width 516 height 1123
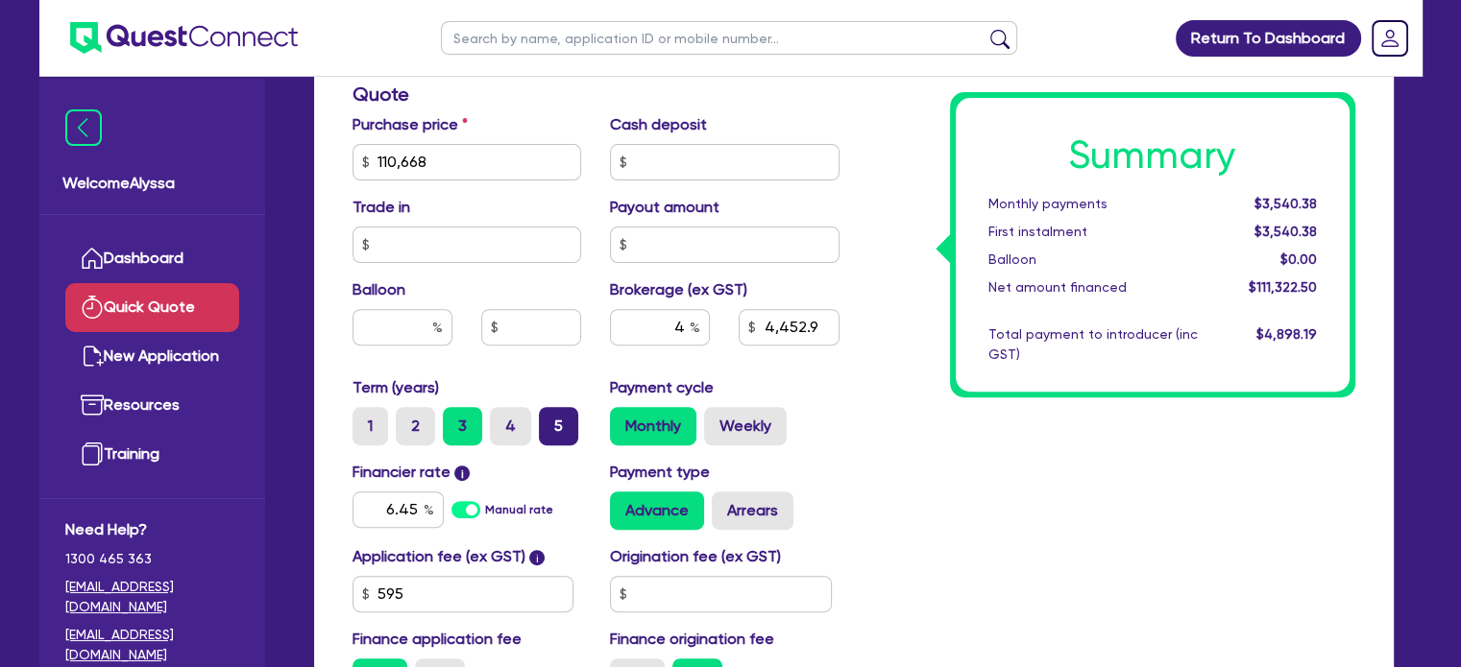
click at [553, 422] on label "5" at bounding box center [558, 426] width 39 height 38
click at [551, 420] on input "5" at bounding box center [545, 413] width 12 height 12
radio input "true"
type input "4,452.9"
click at [407, 513] on input "6.45" at bounding box center [397, 510] width 91 height 36
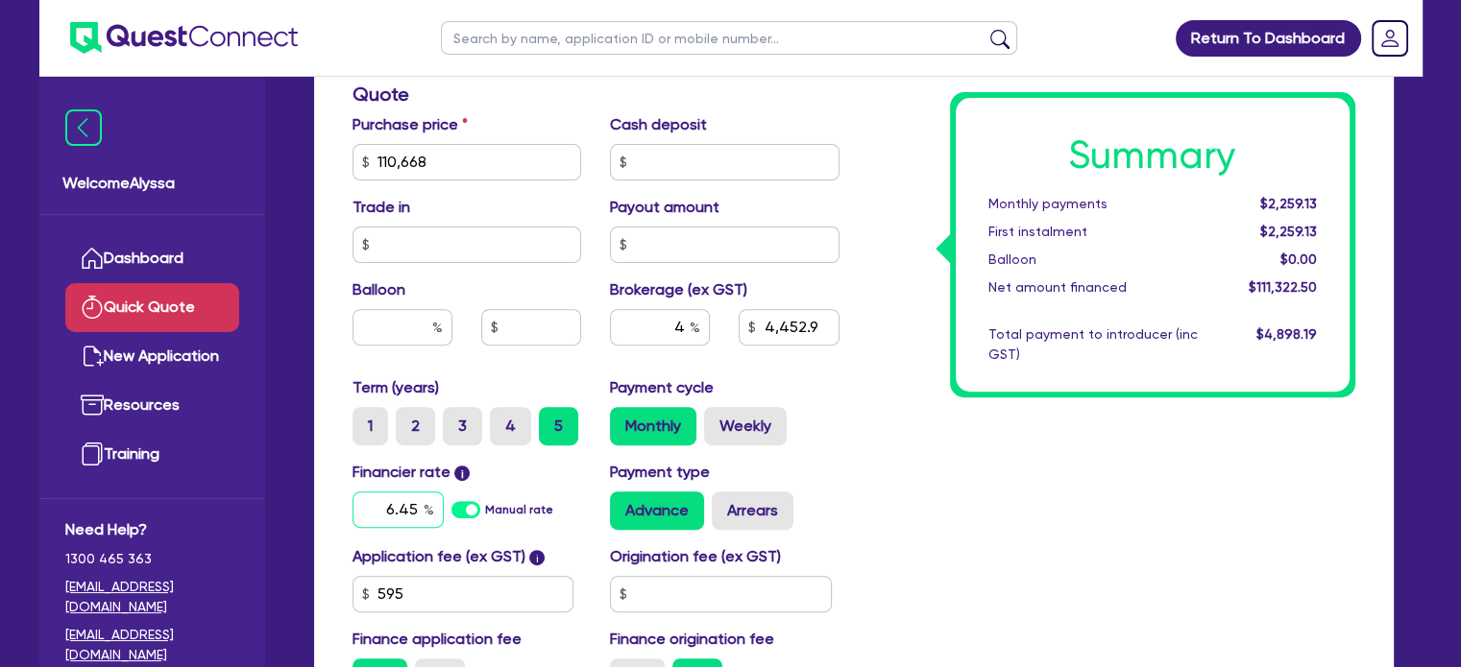
click at [407, 513] on input "6.45" at bounding box center [397, 510] width 91 height 36
type input "7.69"
type input "4,452.9"
click at [1020, 361] on div "Total payment to introducer (inc GST)" at bounding box center [1093, 345] width 238 height 40
click at [616, 29] on input "text" at bounding box center [729, 38] width 576 height 34
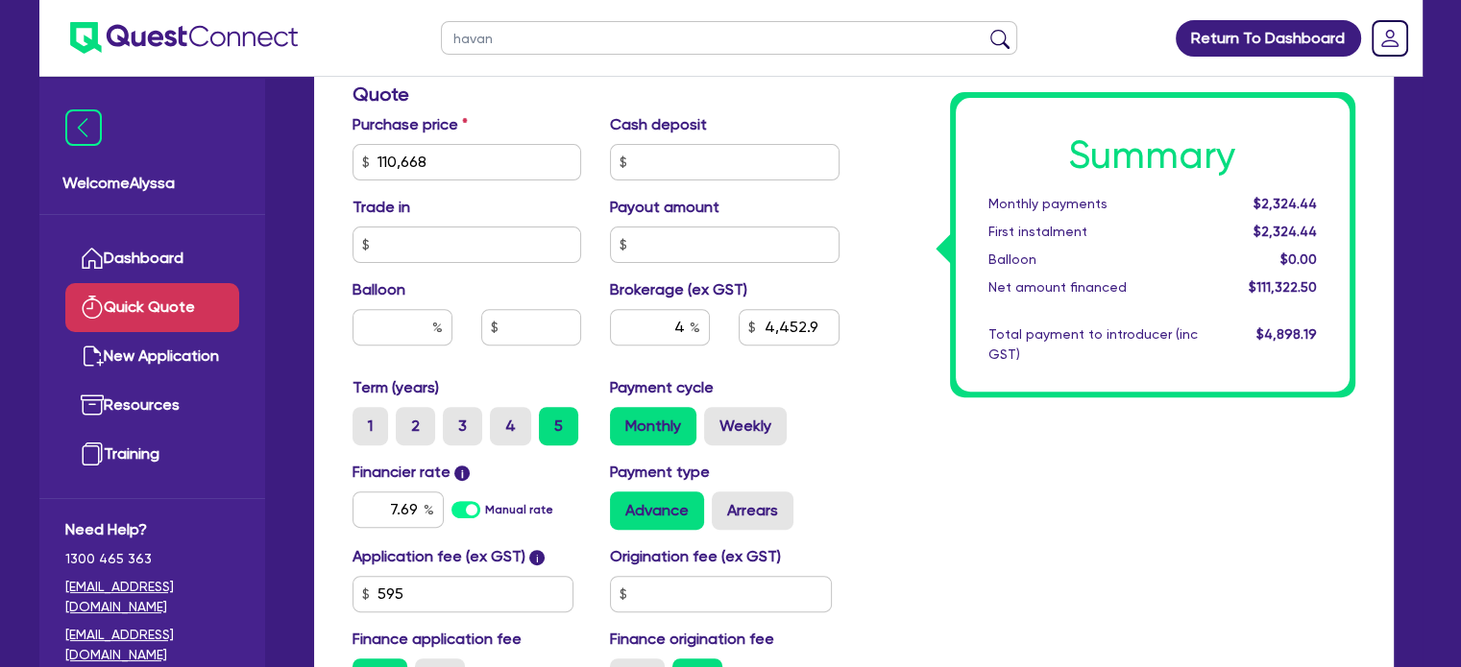
type input "[GEOGRAPHIC_DATA]"
click button "submit" at bounding box center [999, 42] width 31 height 27
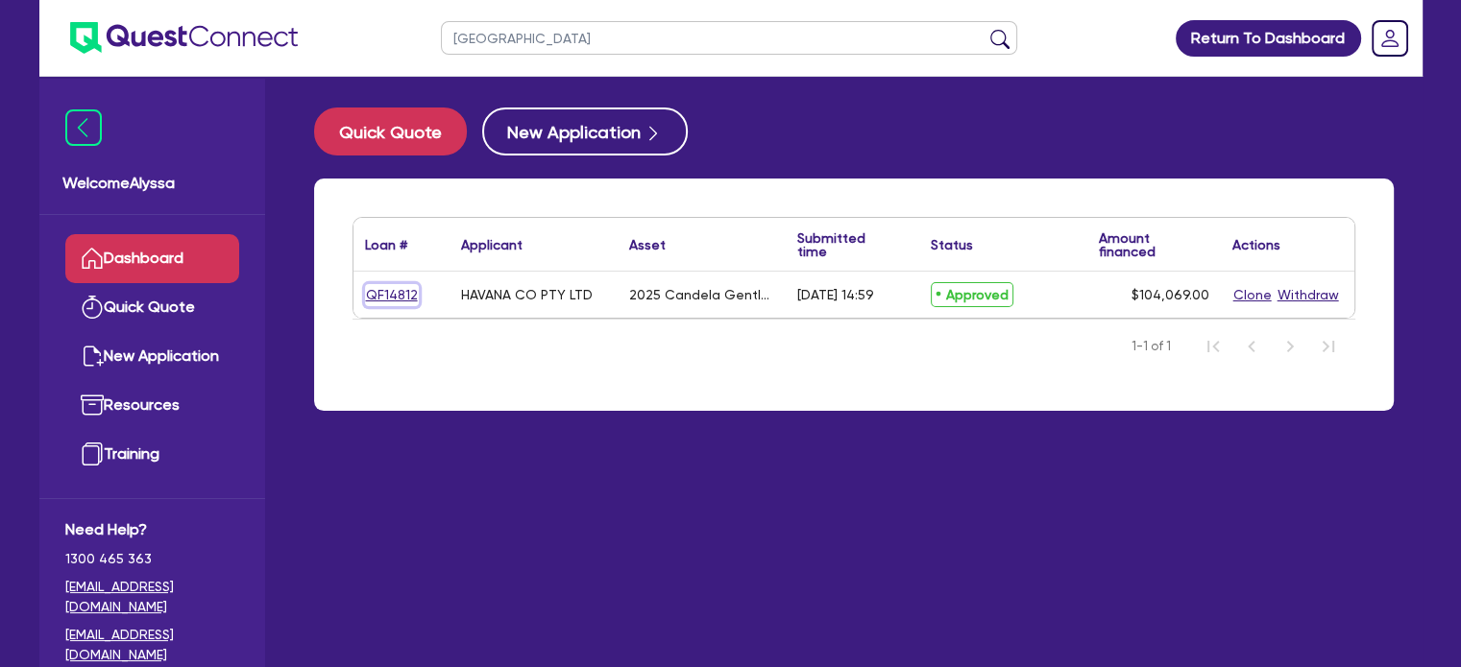
click at [388, 284] on link "QF14812" at bounding box center [392, 295] width 54 height 22
select select "SECONDARY_ASSETS"
select select "MEDICAL_DENTAL_LABORATORY_EQUIPMENT"
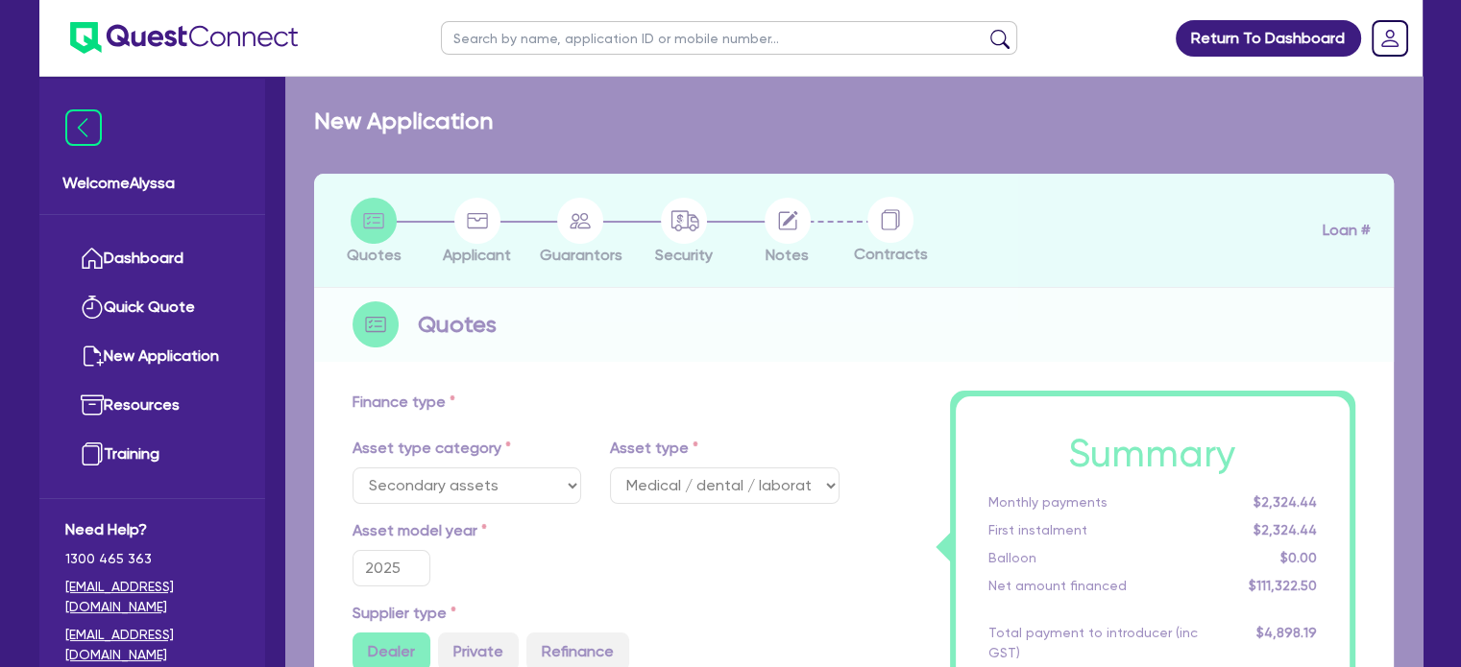
radio input "true"
type input "248,138"
type input "144,069"
type input "4,162.76"
type input "17.95"
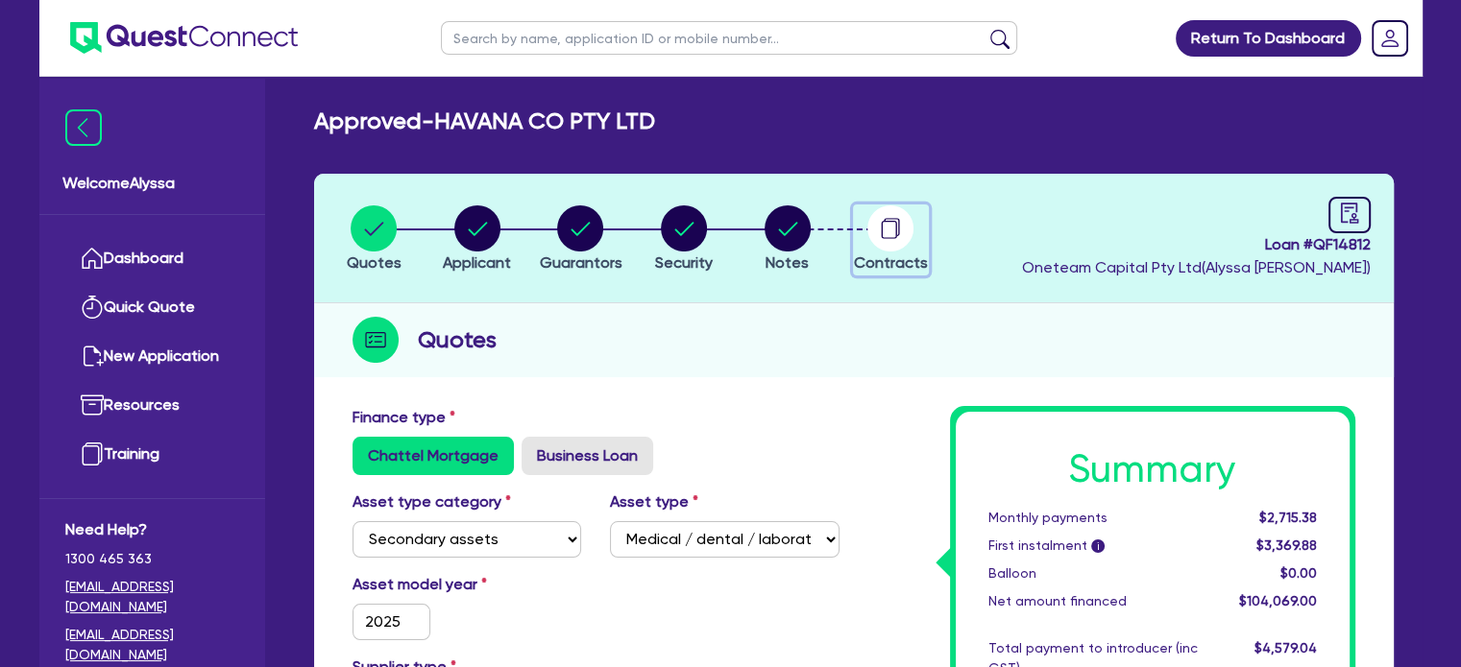
click at [878, 226] on circle "button" at bounding box center [890, 228] width 46 height 46
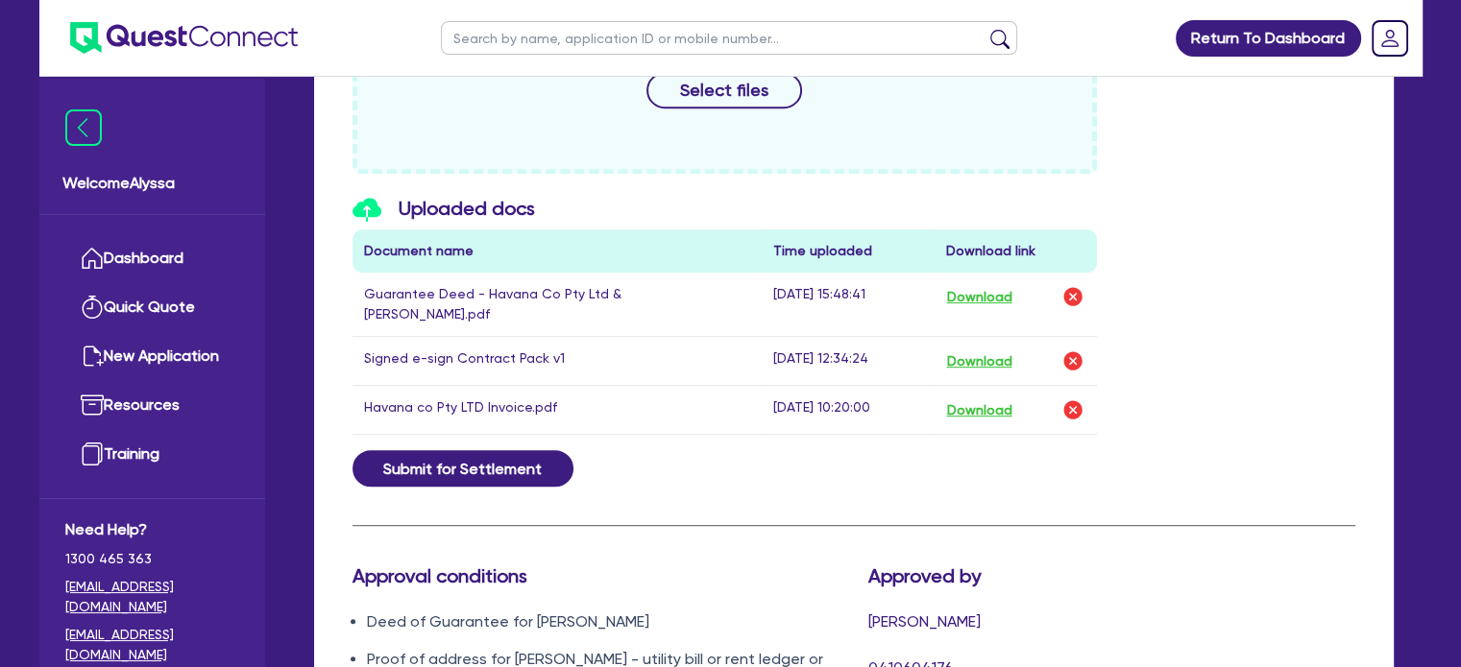
scroll to position [970, 0]
click at [1004, 291] on button "Download" at bounding box center [978, 295] width 67 height 25
click at [982, 348] on button "Download" at bounding box center [978, 360] width 67 height 25
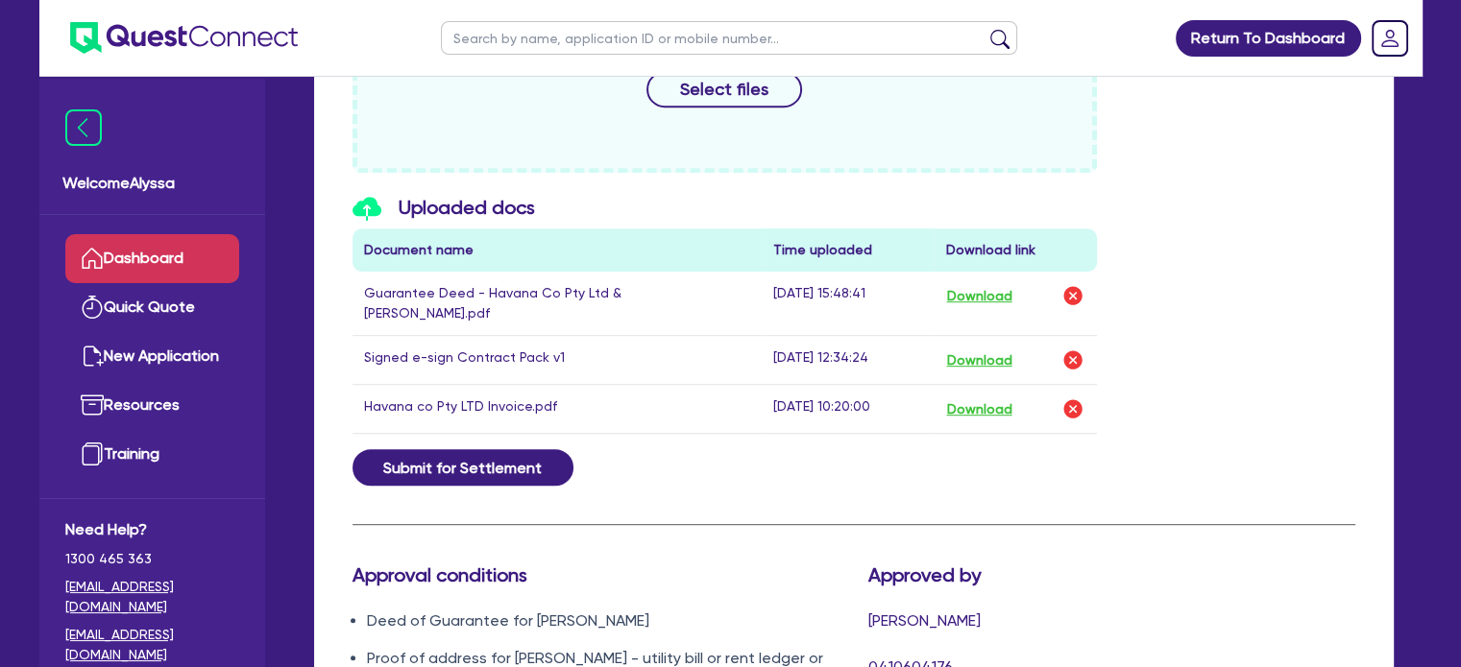
click at [202, 244] on link "Dashboard" at bounding box center [152, 258] width 174 height 49
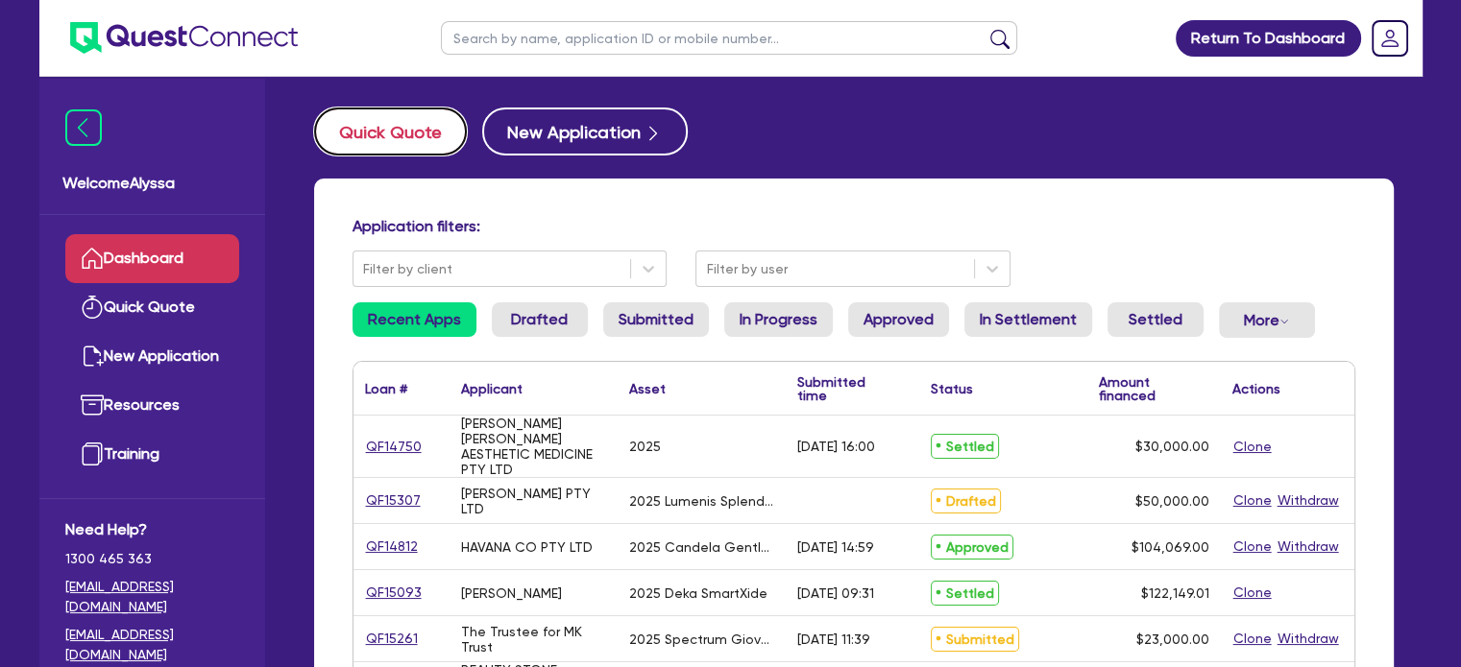
click at [415, 132] on button "Quick Quote" at bounding box center [390, 132] width 153 height 48
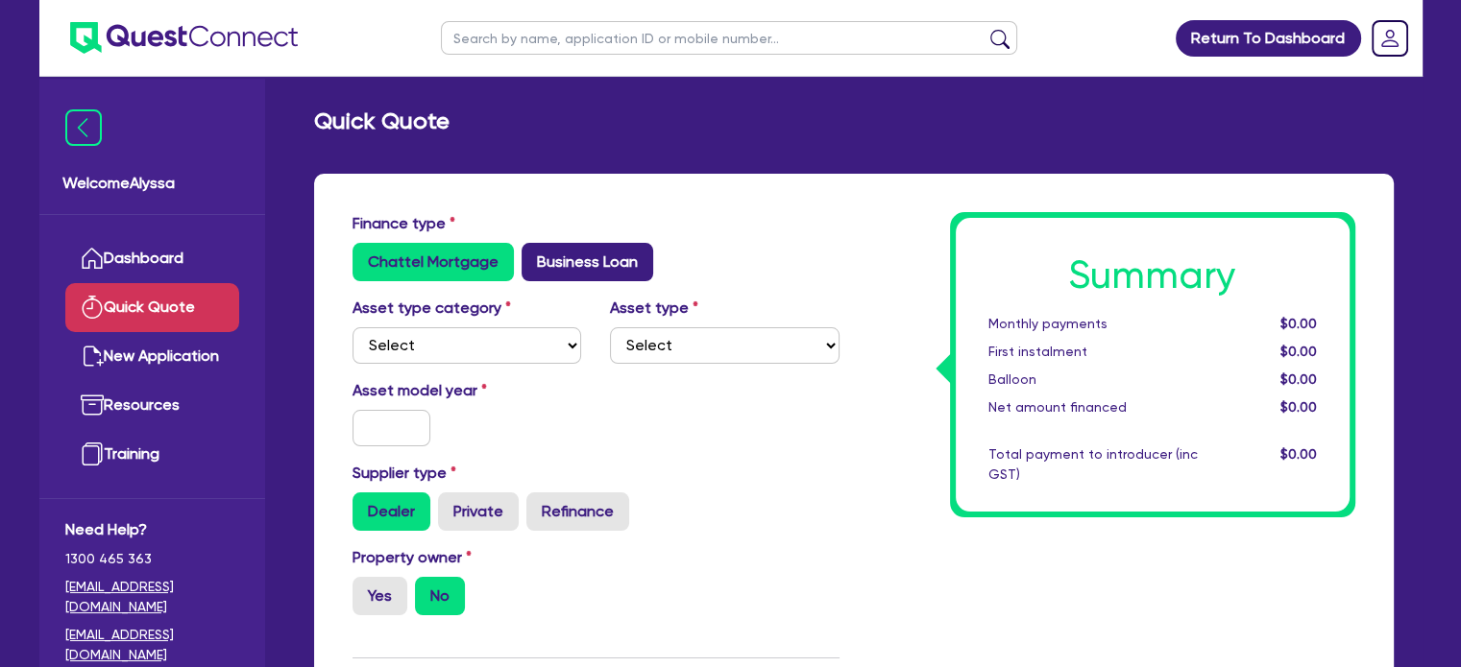
click at [578, 260] on label "Business Loan" at bounding box center [587, 262] width 132 height 38
click at [534, 255] on input "Business Loan" at bounding box center [527, 249] width 12 height 12
radio input "true"
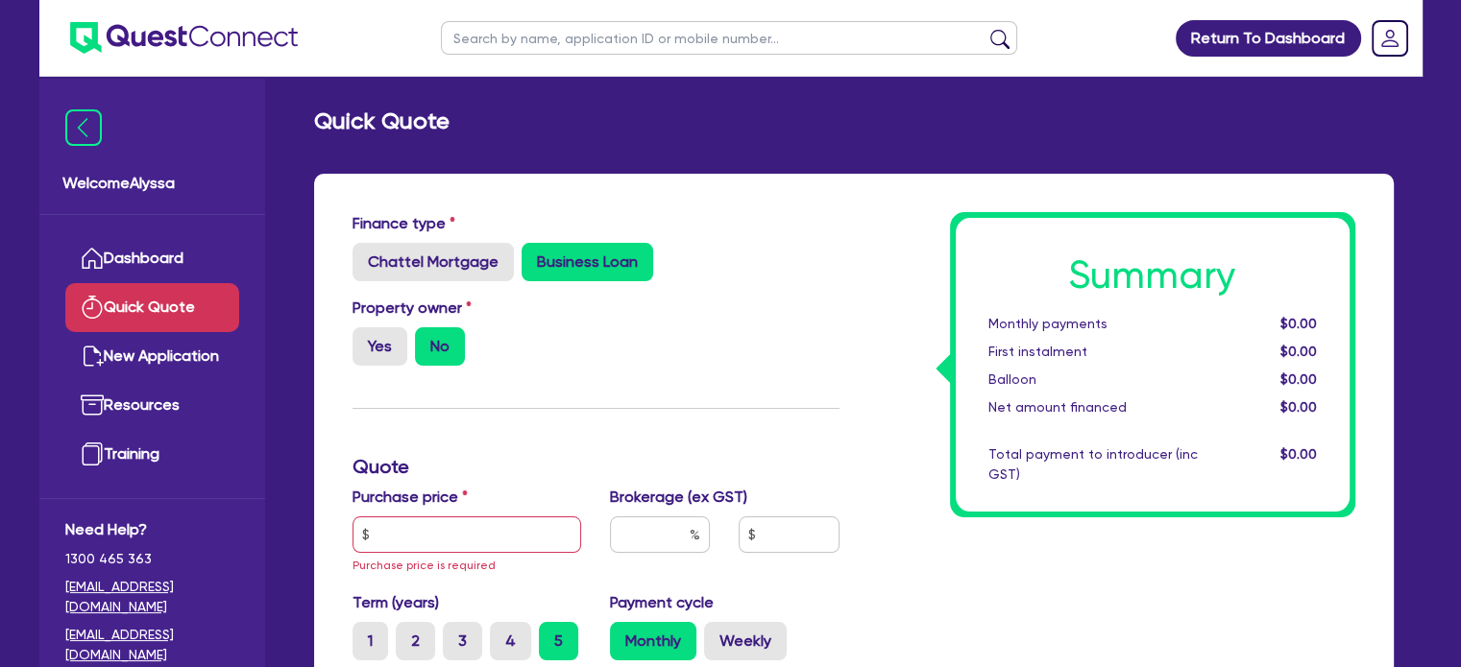
scroll to position [253, 0]
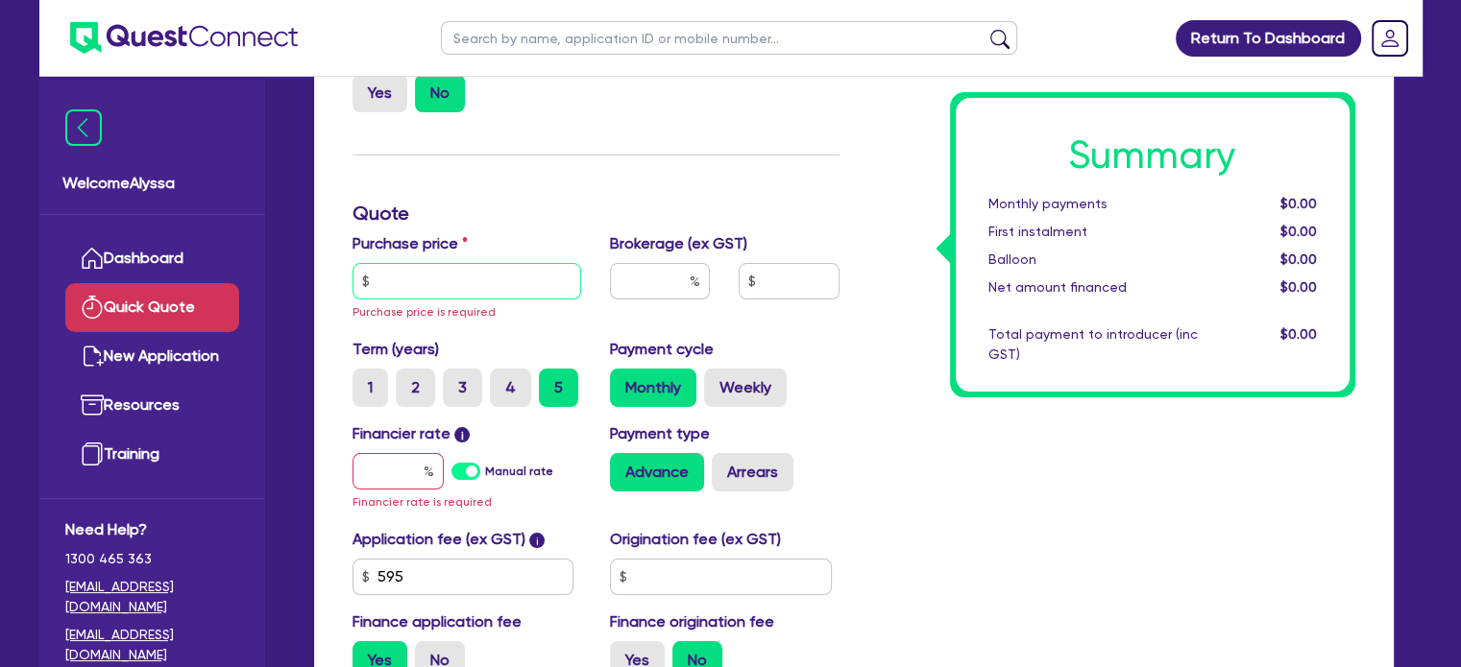
click at [506, 268] on input "text" at bounding box center [466, 281] width 229 height 36
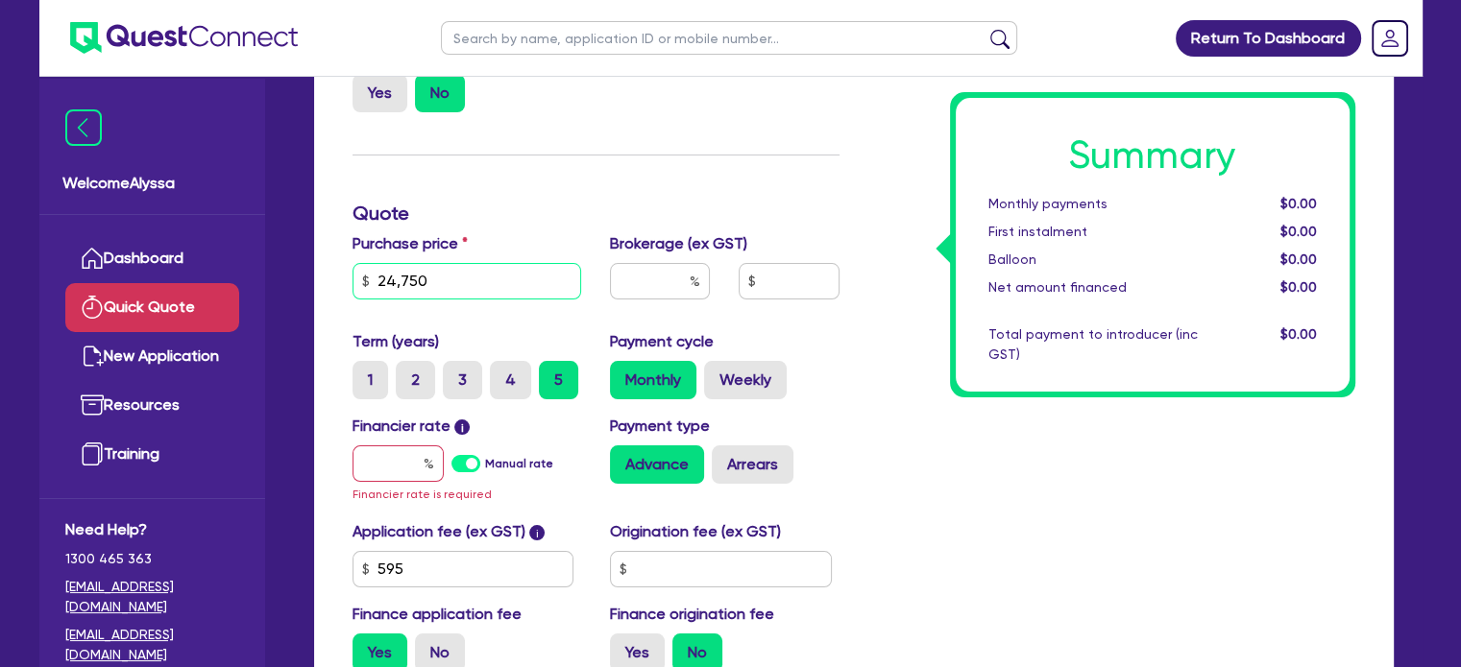
type input "24,750"
click at [636, 285] on input "text" at bounding box center [660, 281] width 100 height 36
type input "5"
click at [382, 471] on input "text" at bounding box center [397, 464] width 91 height 36
type input "1"
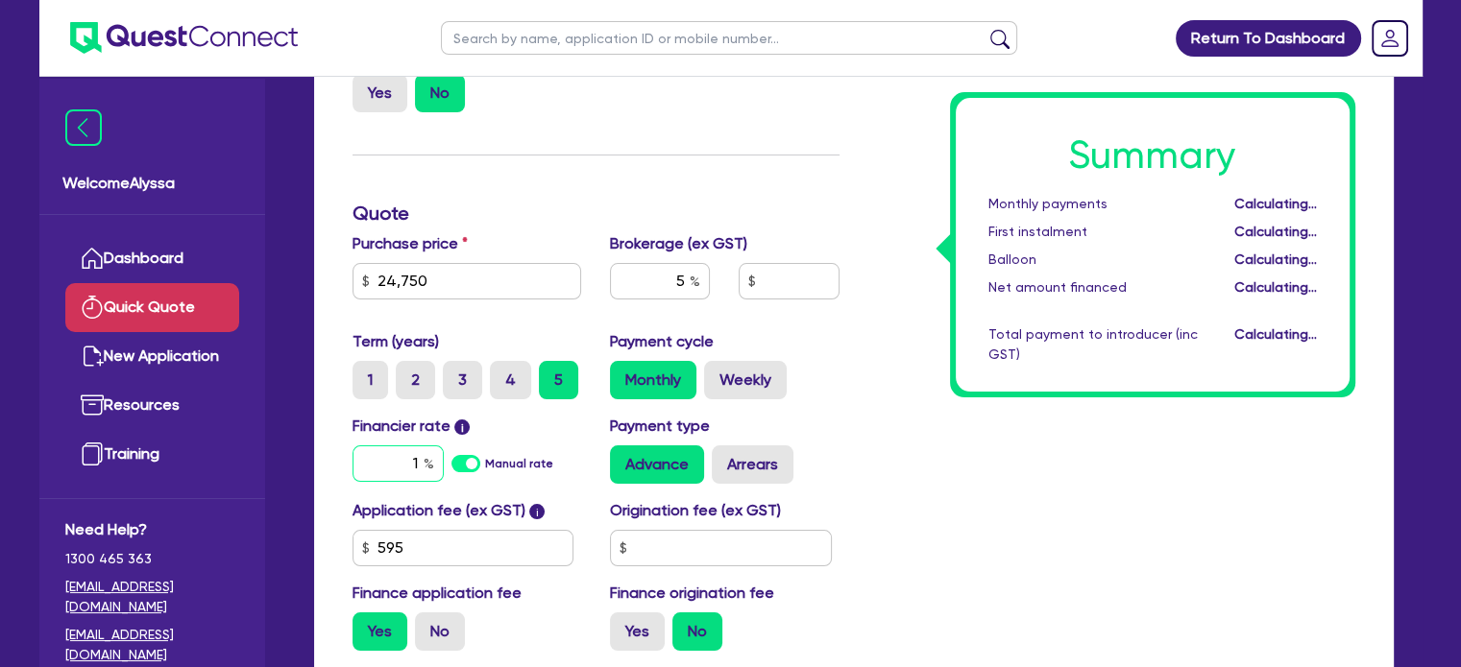
type input "1,270.22"
type input "11"
type input "1,270.22"
click at [845, 483] on div "Financier rate i 11 Manual rate Payment type Advance Arrears" at bounding box center [596, 457] width 516 height 84
click at [430, 628] on label "No" at bounding box center [440, 632] width 50 height 38
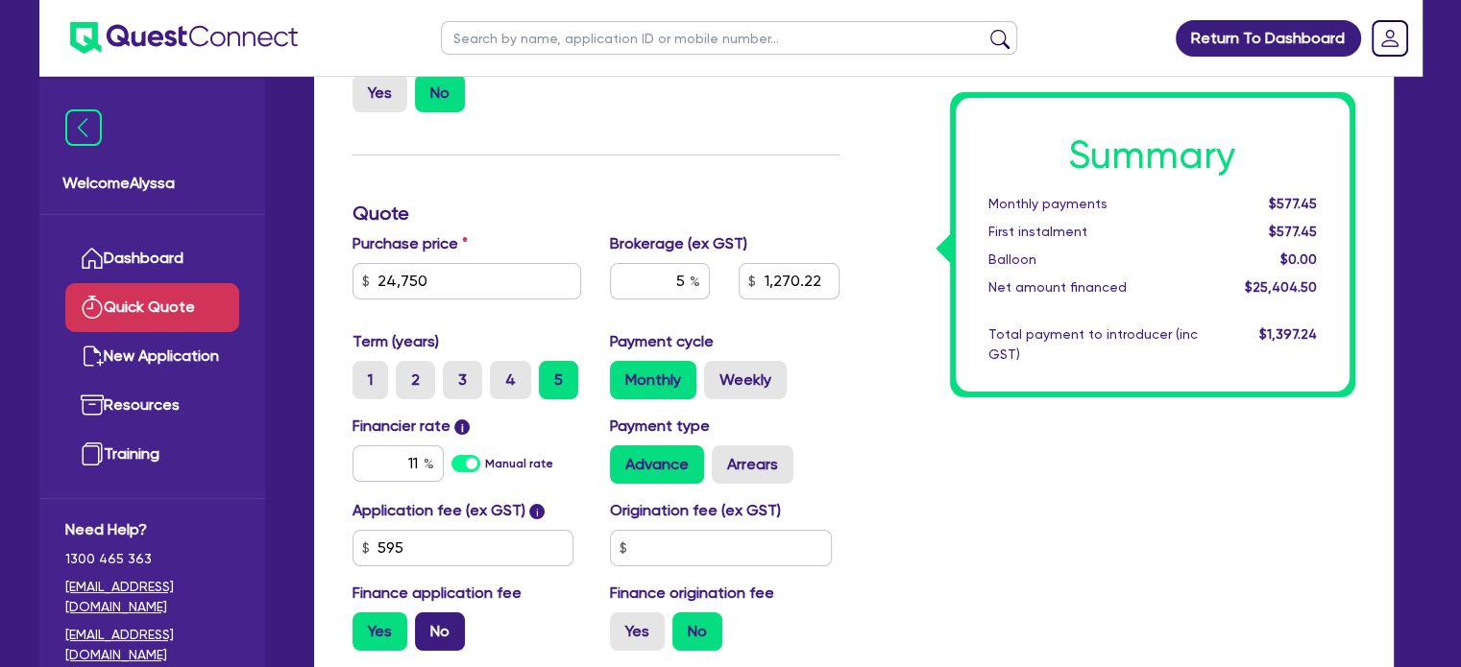
click at [427, 625] on input "No" at bounding box center [421, 619] width 12 height 12
radio input "true"
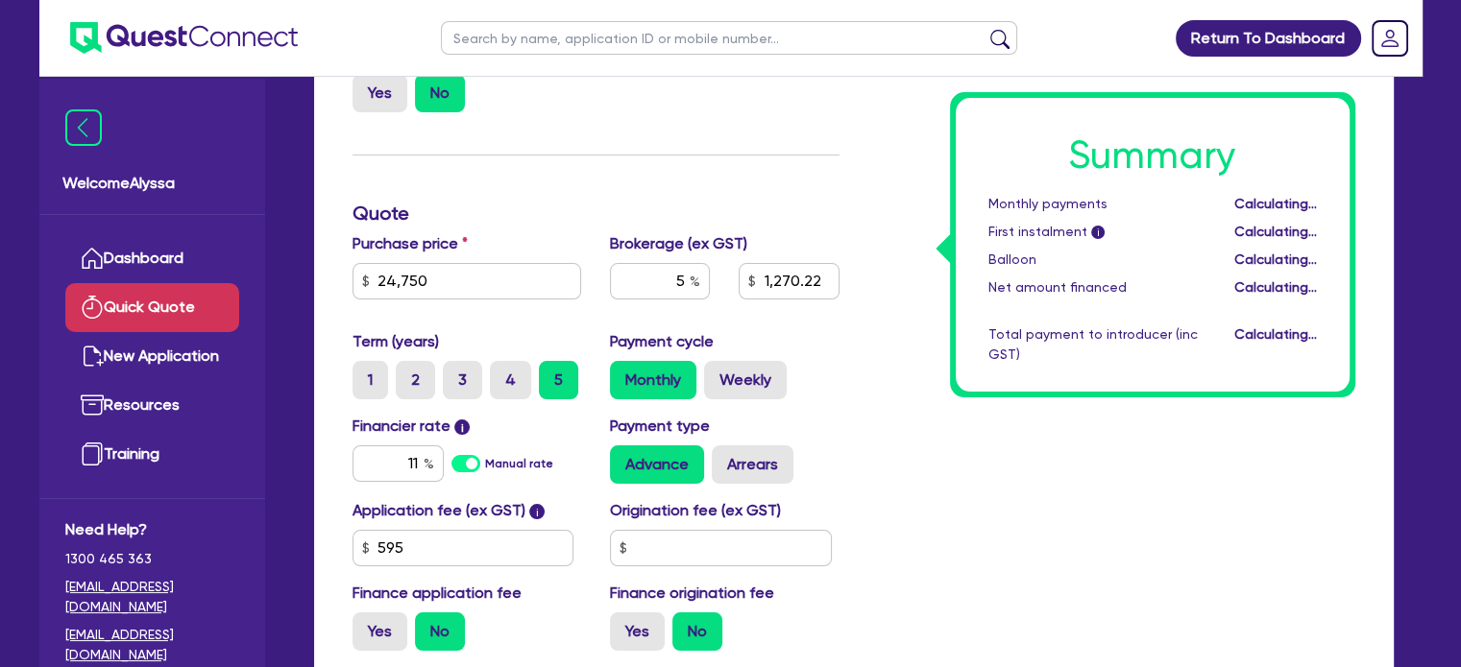
type input "1,237.5"
